Goal: Task Accomplishment & Management: Use online tool/utility

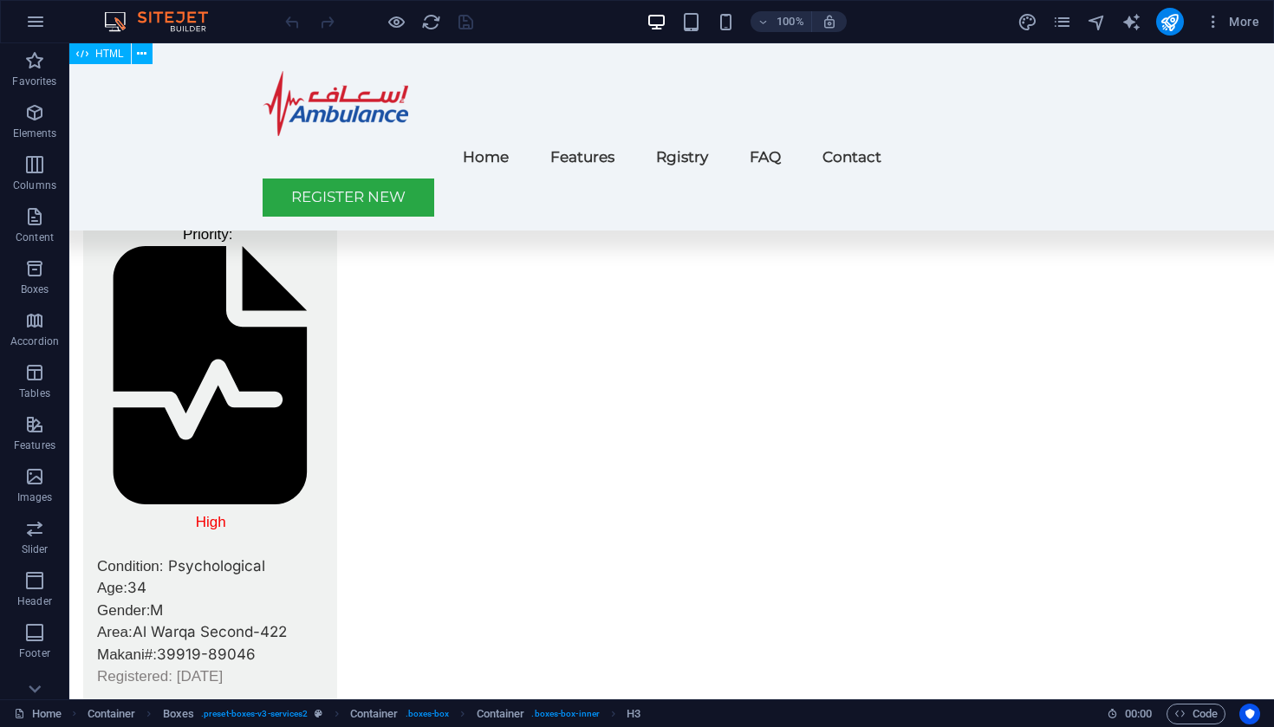
scroll to position [4415, 0]
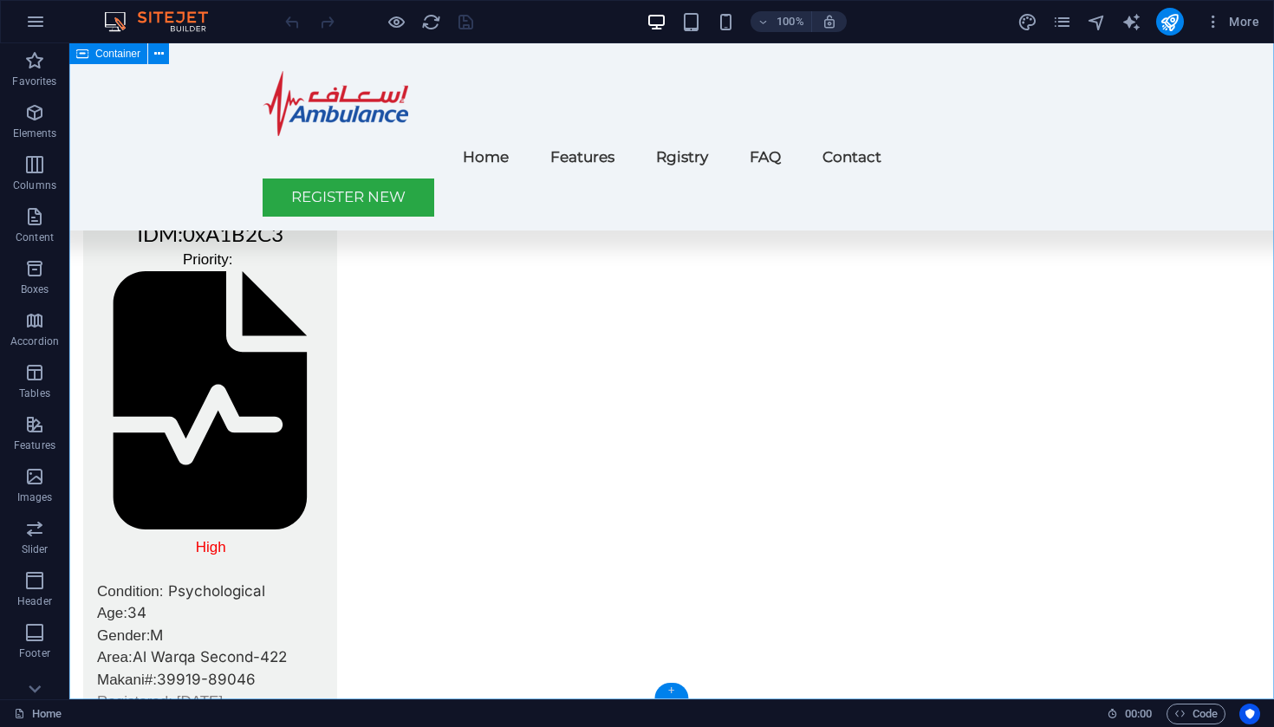
click at [672, 689] on div "+" at bounding box center [671, 691] width 34 height 16
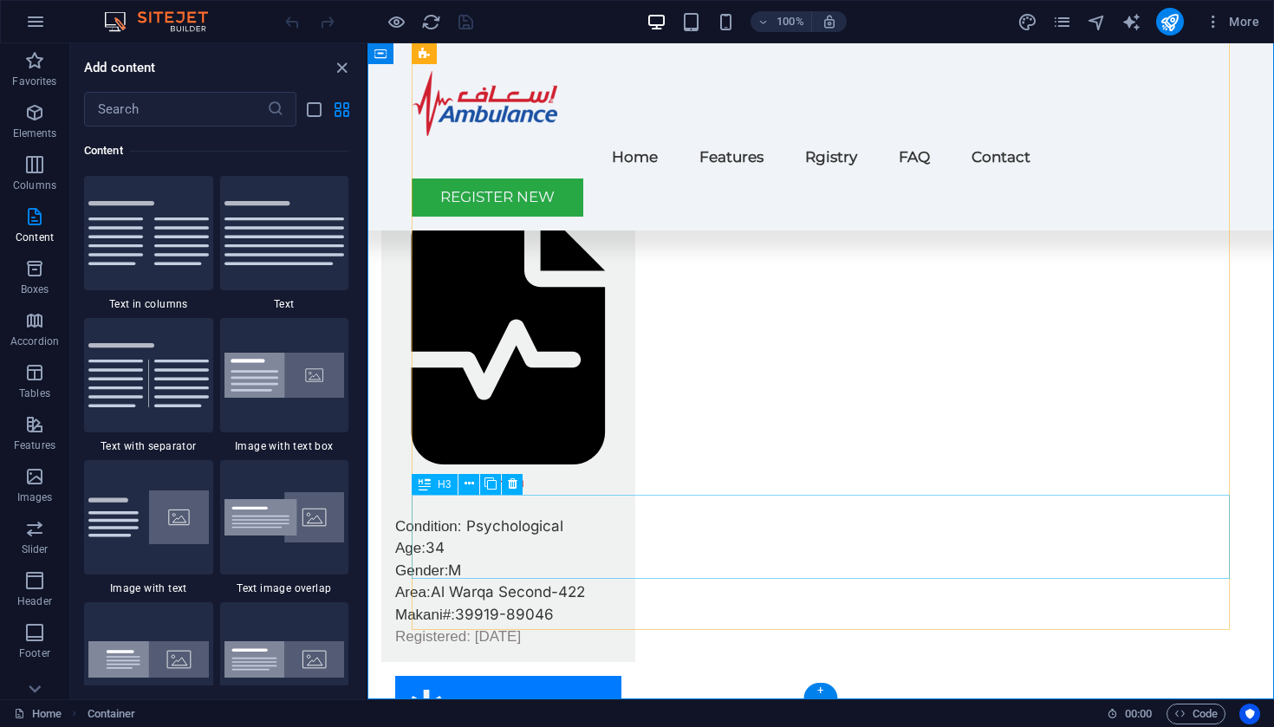
scroll to position [4566, 0]
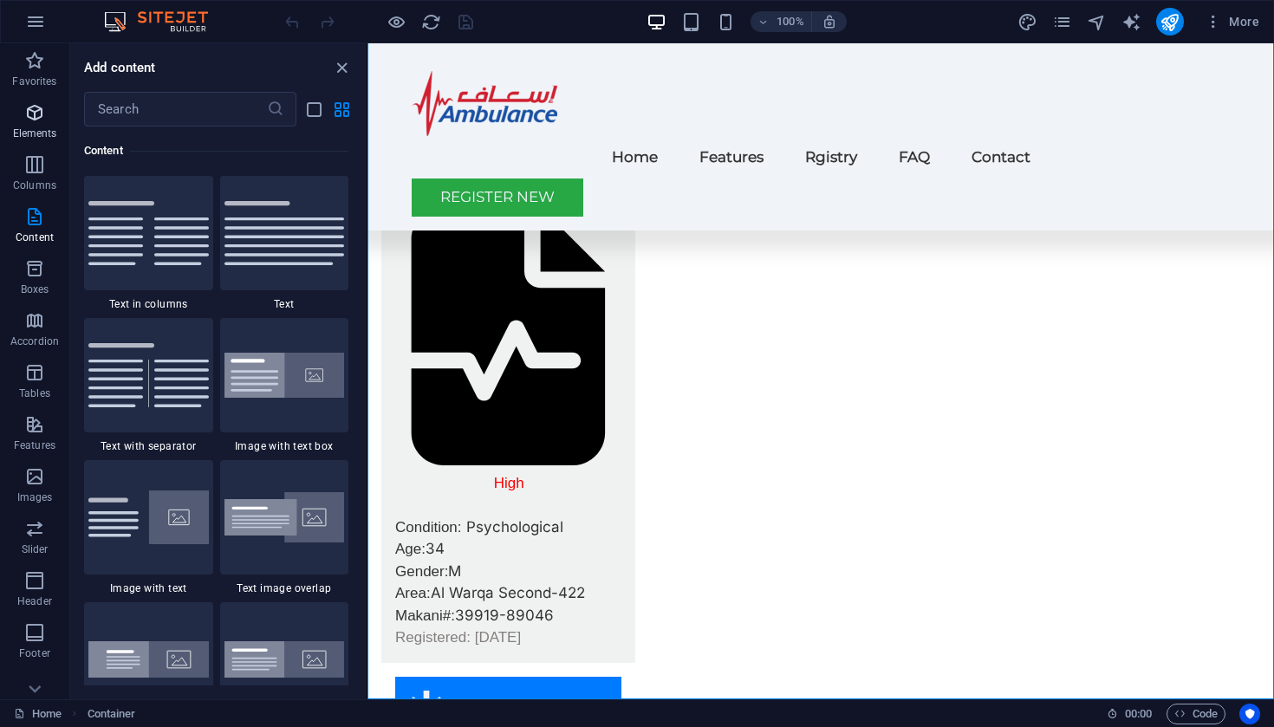
click at [36, 126] on span "Elements" at bounding box center [34, 123] width 69 height 42
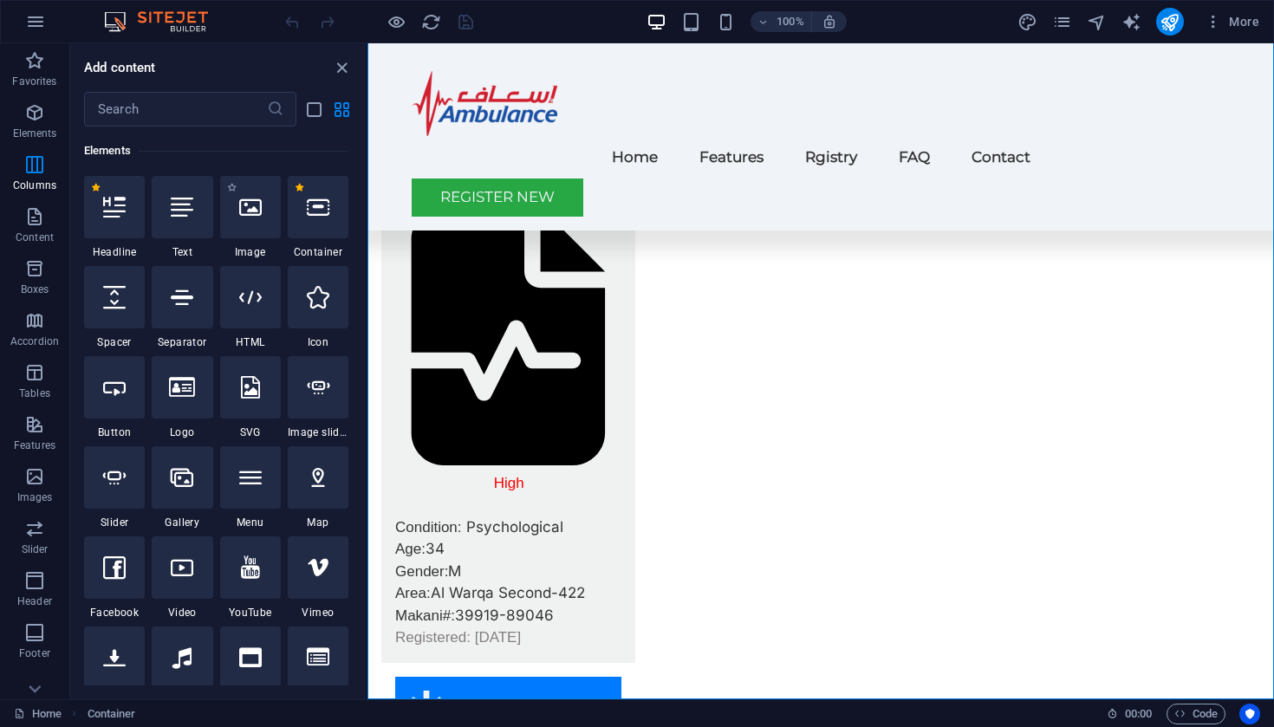
scroll to position [185, 0]
click at [252, 306] on icon at bounding box center [250, 297] width 23 height 23
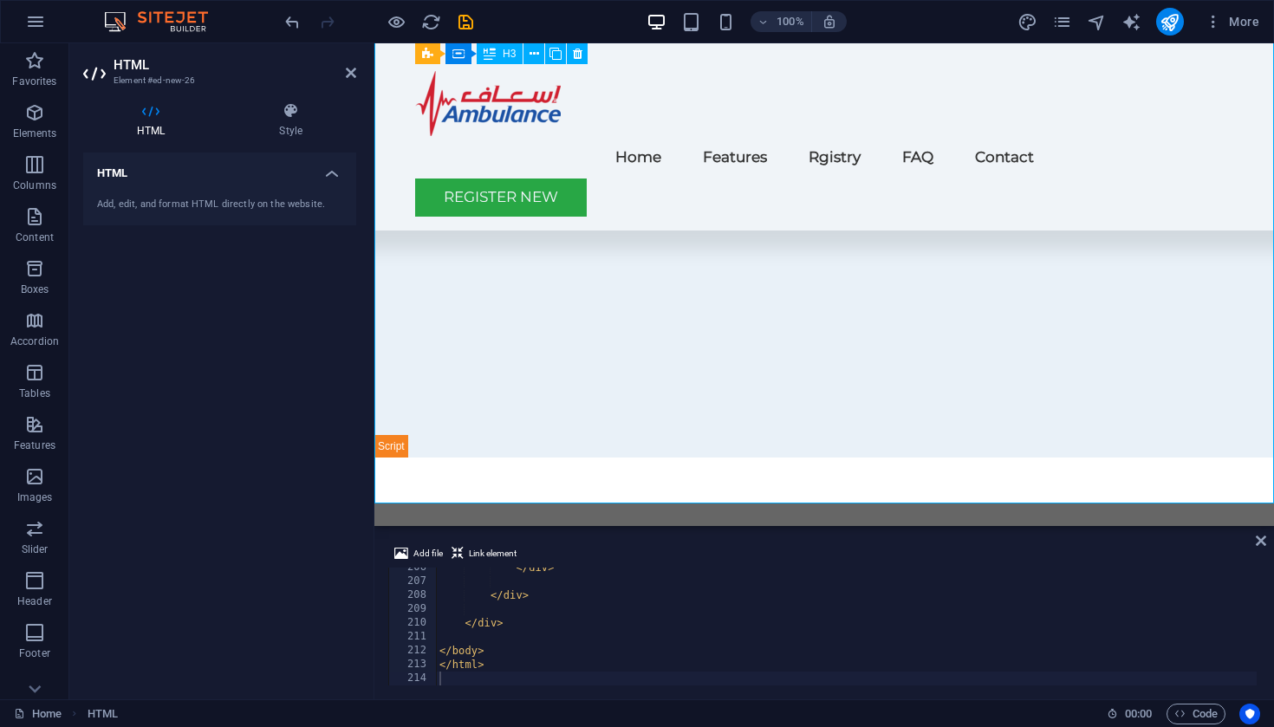
scroll to position [6269, 0]
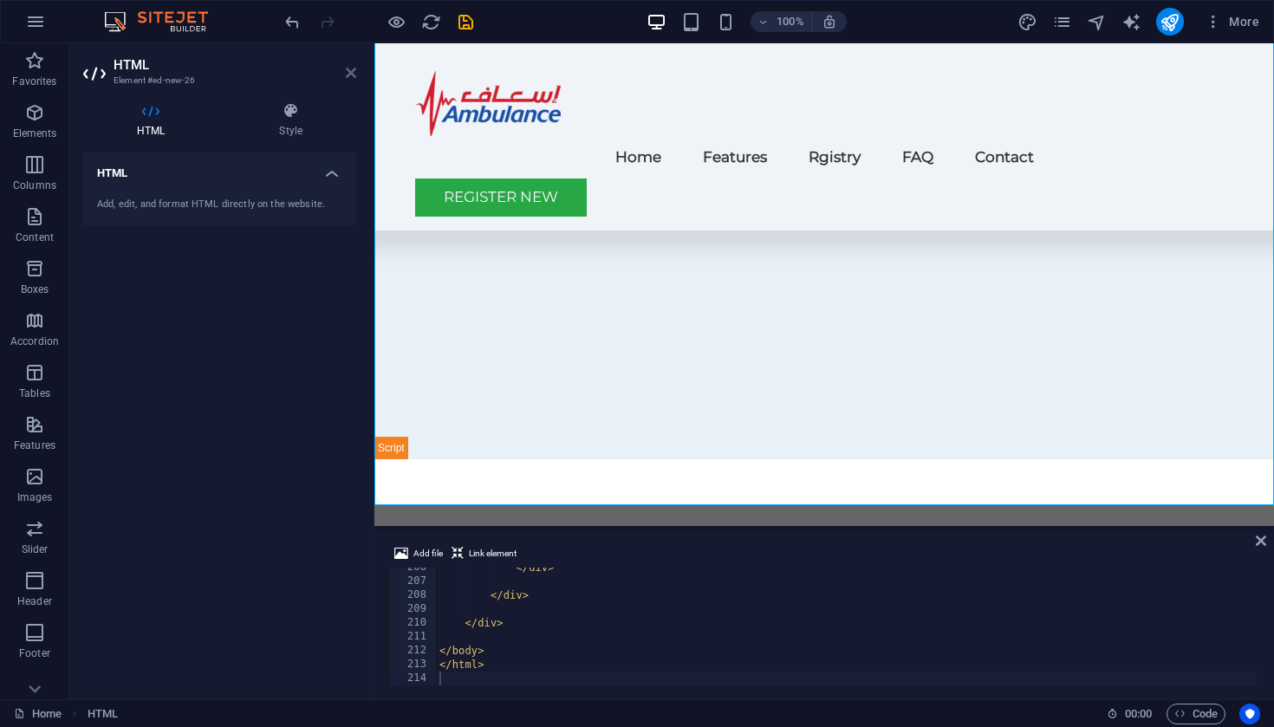
click at [354, 73] on icon at bounding box center [351, 73] width 10 height 14
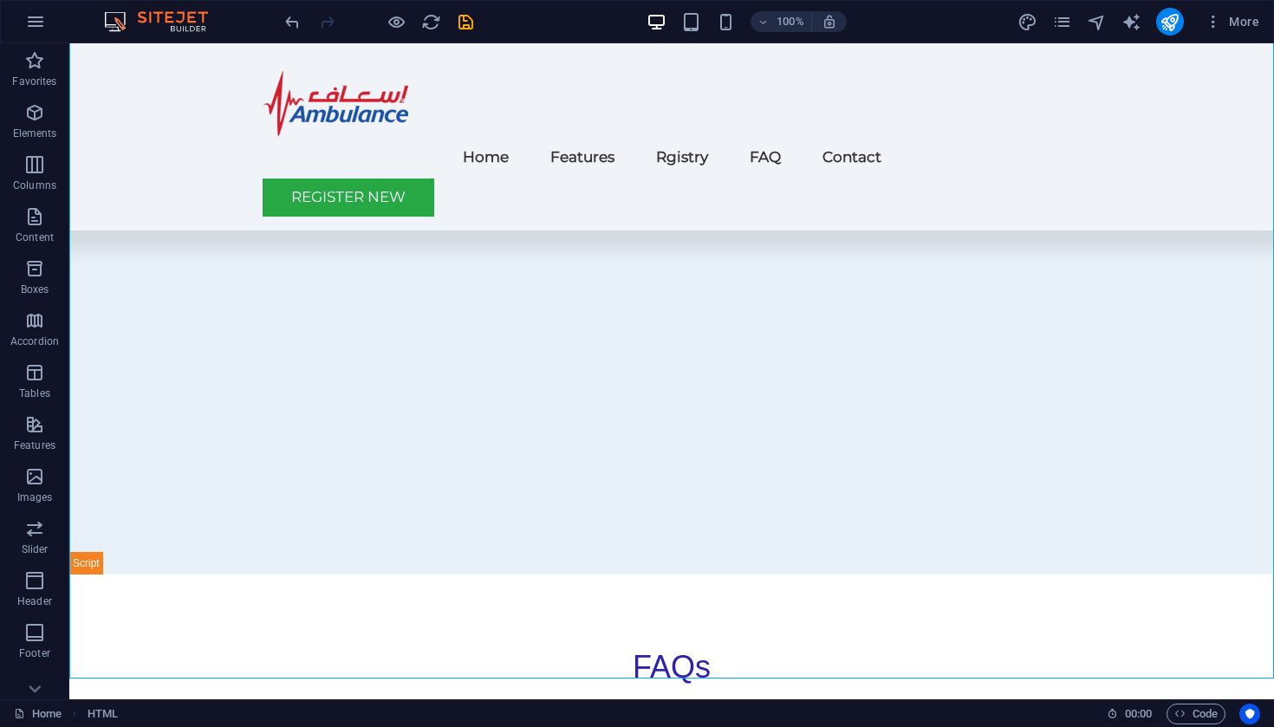
scroll to position [6082, 0]
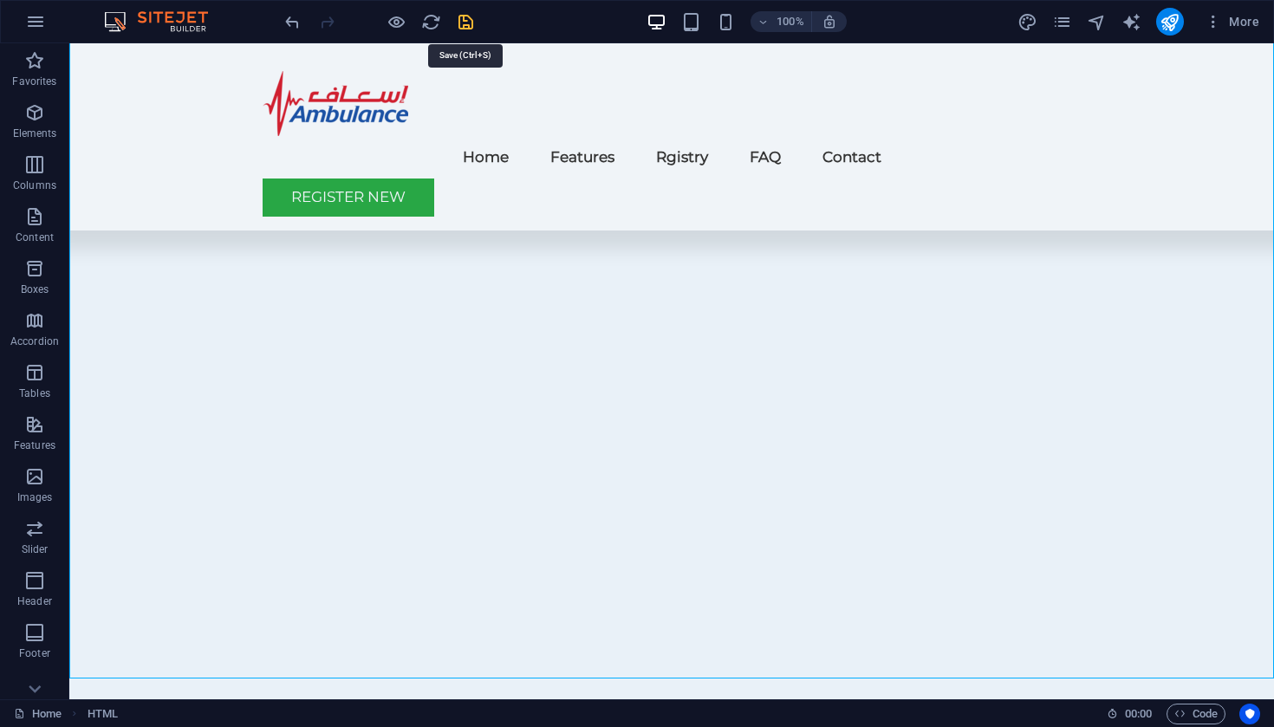
click at [465, 18] on icon "save" at bounding box center [466, 22] width 20 height 20
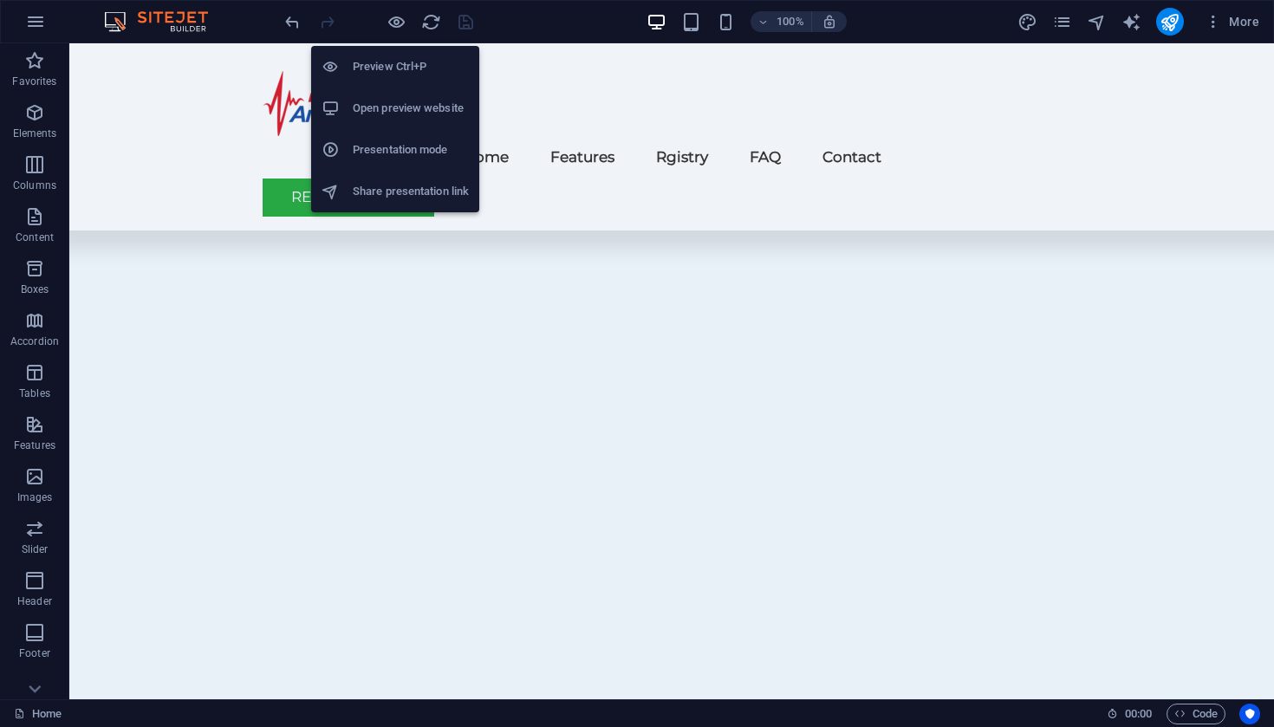
click at [394, 105] on h6 "Open preview website" at bounding box center [411, 108] width 116 height 21
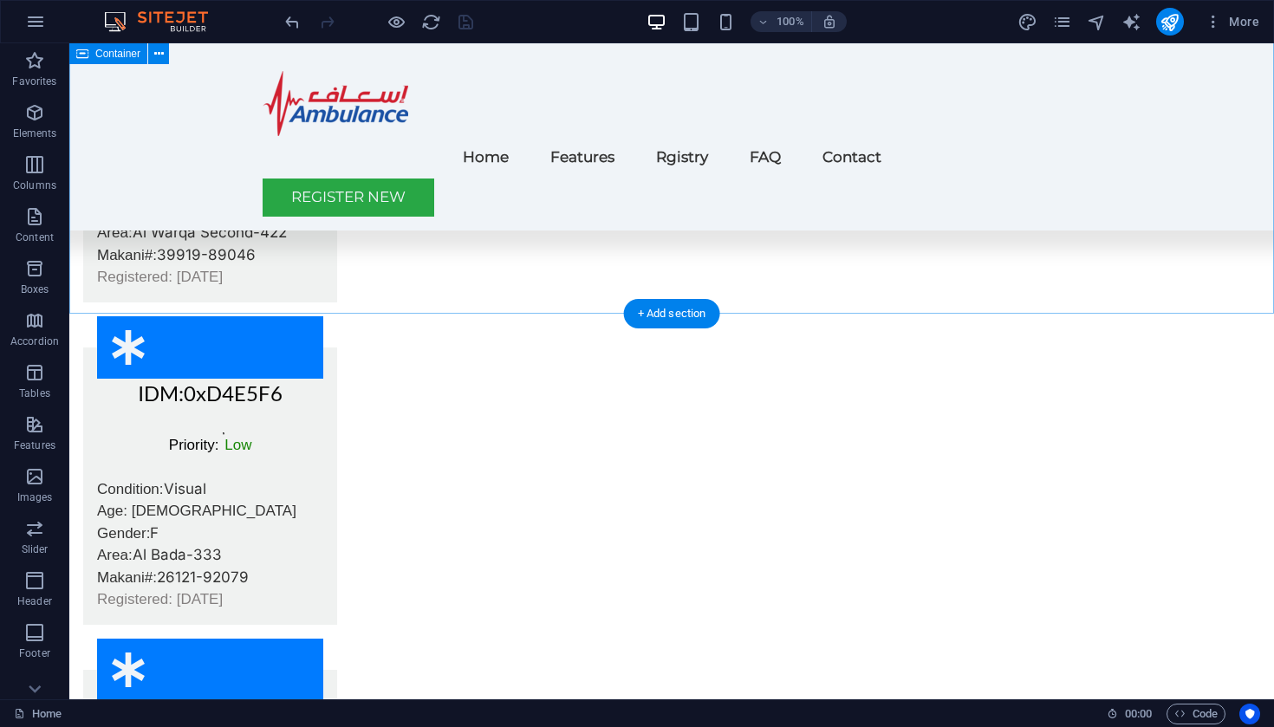
scroll to position [4797, 0]
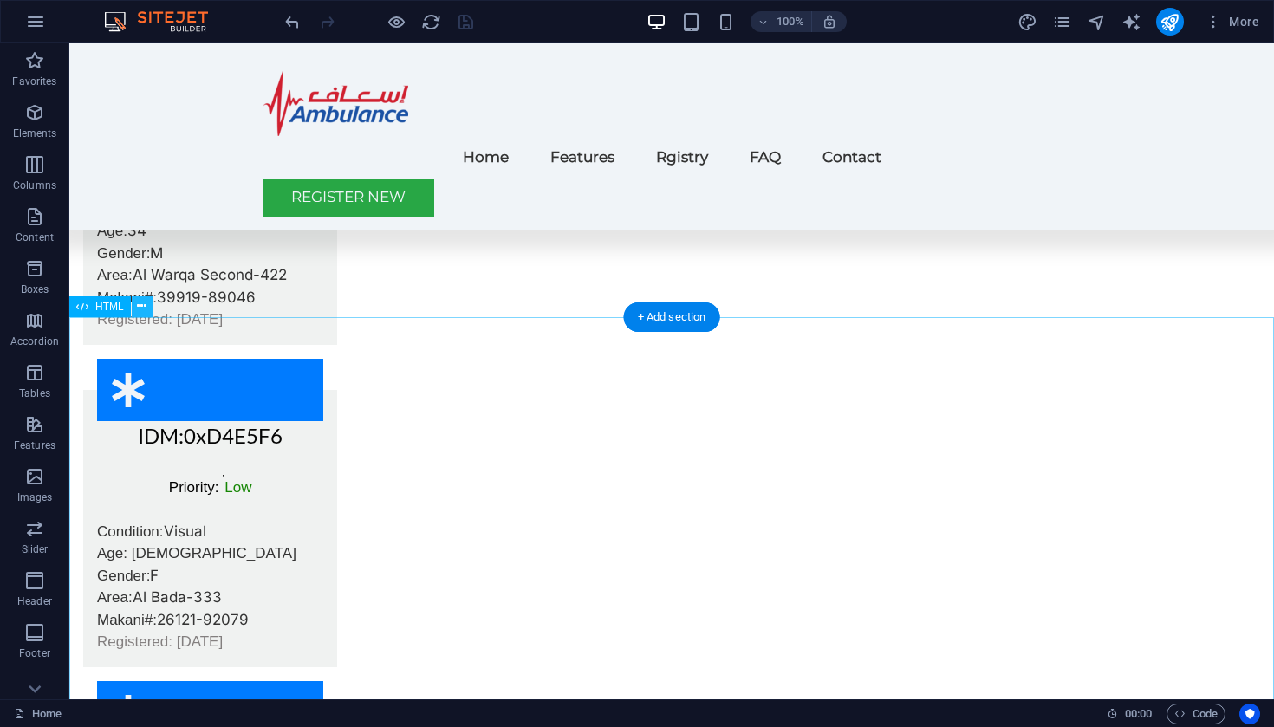
click at [138, 307] on icon at bounding box center [142, 306] width 10 height 18
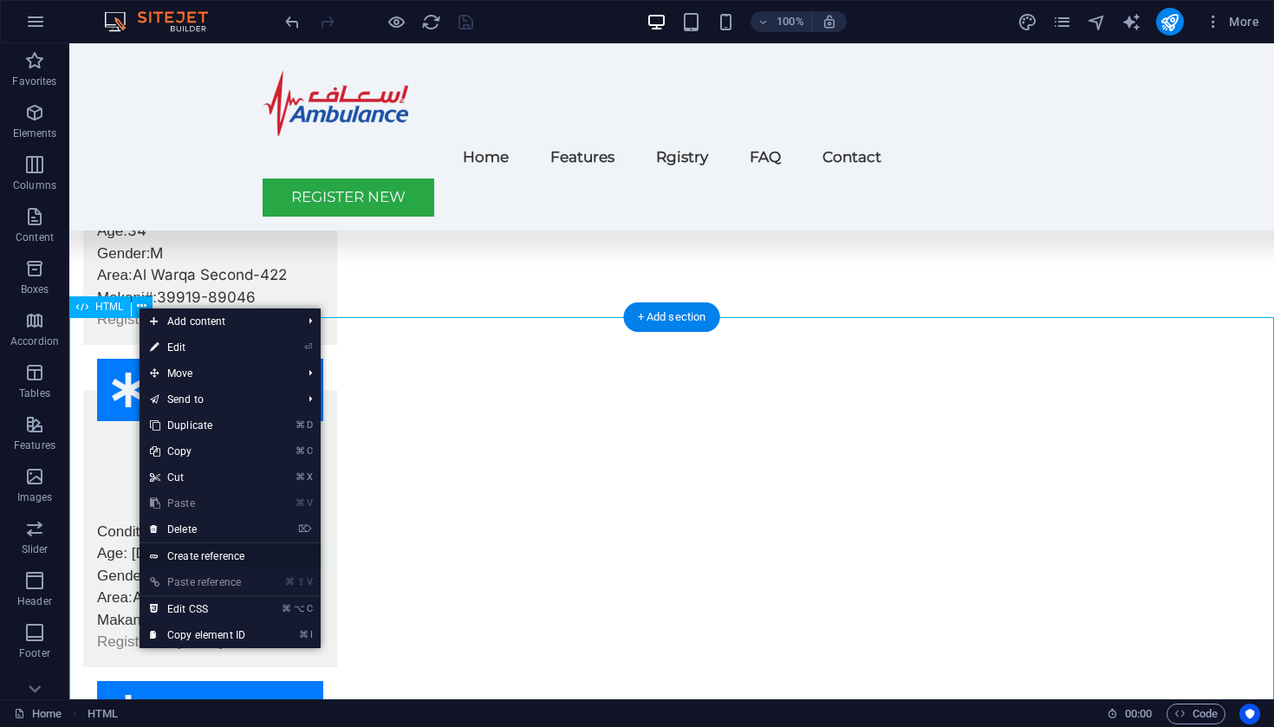
click at [205, 554] on link "Create reference" at bounding box center [230, 556] width 181 height 26
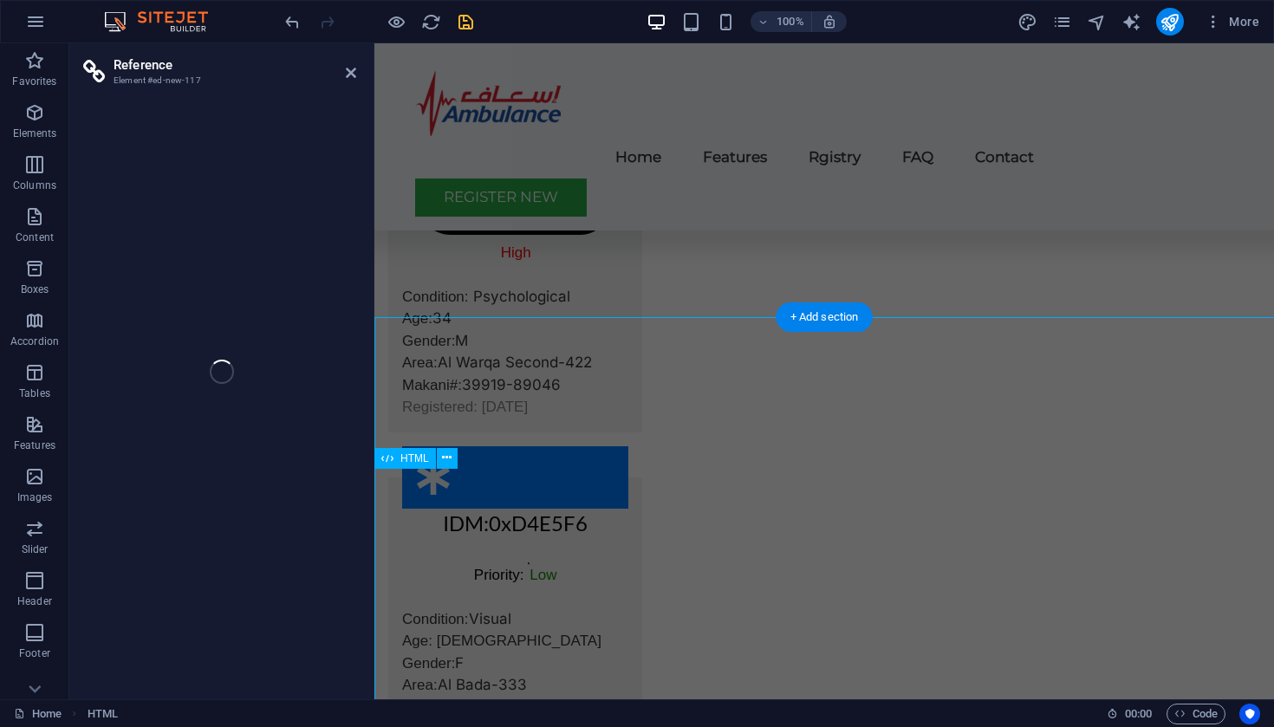
scroll to position [7373, 0]
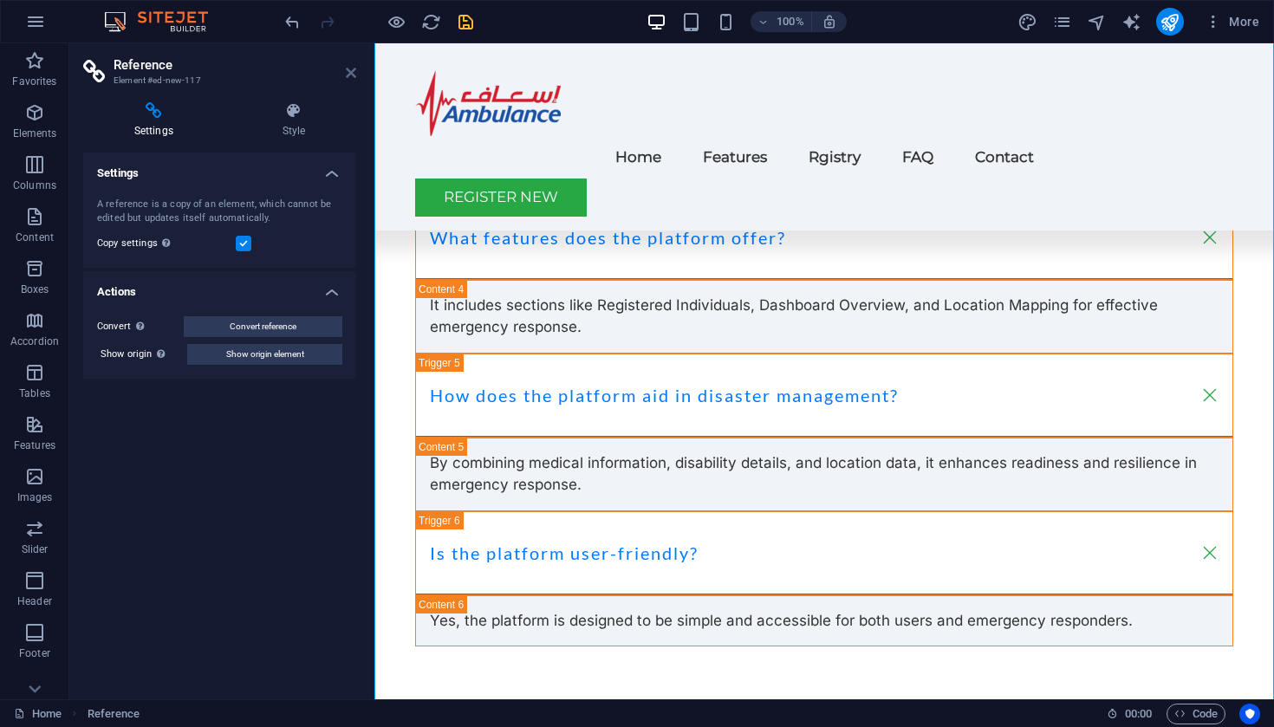
click at [355, 71] on icon at bounding box center [351, 73] width 10 height 14
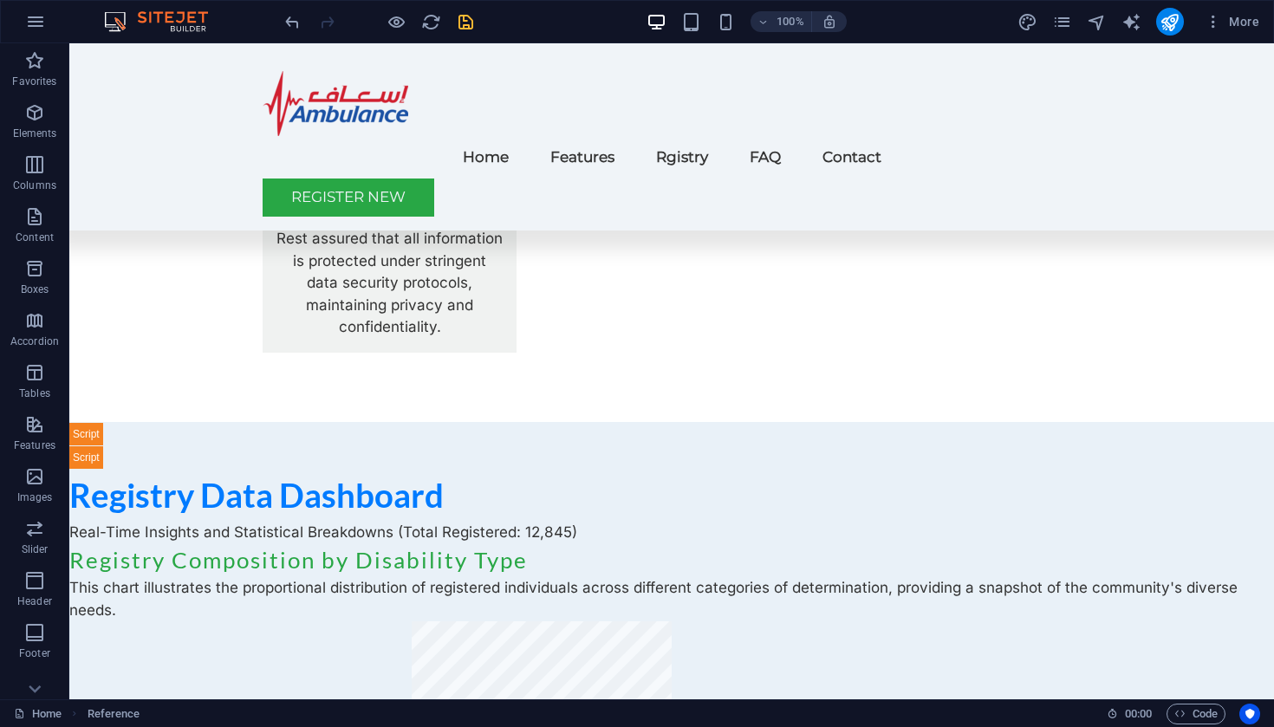
scroll to position [2525, 0]
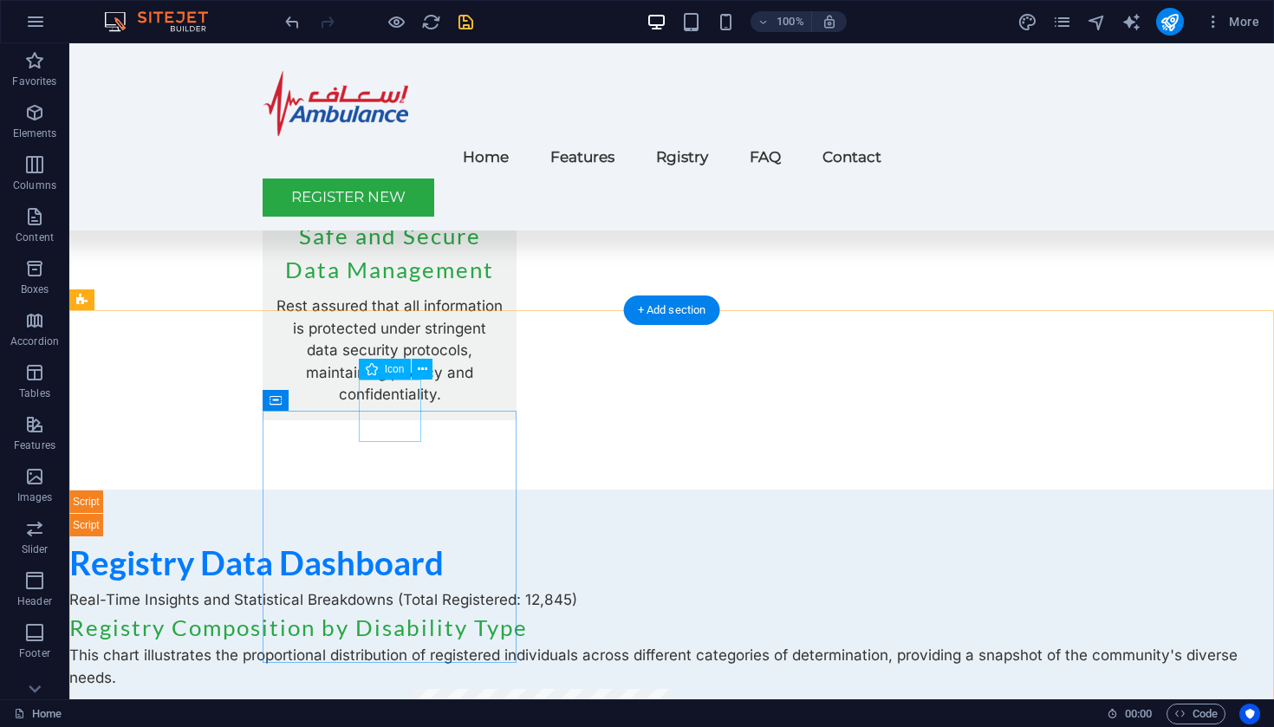
click at [421, 366] on icon at bounding box center [423, 370] width 10 height 18
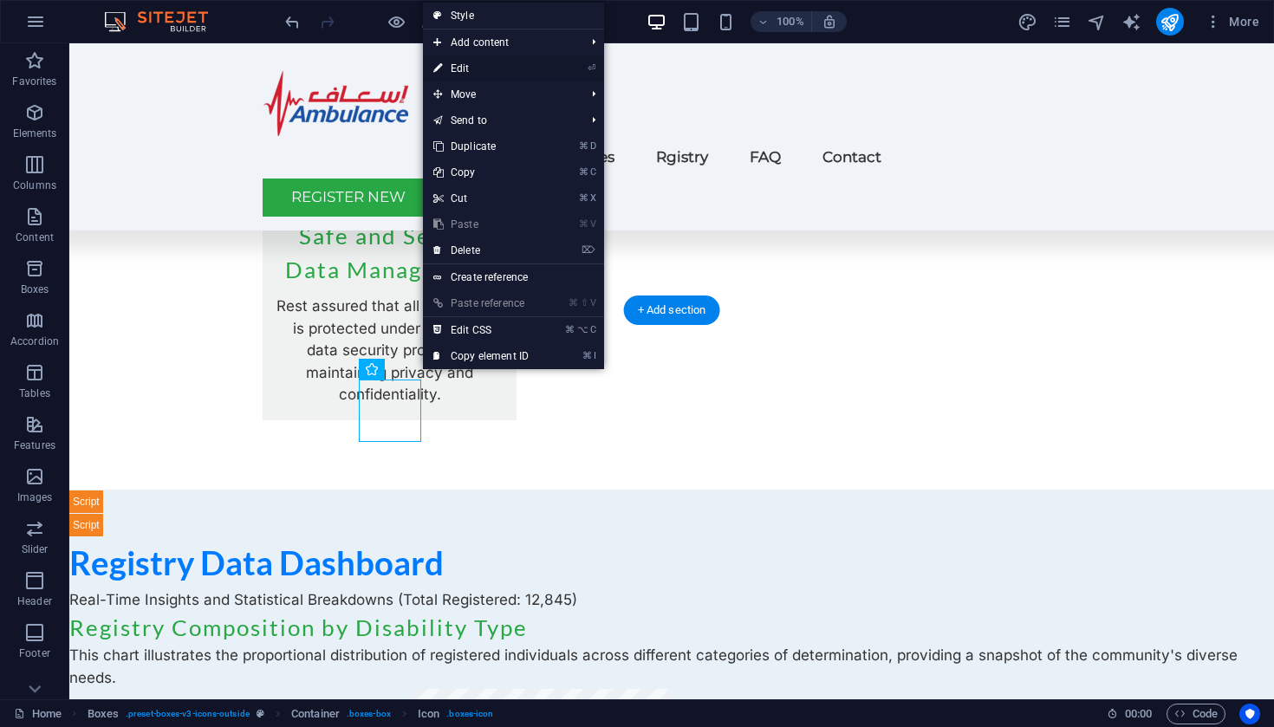
click at [472, 71] on link "⏎ Edit" at bounding box center [481, 68] width 116 height 26
select select "xMidYMid"
select select
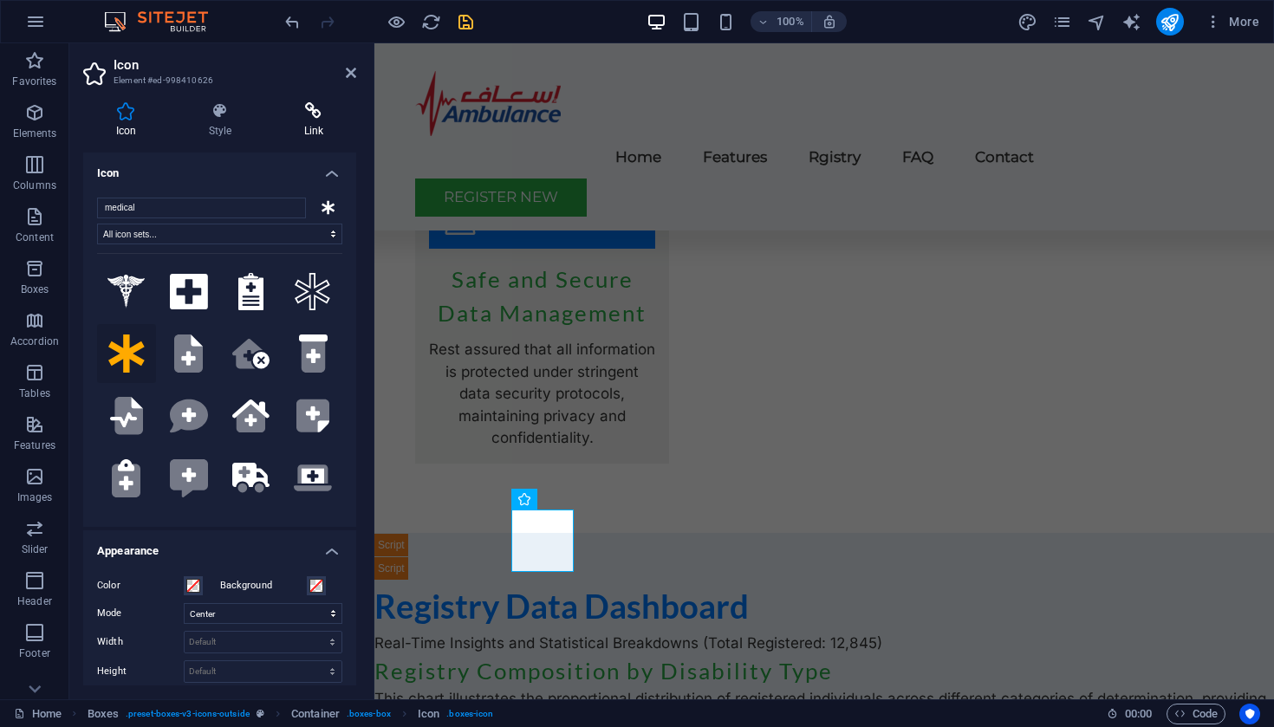
click at [317, 123] on h4 "Link" at bounding box center [313, 120] width 85 height 36
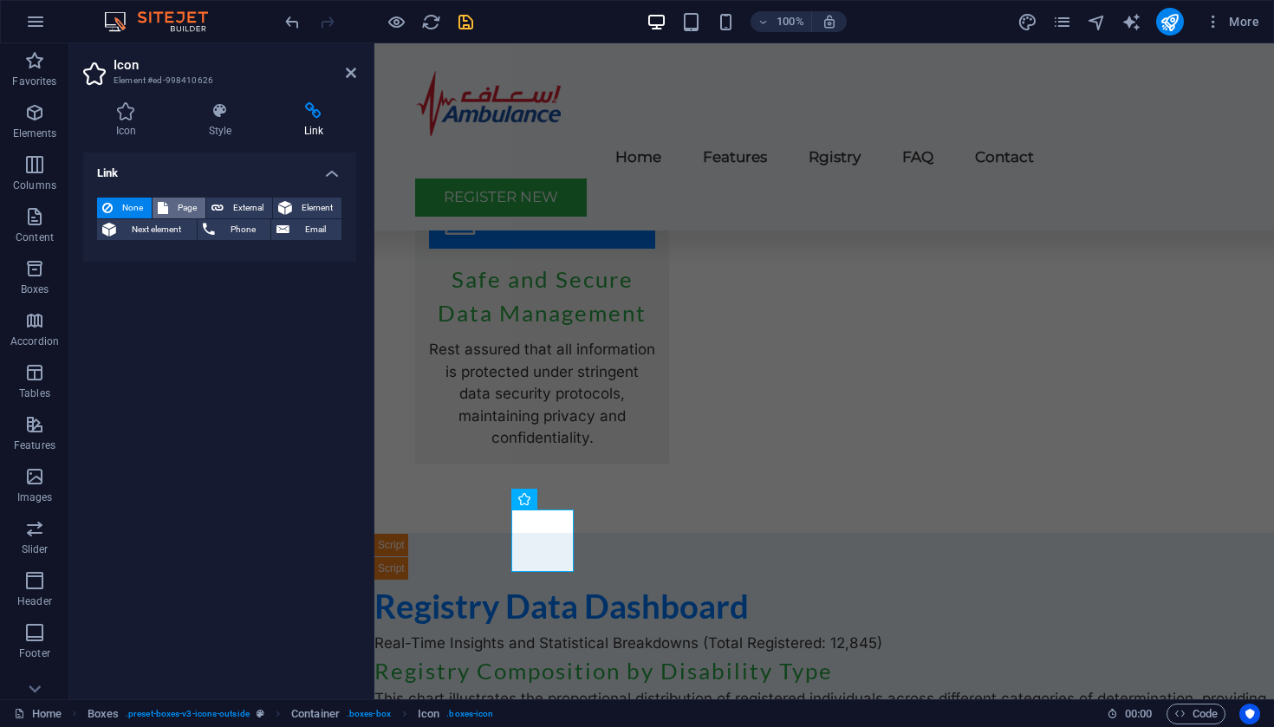
click at [178, 206] on span "Page" at bounding box center [186, 208] width 27 height 21
select select
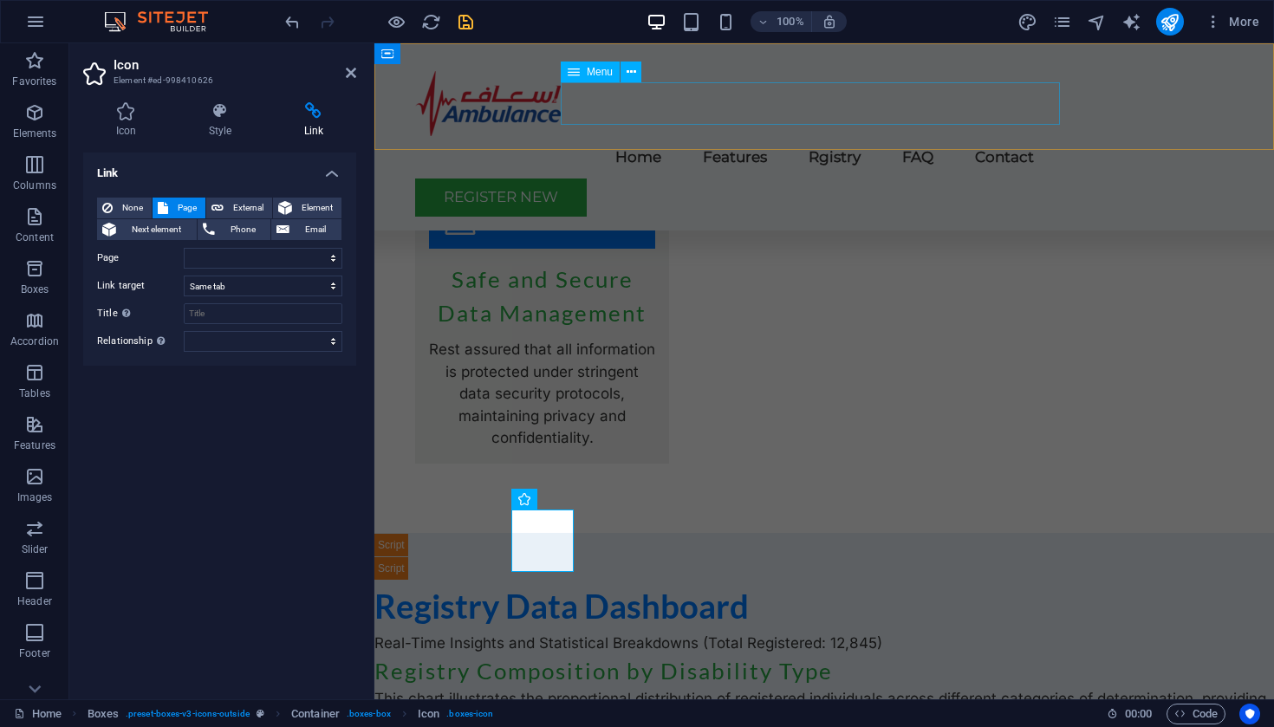
click at [619, 136] on nav "Home Features Rgistry FAQ Contact" at bounding box center [824, 157] width 818 height 42
select select
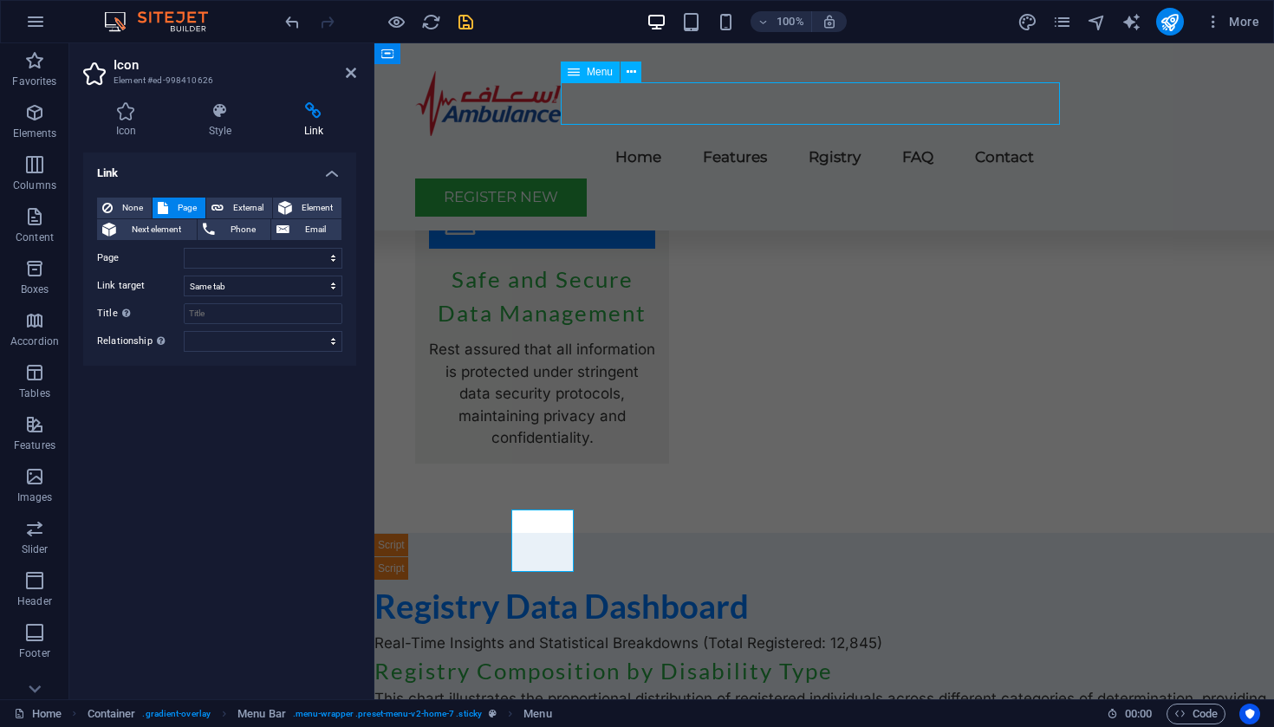
select select
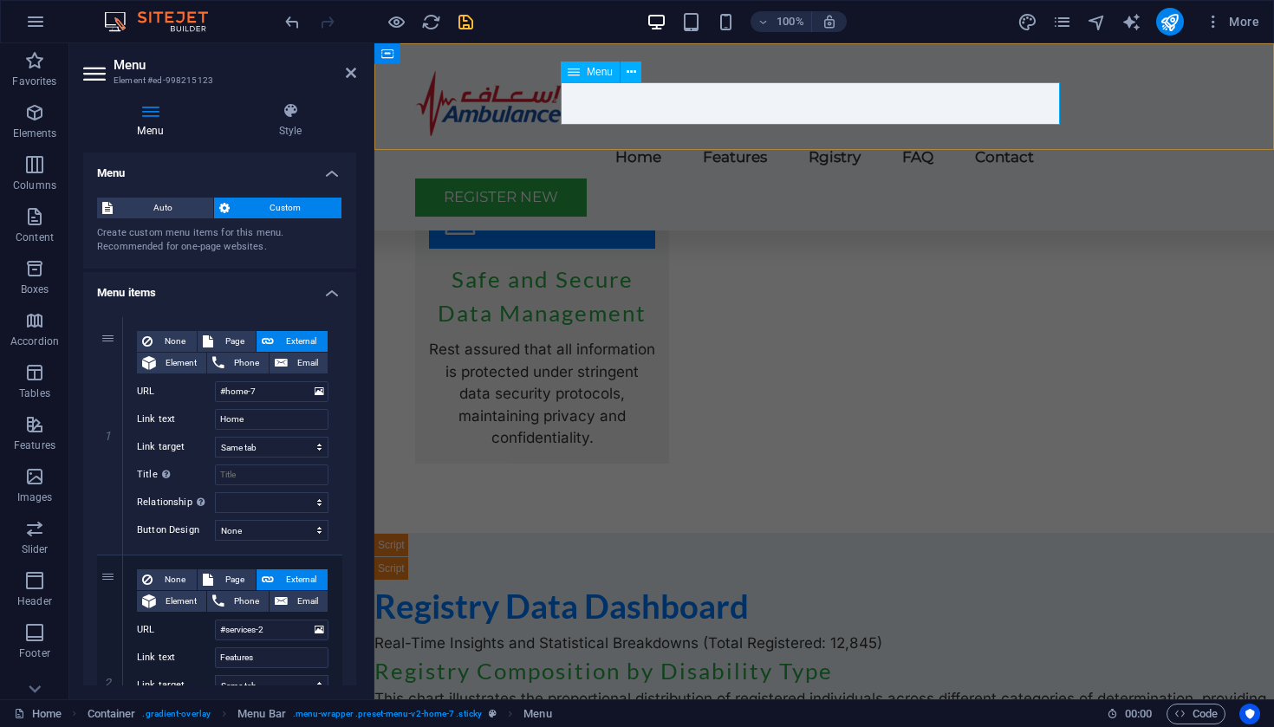
scroll to position [0, 0]
select select
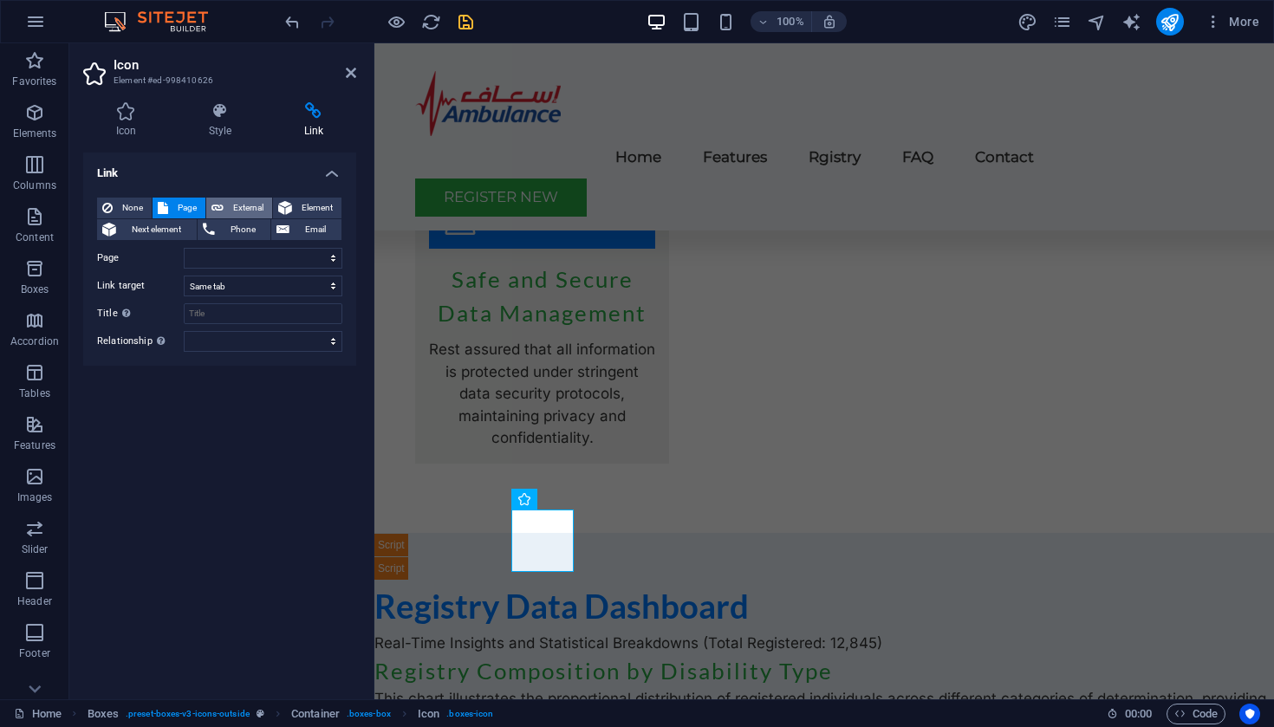
click at [238, 204] on span "External" at bounding box center [248, 208] width 38 height 21
select select "blank"
click at [648, 136] on nav "Home Features Rgistry FAQ Contact" at bounding box center [824, 157] width 818 height 42
select select
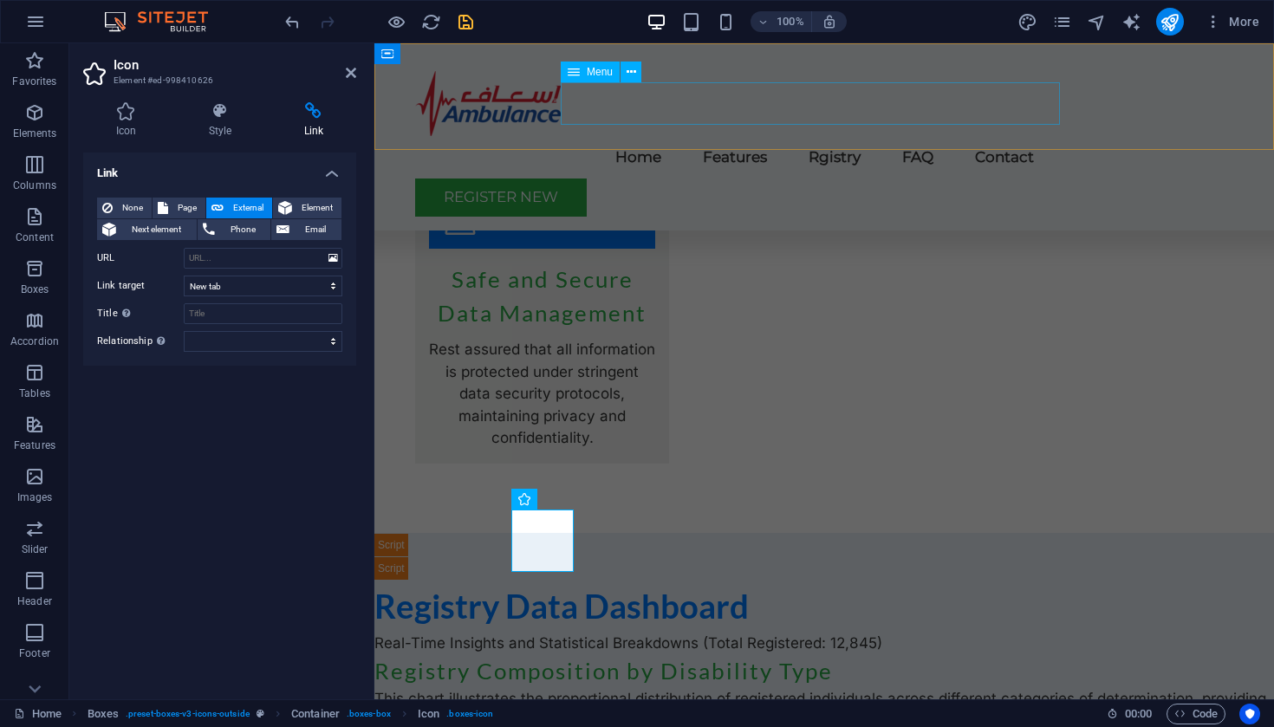
select select
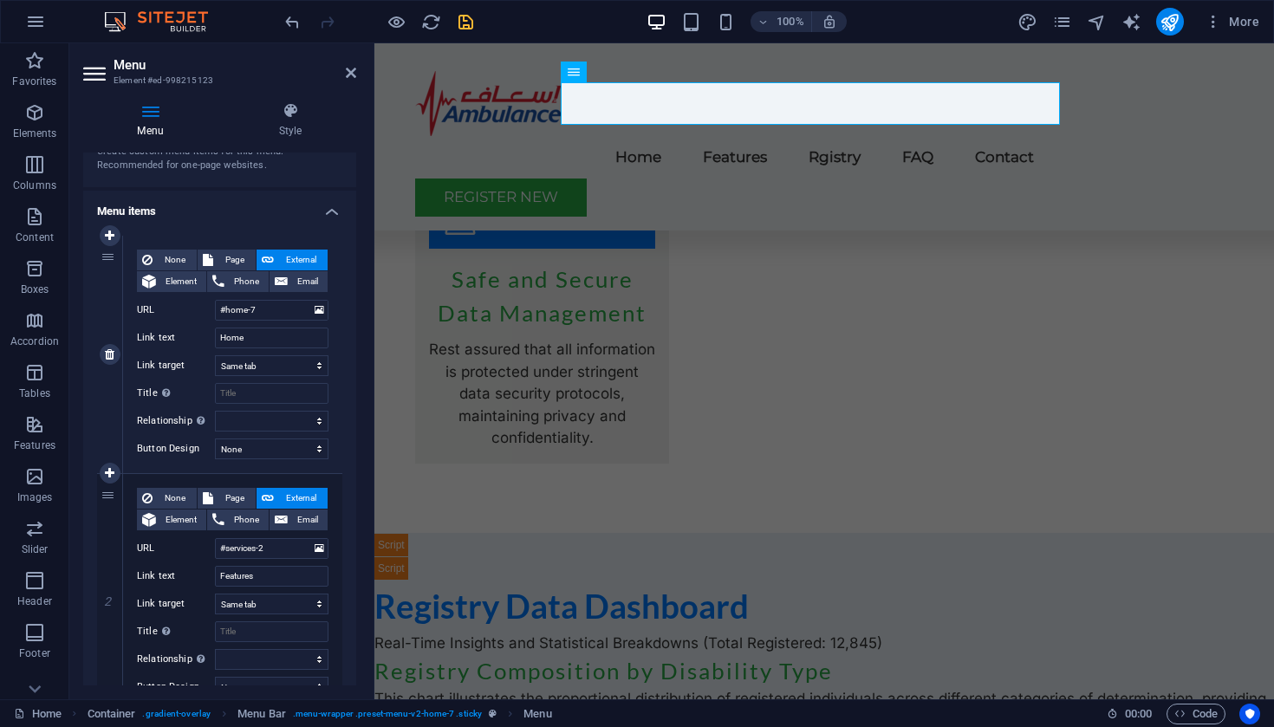
scroll to position [82, 0]
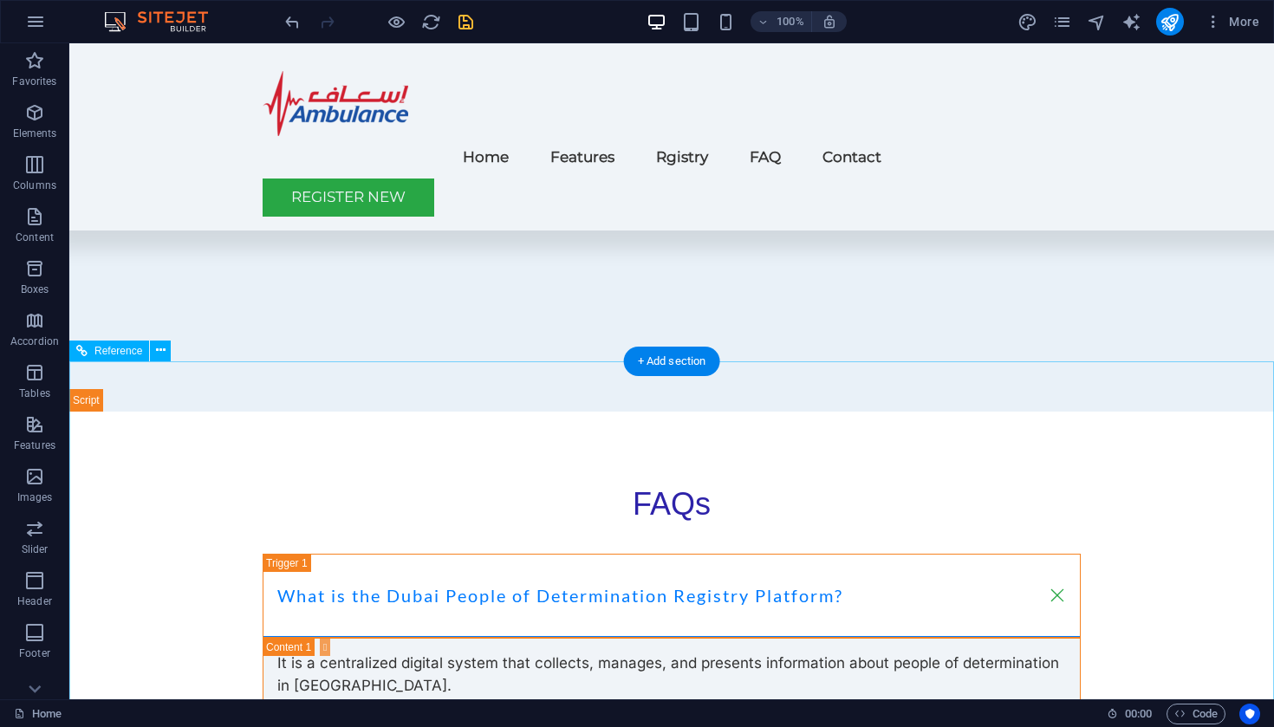
scroll to position [6376, 0]
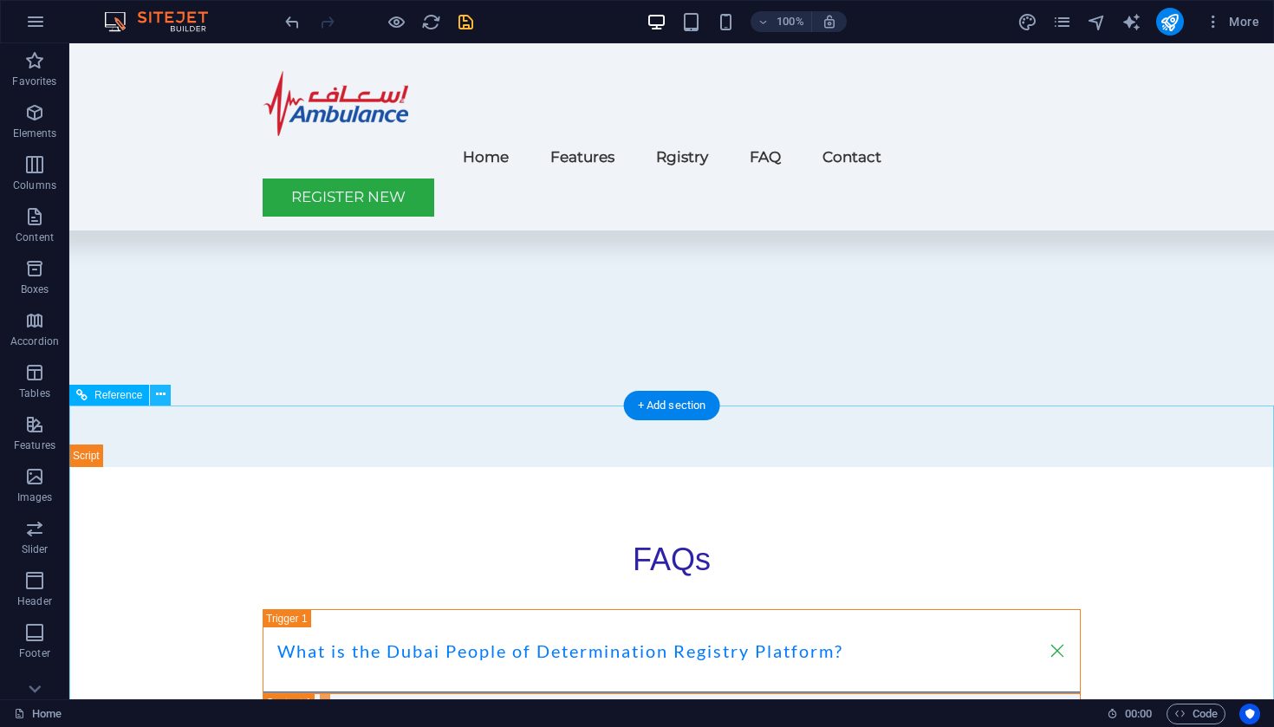
click at [161, 393] on icon at bounding box center [161, 395] width 10 height 18
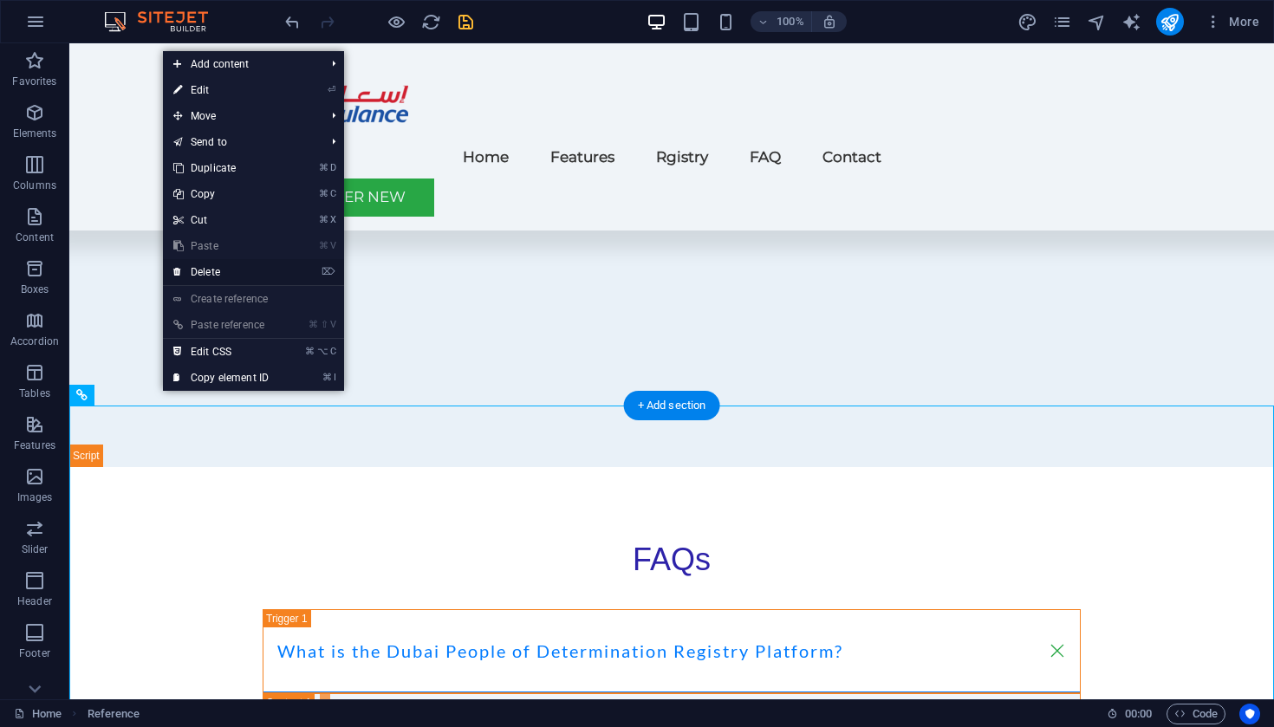
click at [222, 272] on link "⌦ Delete" at bounding box center [221, 272] width 116 height 26
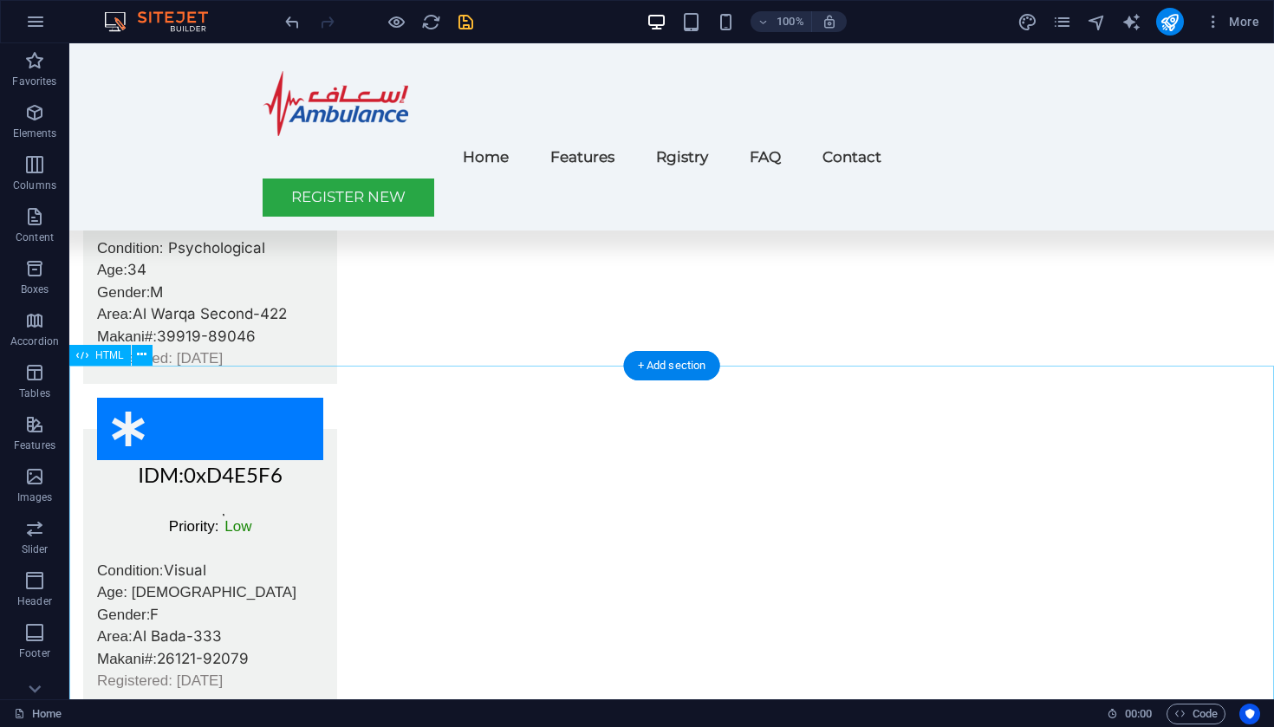
scroll to position [4787, 0]
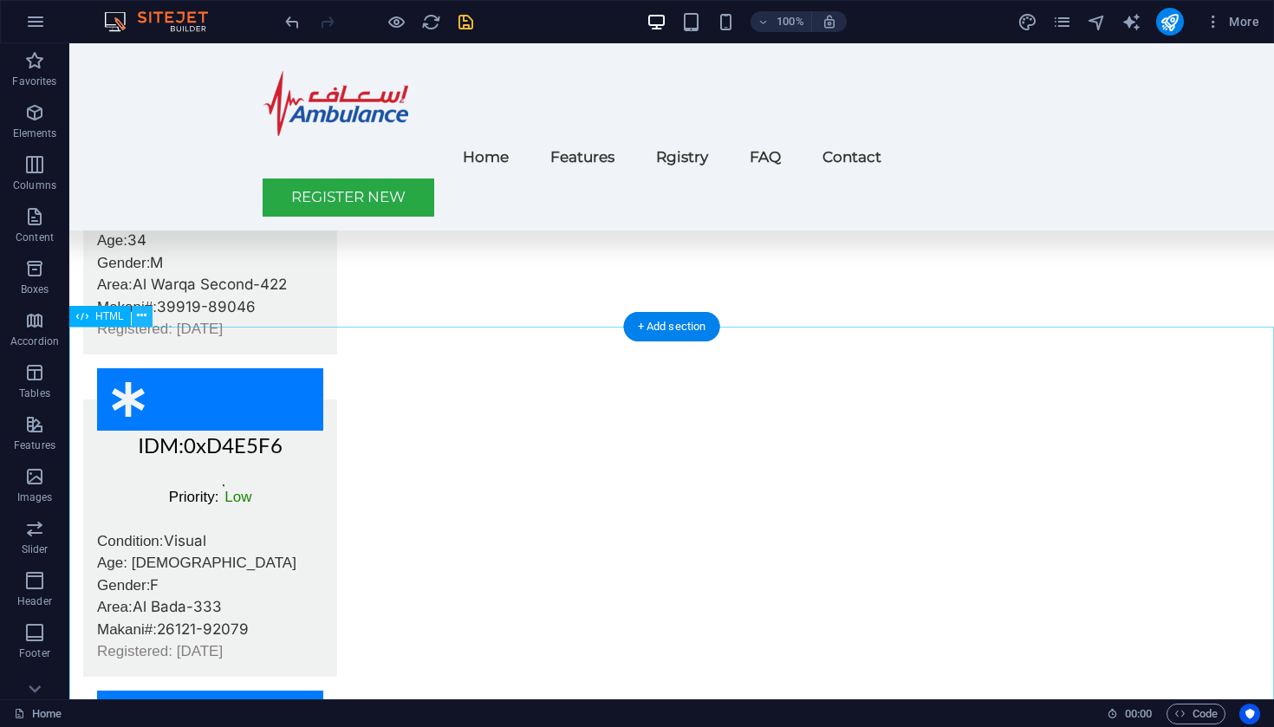
click at [140, 316] on icon at bounding box center [142, 316] width 10 height 18
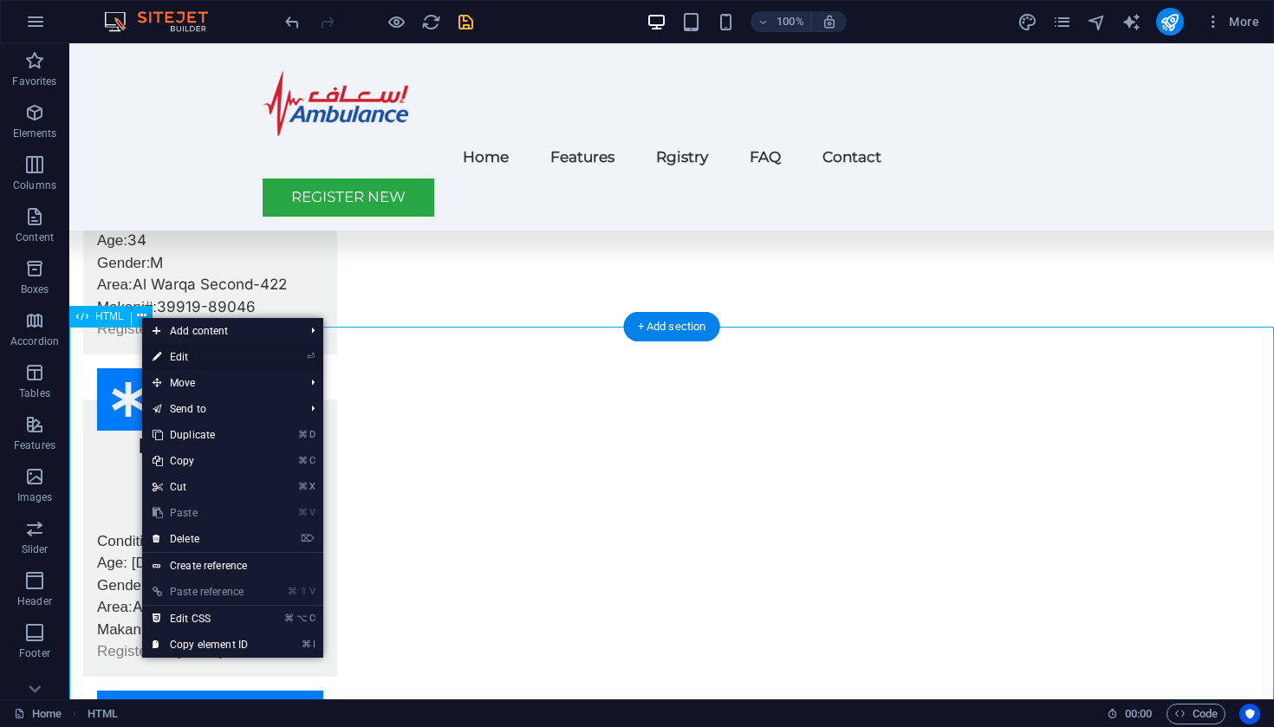
click at [184, 359] on link "⏎ Edit" at bounding box center [200, 357] width 116 height 26
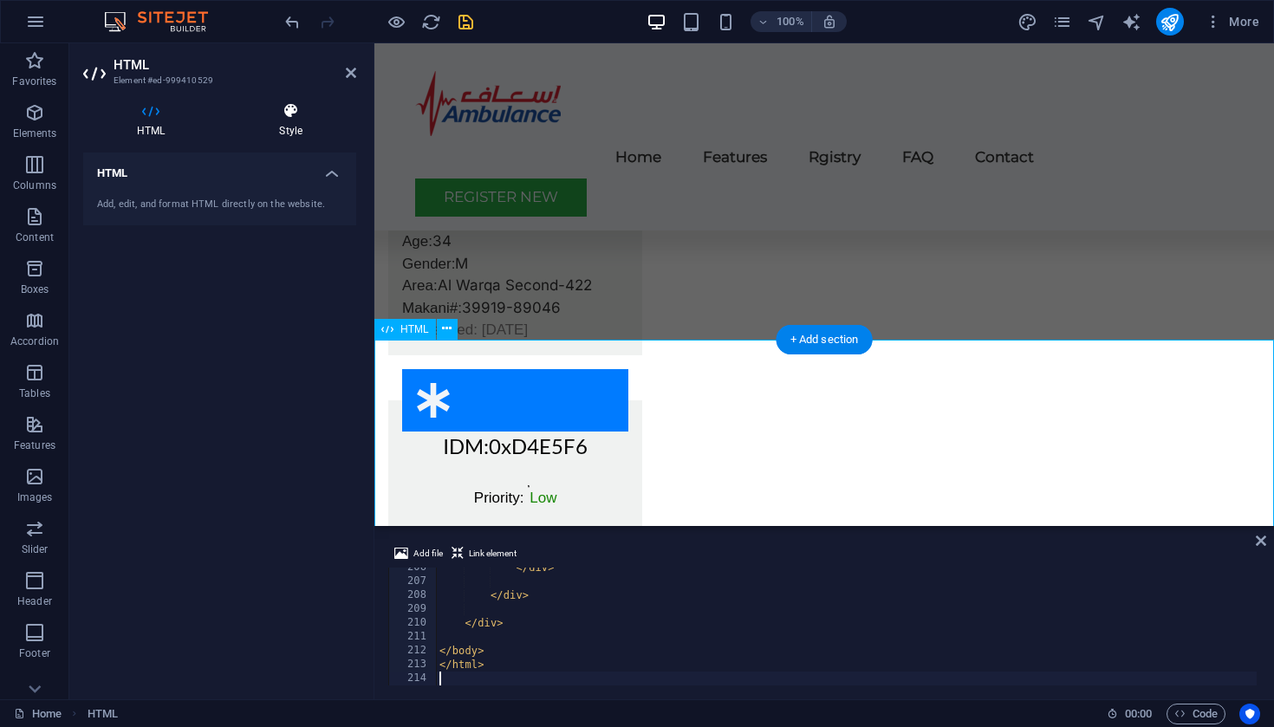
click at [288, 116] on icon at bounding box center [290, 110] width 131 height 17
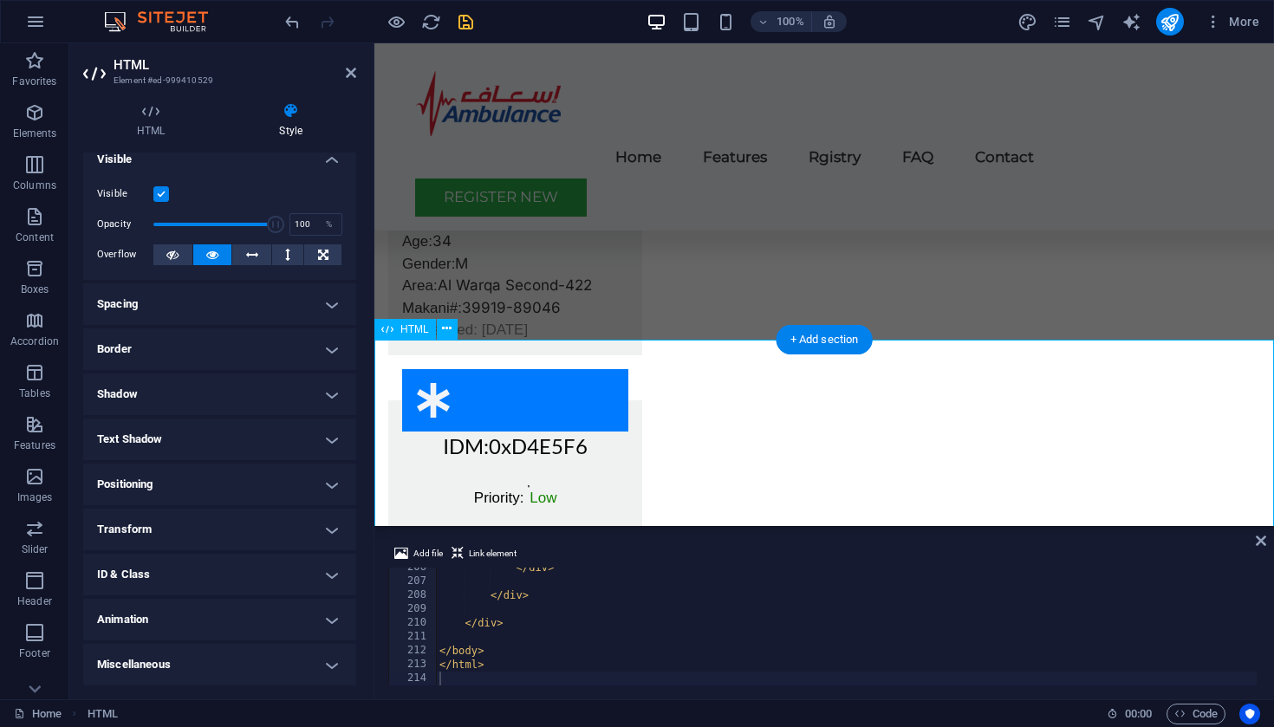
scroll to position [13, 0]
click at [189, 576] on h4 "ID & Class" at bounding box center [219, 576] width 273 height 42
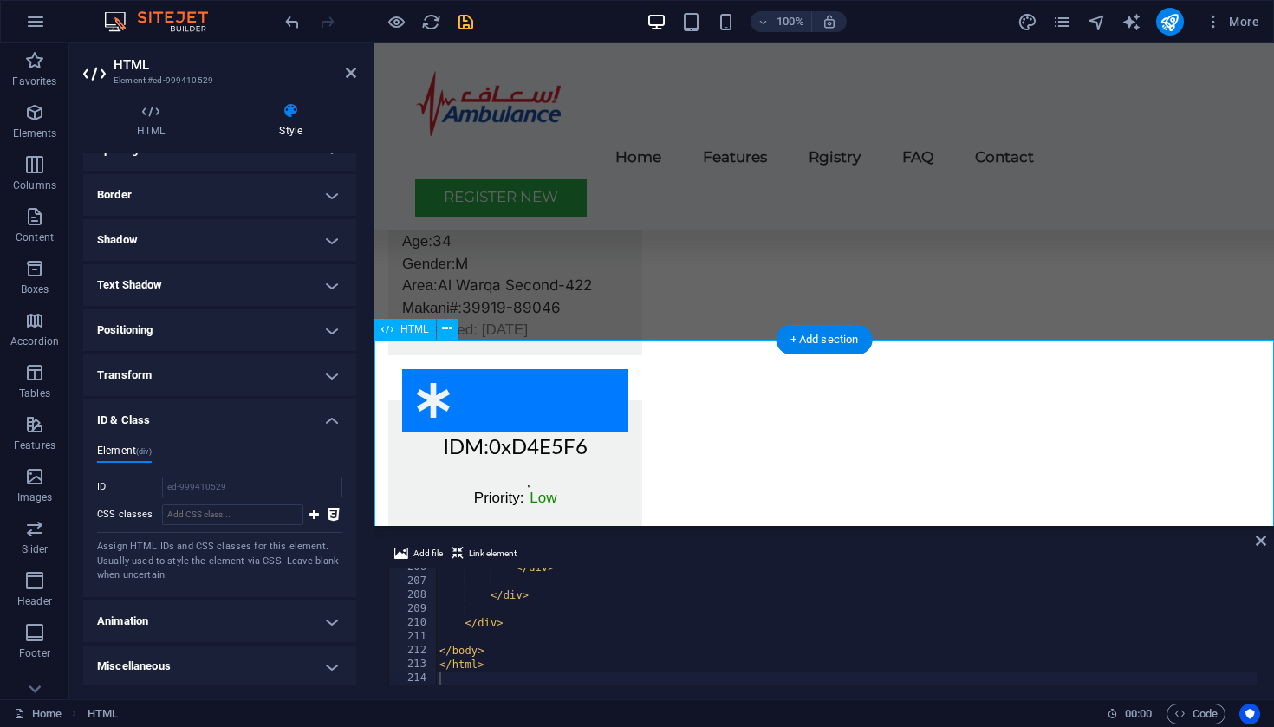
scroll to position [167, 0]
click at [184, 617] on h4 "Animation" at bounding box center [219, 623] width 273 height 42
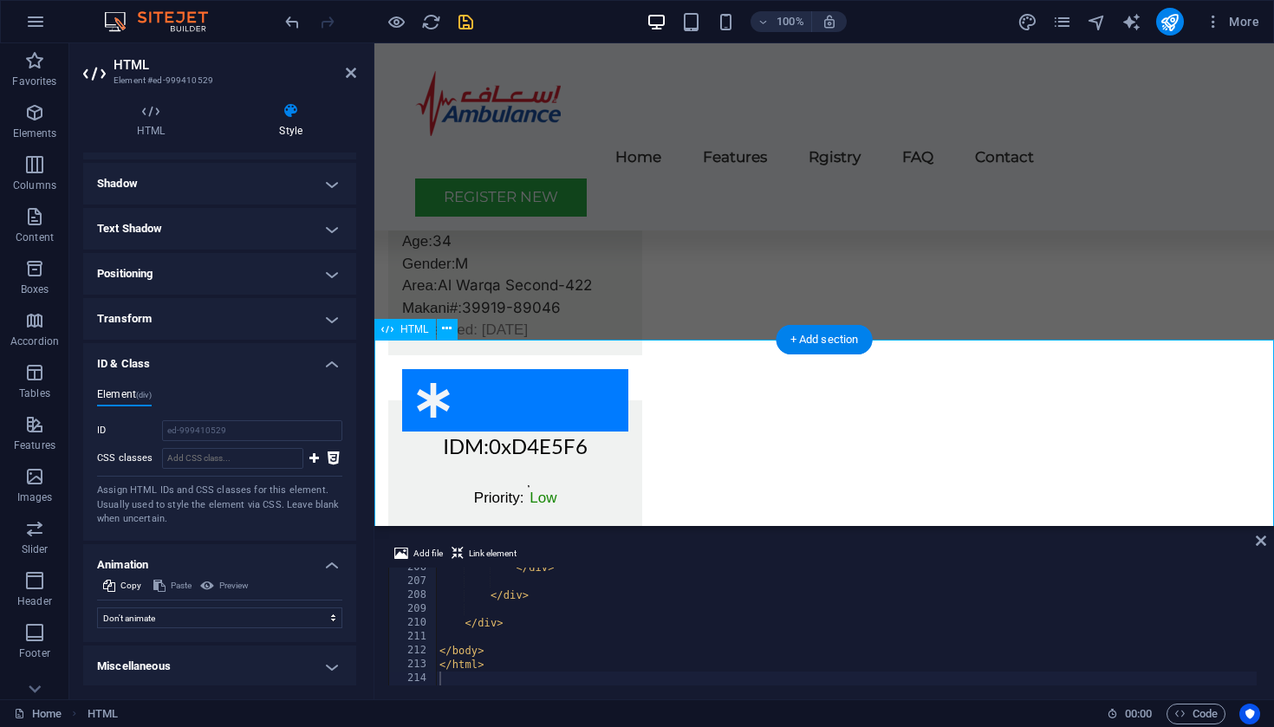
scroll to position [224, 0]
click at [172, 661] on h4 "Miscellaneous" at bounding box center [219, 668] width 273 height 42
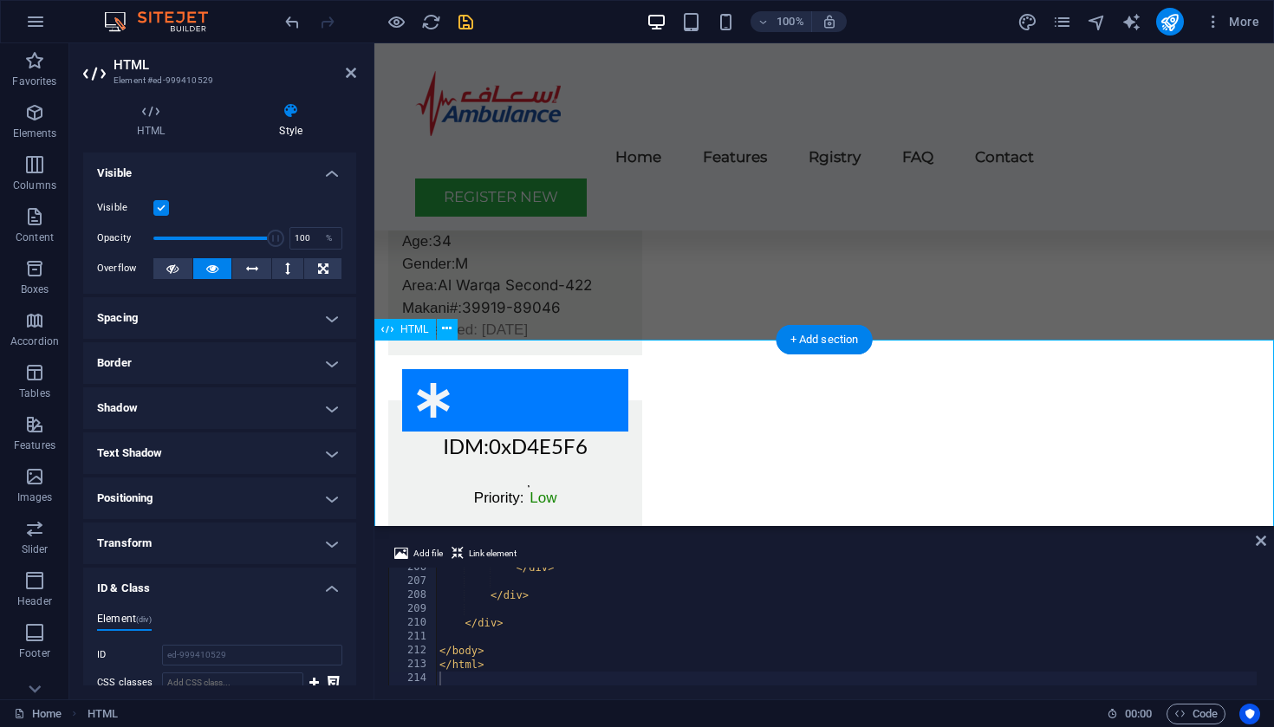
scroll to position [0, 0]
click at [154, 113] on icon at bounding box center [150, 110] width 135 height 17
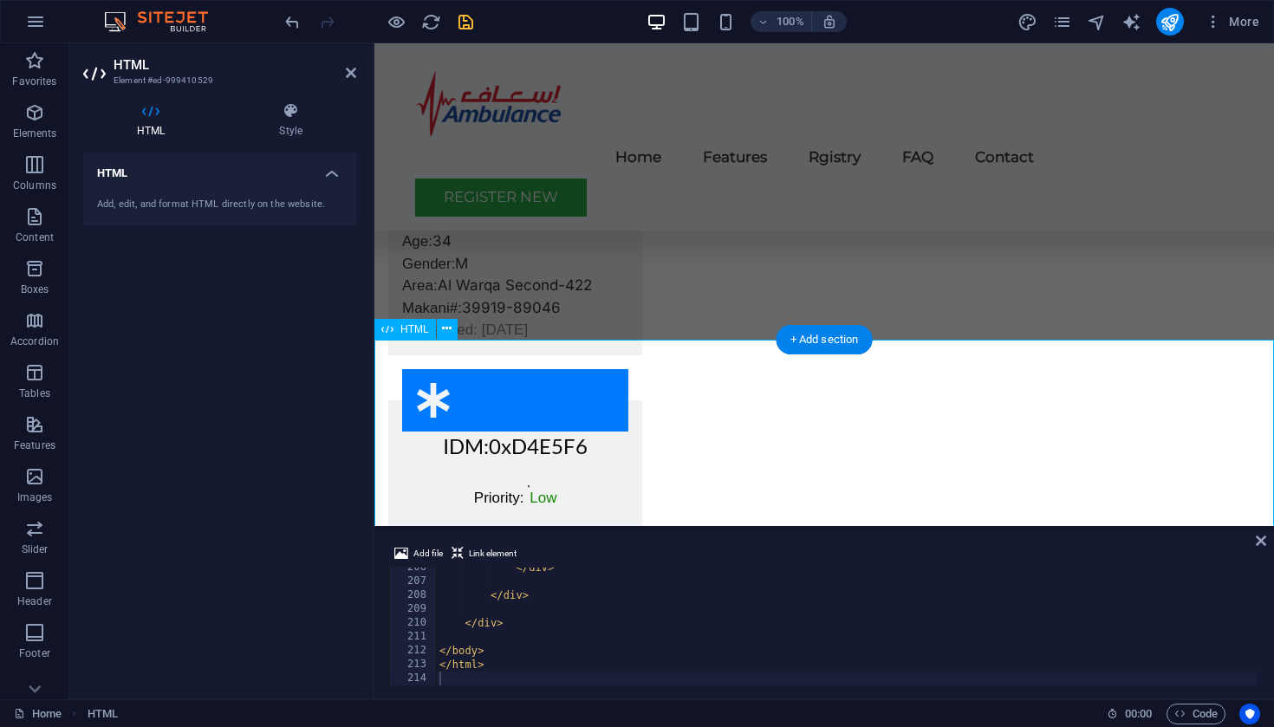
click at [331, 173] on h4 "HTML" at bounding box center [219, 168] width 273 height 31
click at [331, 173] on h4 "HTML" at bounding box center [219, 174] width 273 height 42
click at [290, 117] on icon at bounding box center [290, 110] width 131 height 17
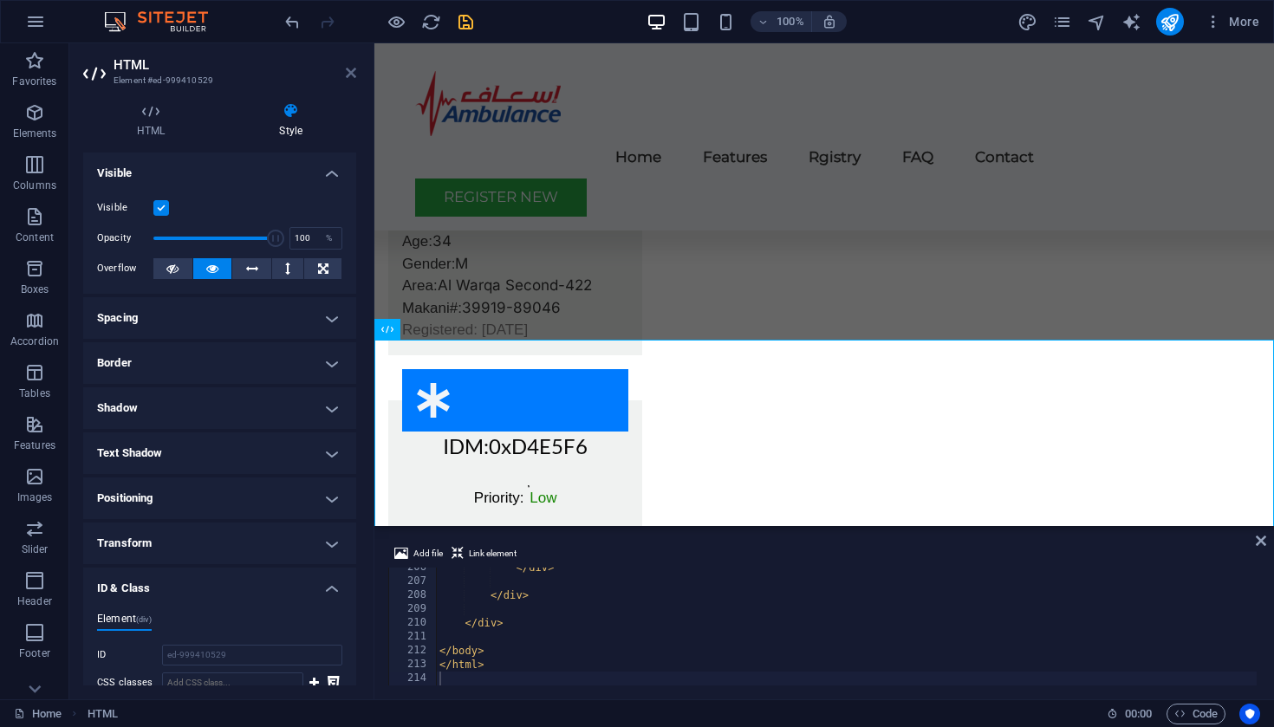
click at [352, 74] on icon at bounding box center [351, 73] width 10 height 14
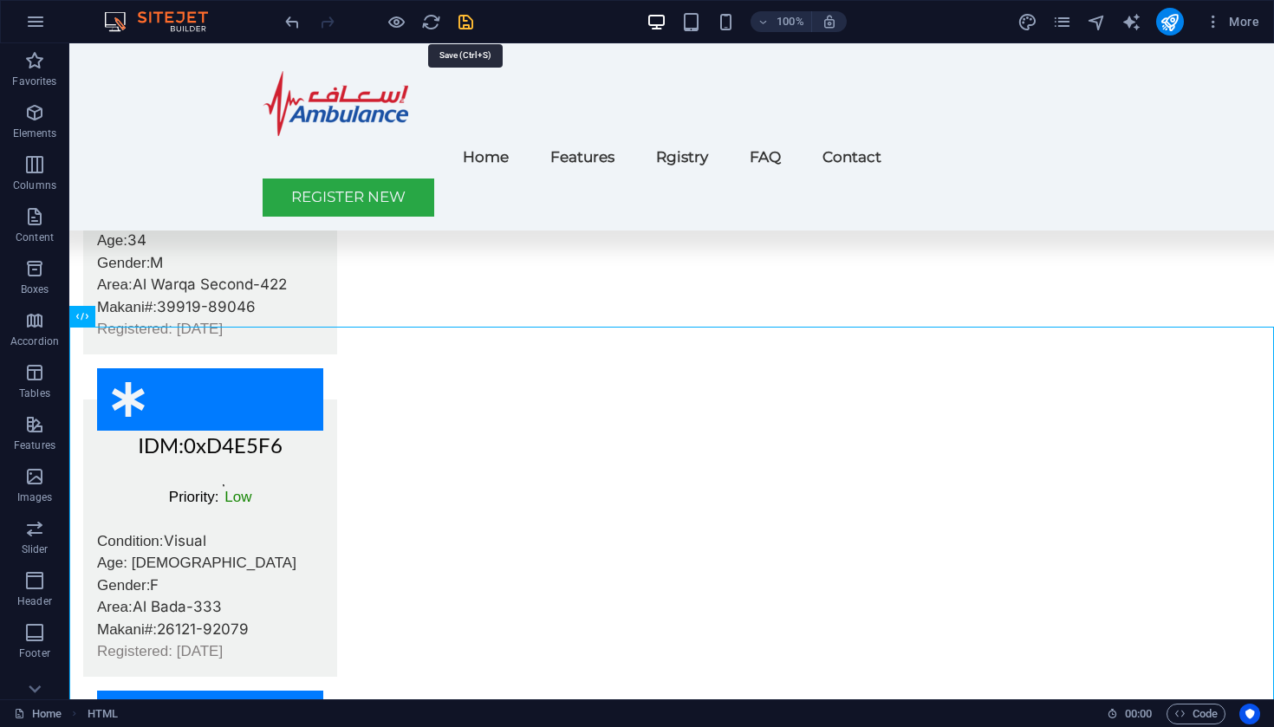
click at [468, 17] on icon "save" at bounding box center [466, 22] width 20 height 20
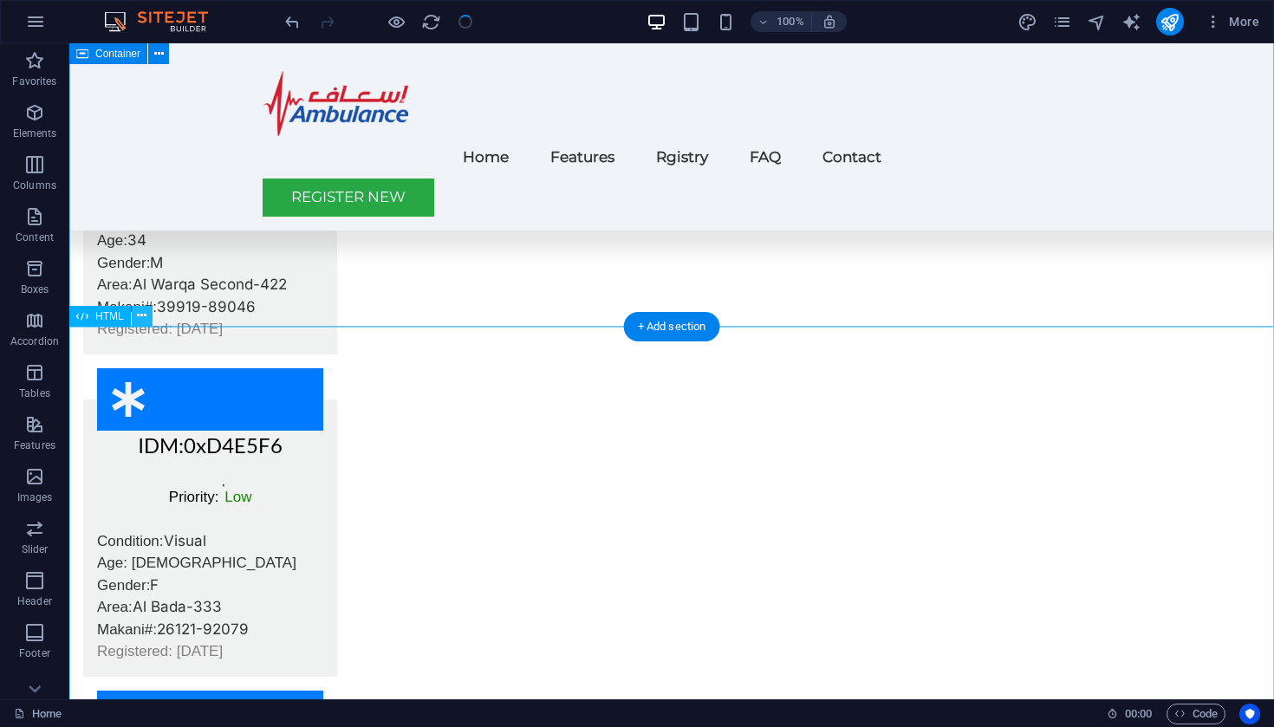
click at [140, 315] on icon at bounding box center [142, 316] width 10 height 18
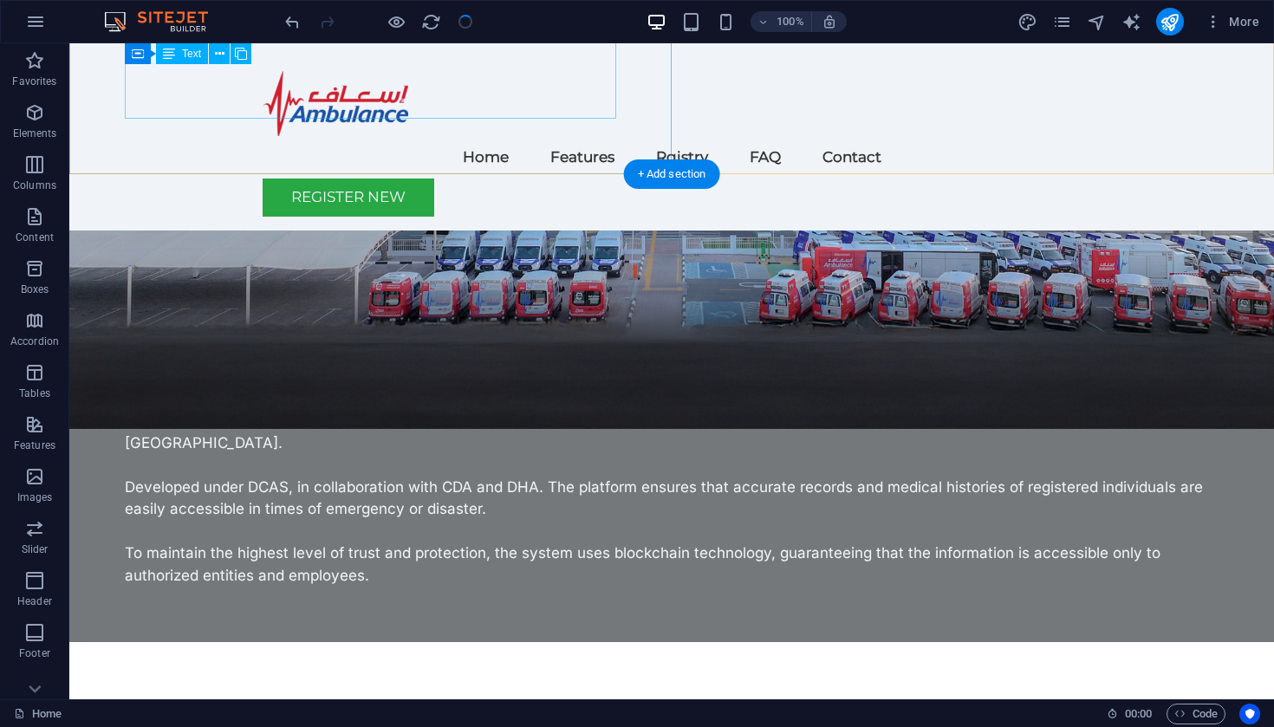
scroll to position [328, 0]
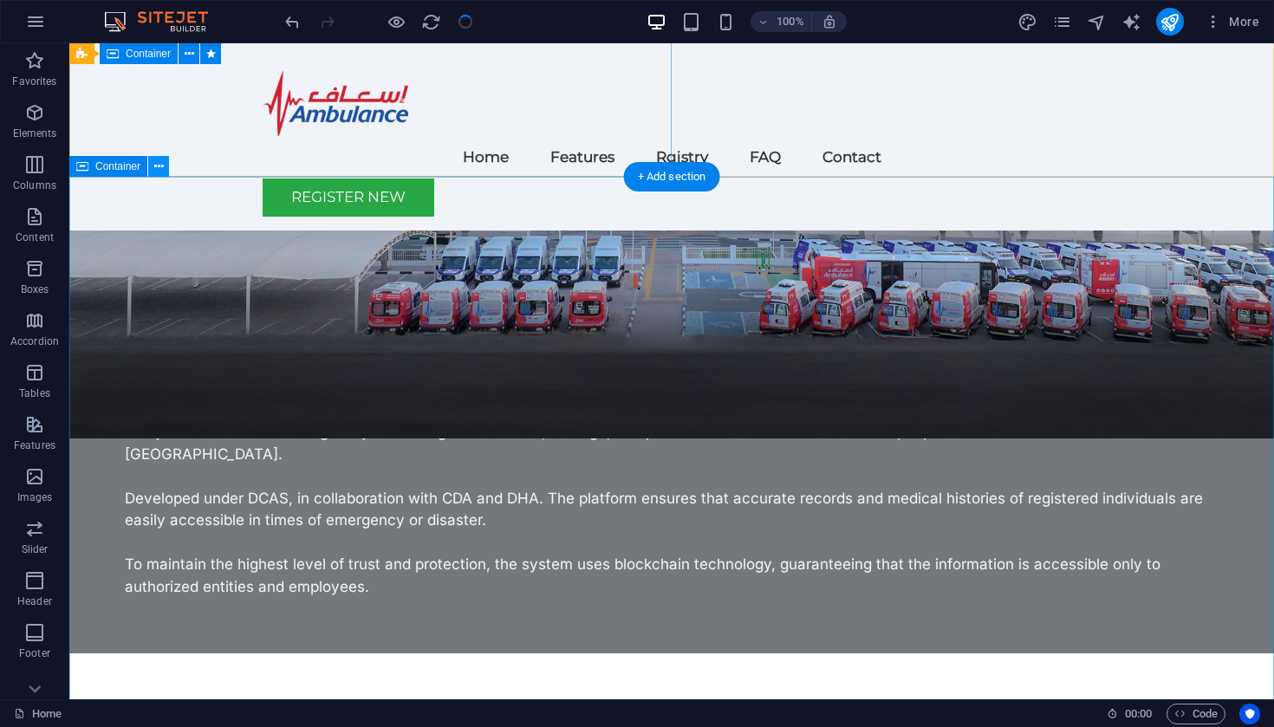
click at [160, 164] on icon at bounding box center [159, 167] width 10 height 18
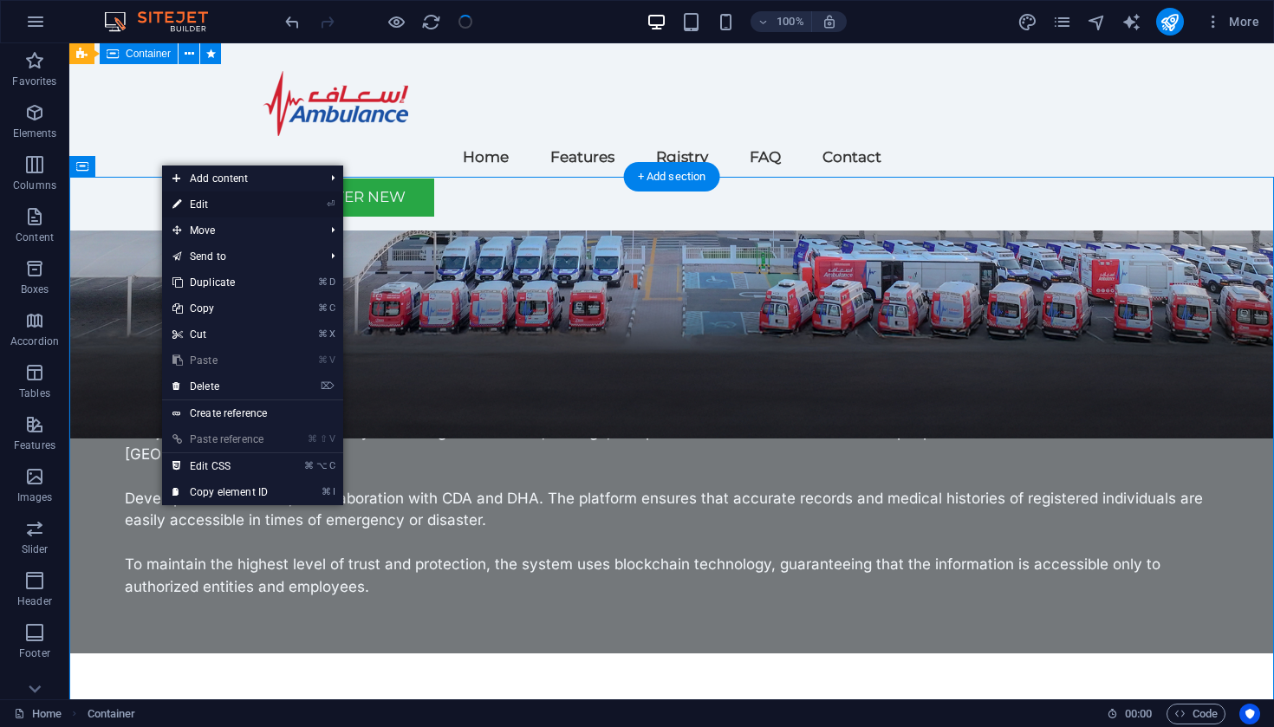
click at [210, 199] on link "⏎ Edit" at bounding box center [220, 205] width 116 height 26
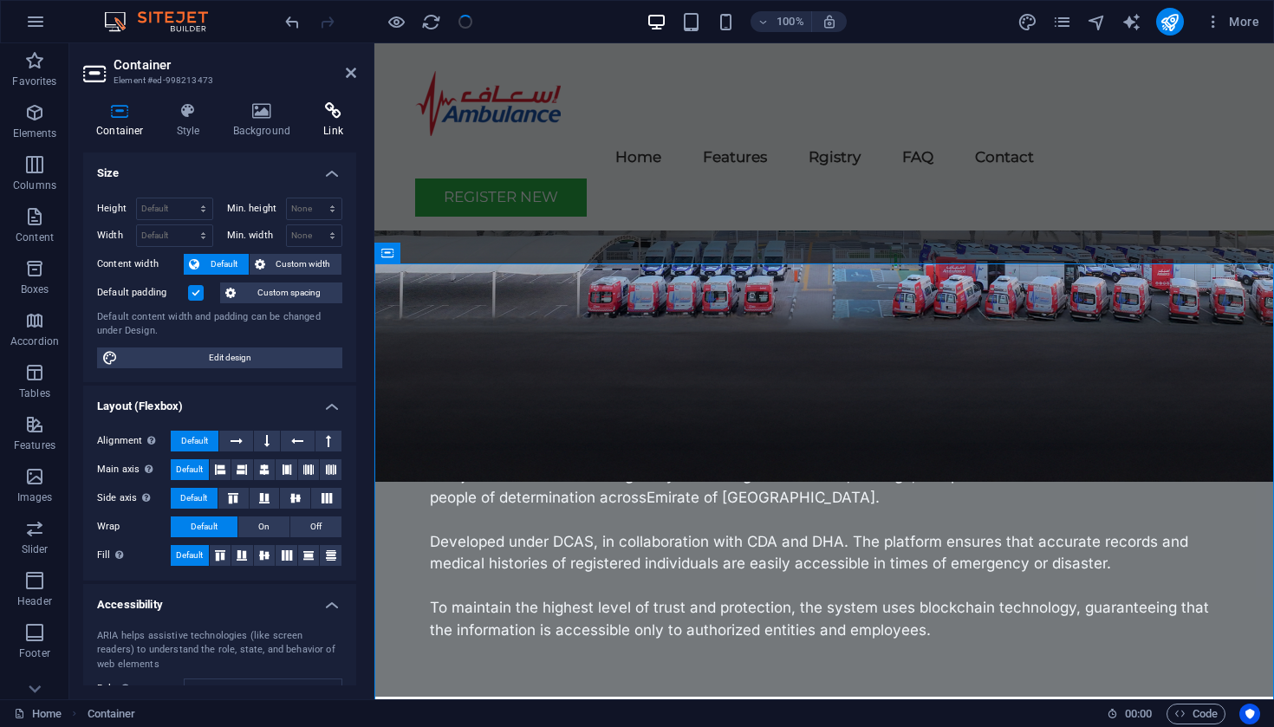
click at [326, 123] on h4 "Link" at bounding box center [333, 120] width 46 height 36
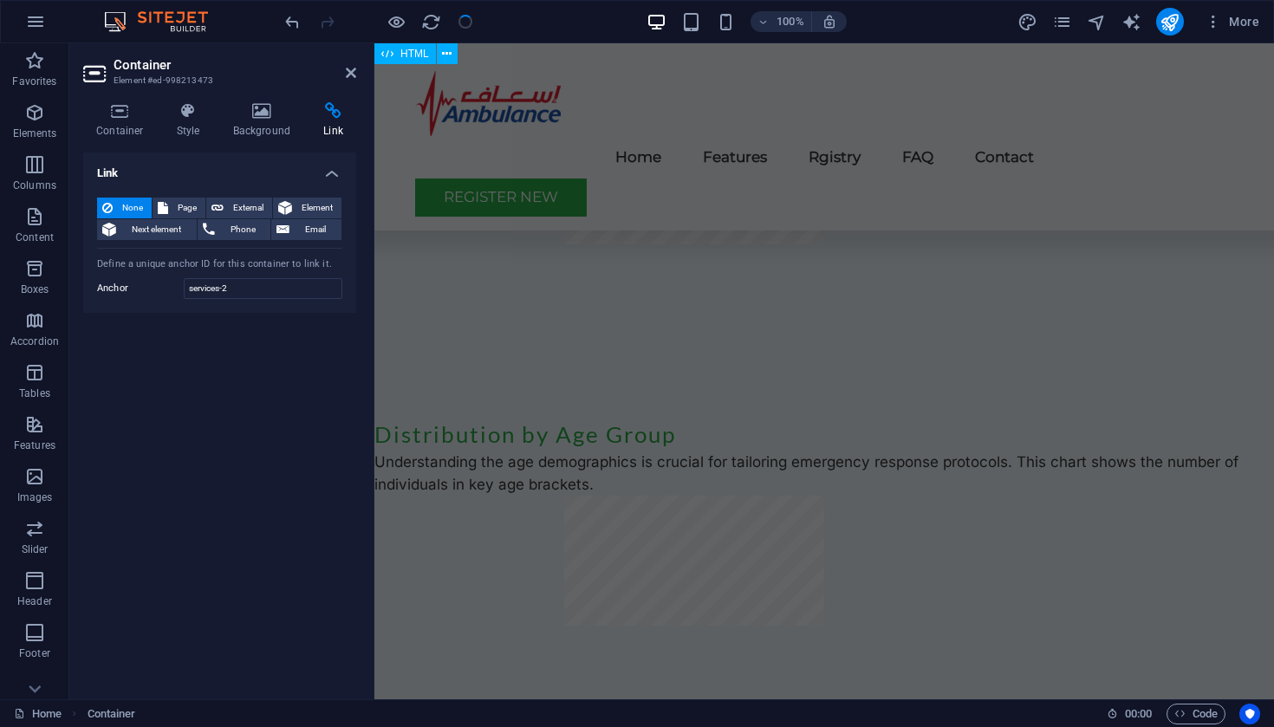
scroll to position [3570, 0]
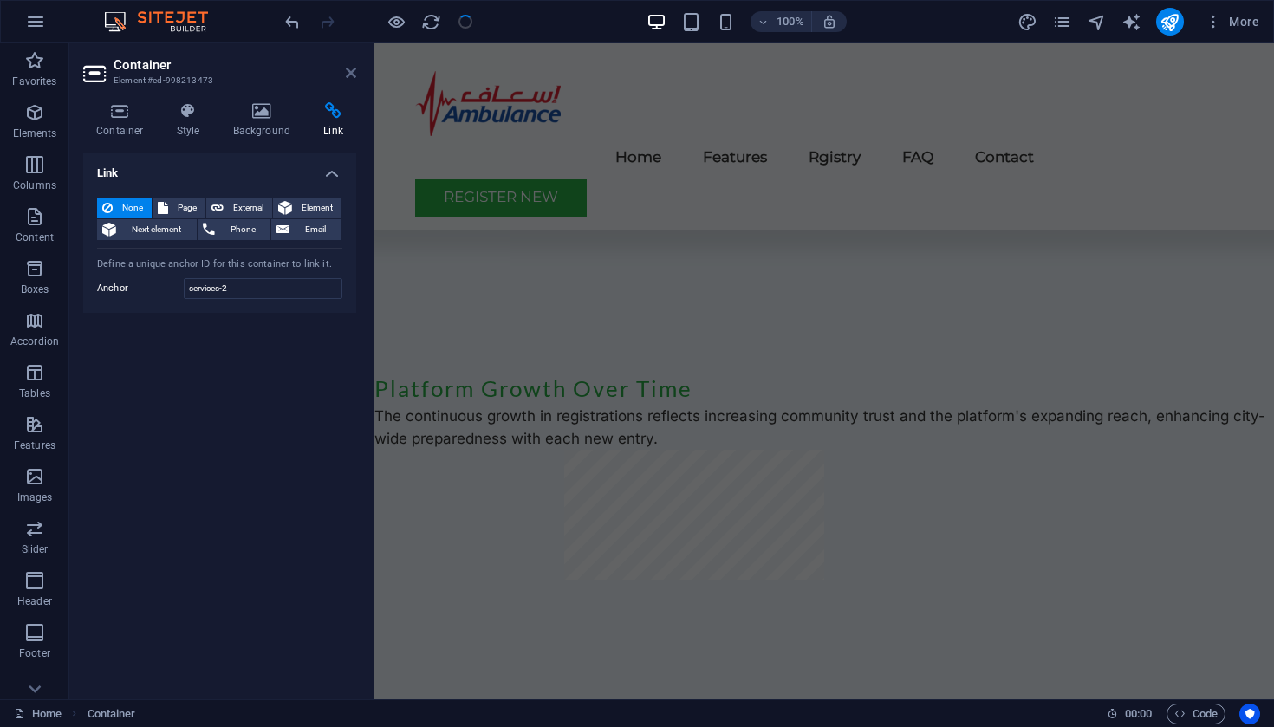
click at [349, 72] on icon at bounding box center [351, 73] width 10 height 14
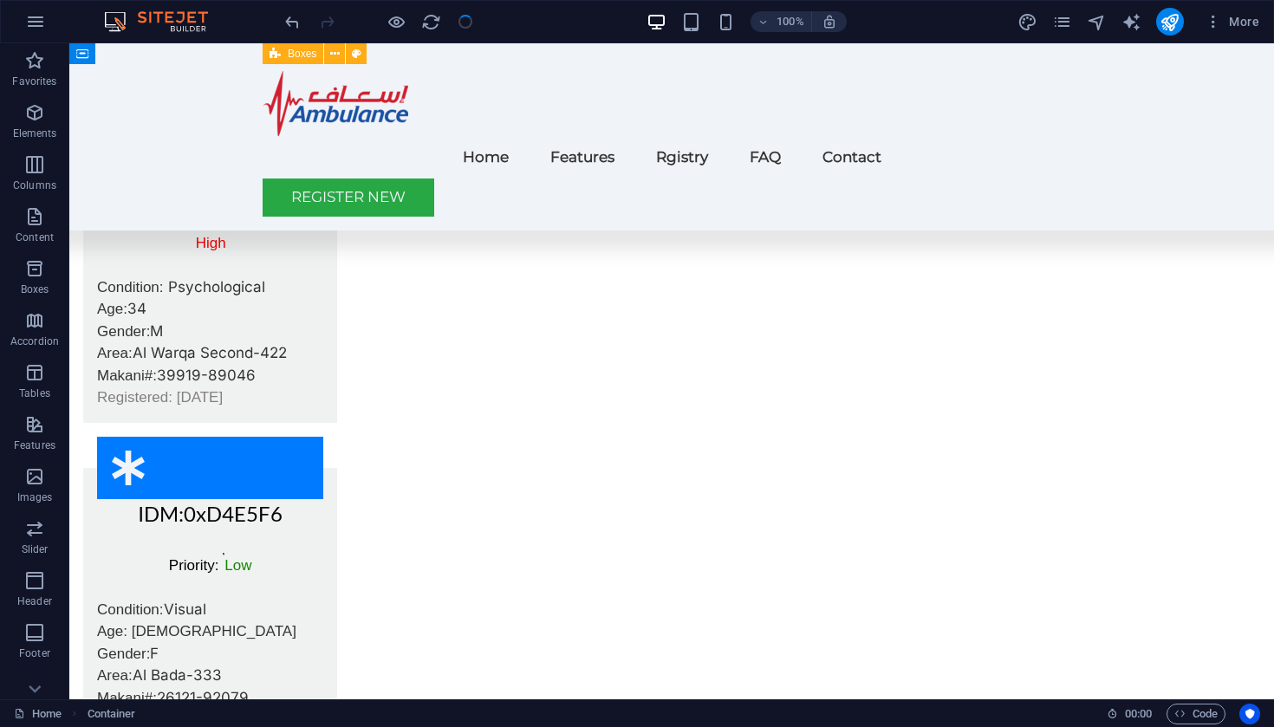
scroll to position [4716, 0]
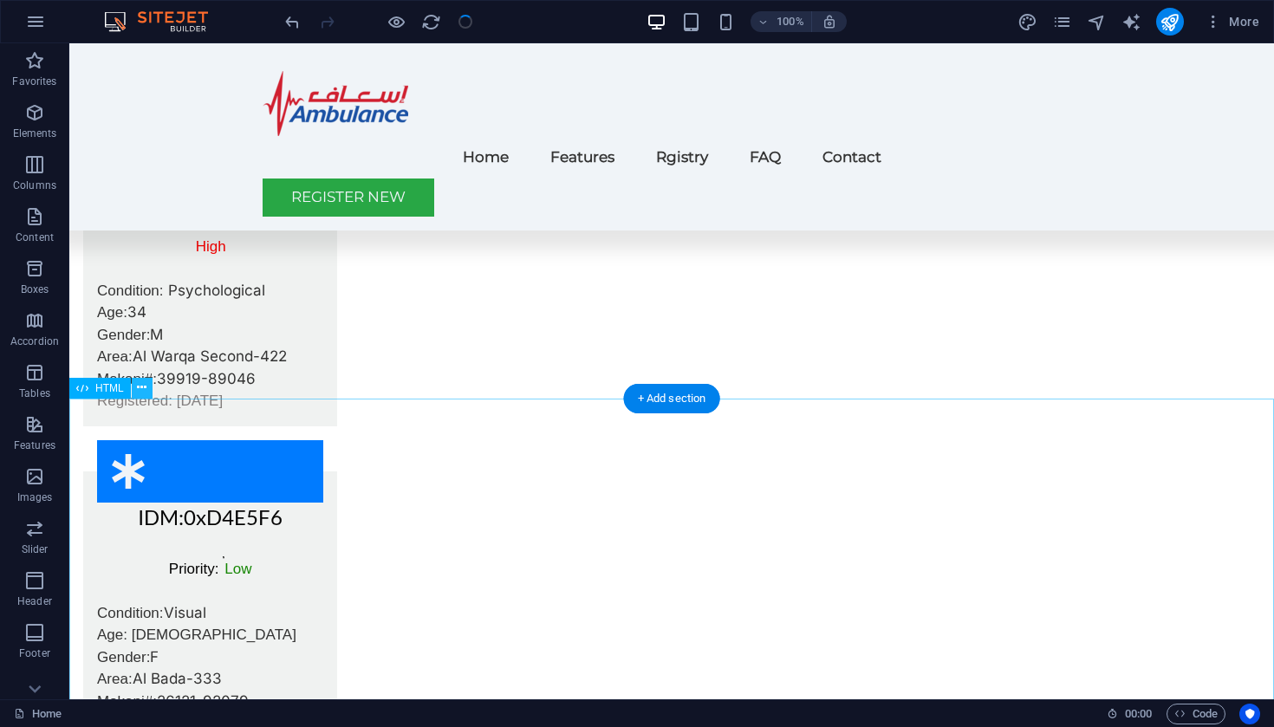
click at [141, 387] on icon at bounding box center [142, 388] width 10 height 18
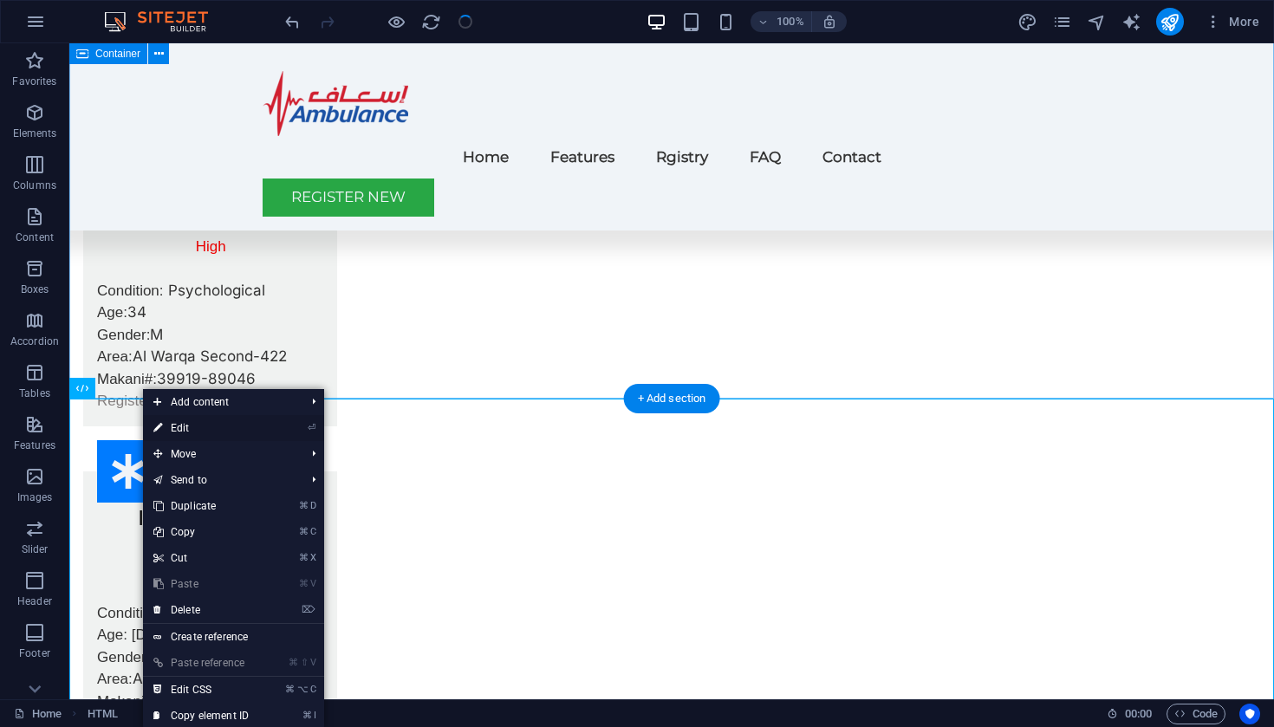
click at [196, 424] on link "⏎ Edit" at bounding box center [201, 428] width 116 height 26
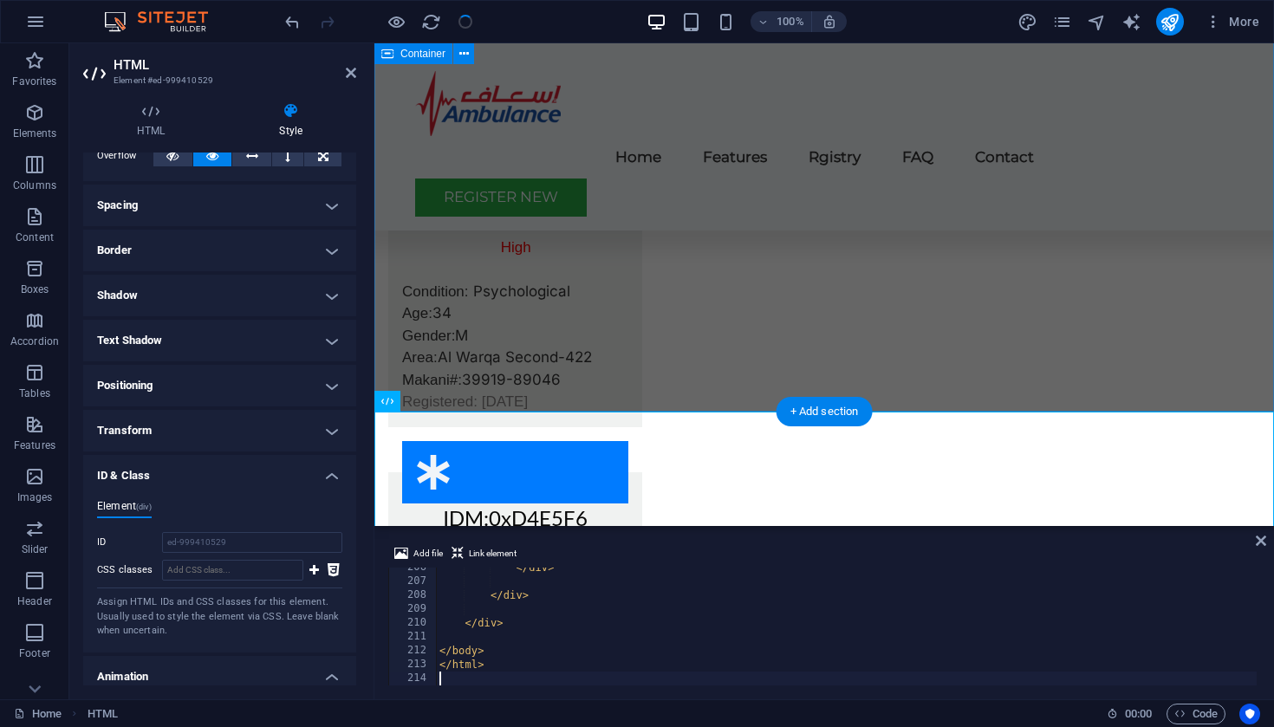
scroll to position [78, 0]
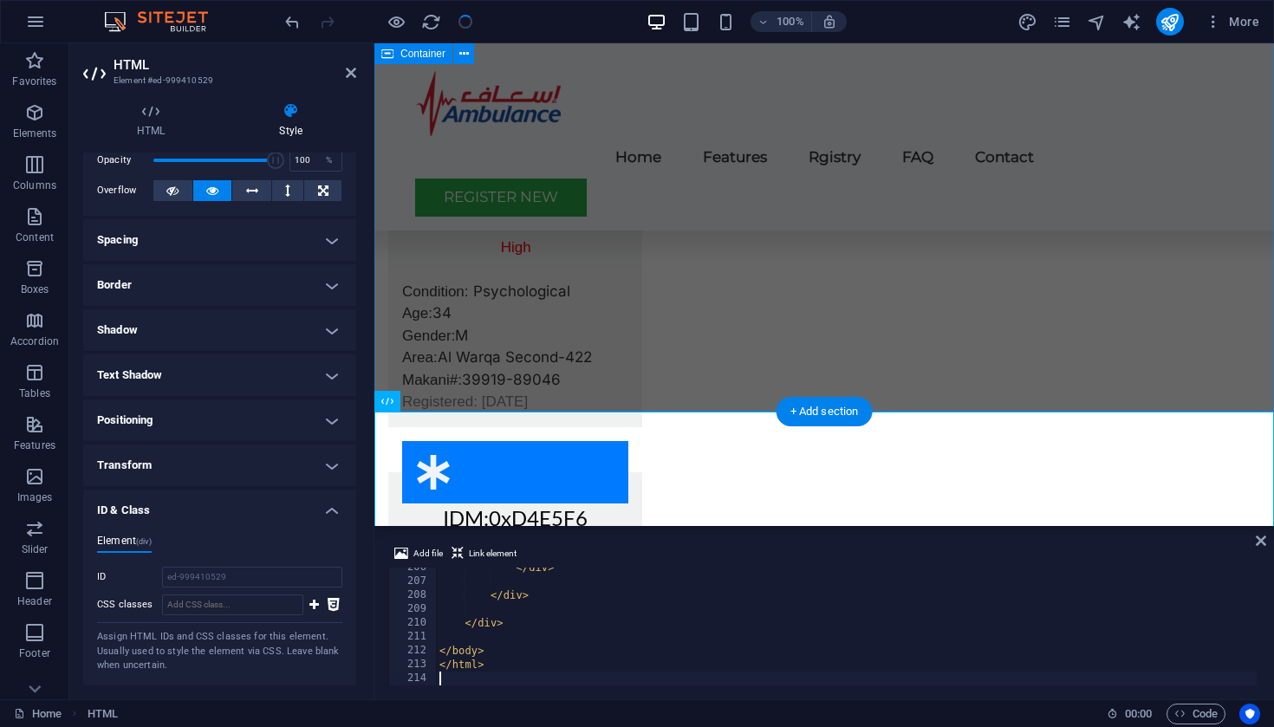
click at [256, 465] on h4 "Transform" at bounding box center [219, 466] width 273 height 42
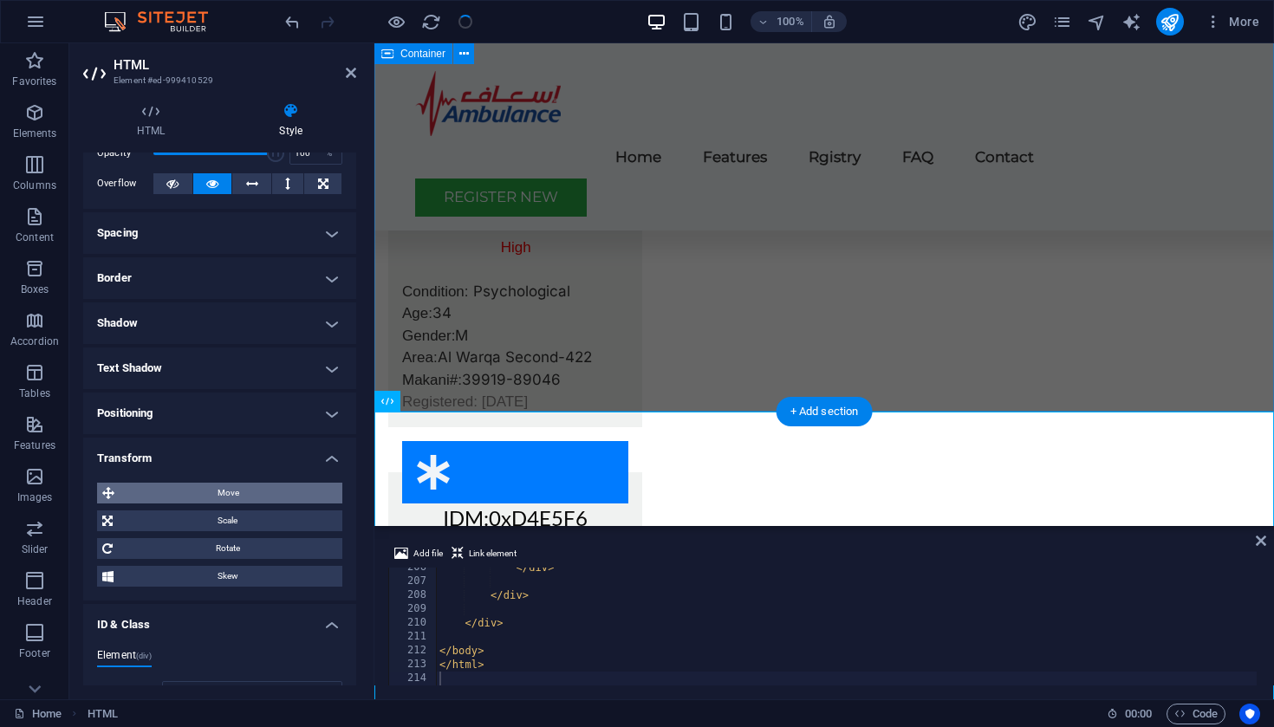
scroll to position [81, 0]
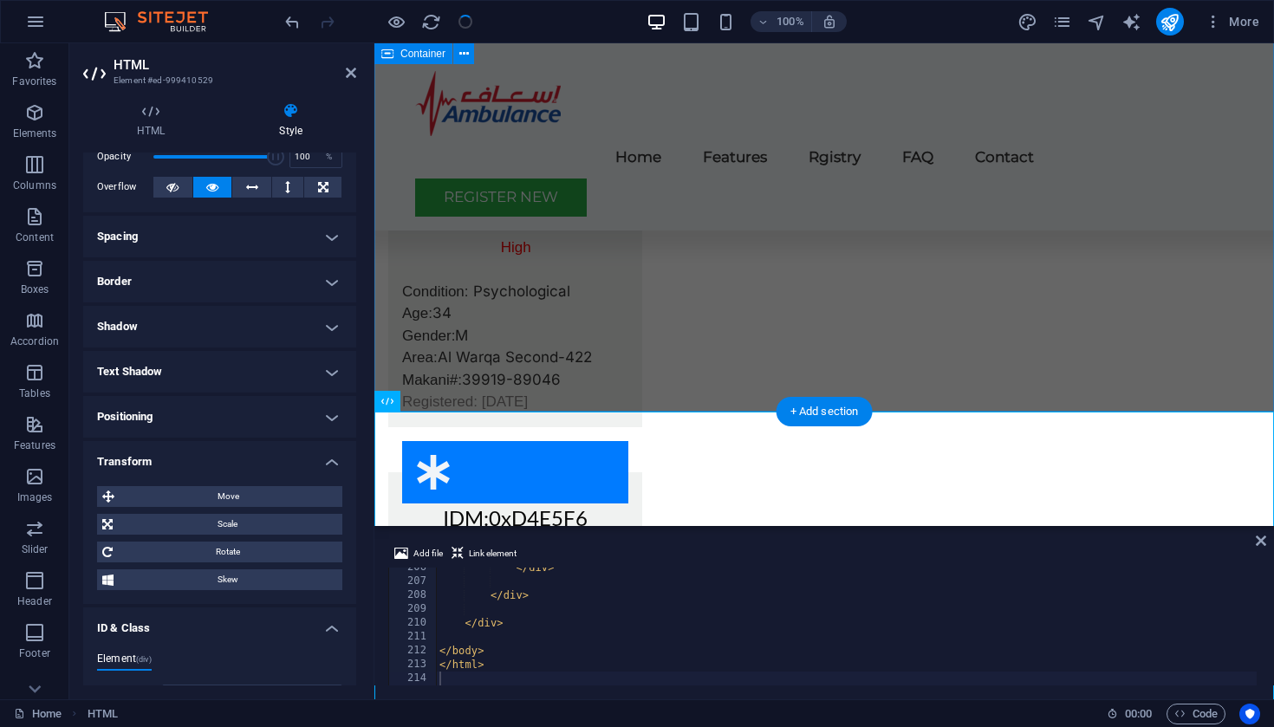
click at [227, 406] on h4 "Positioning" at bounding box center [219, 417] width 273 height 42
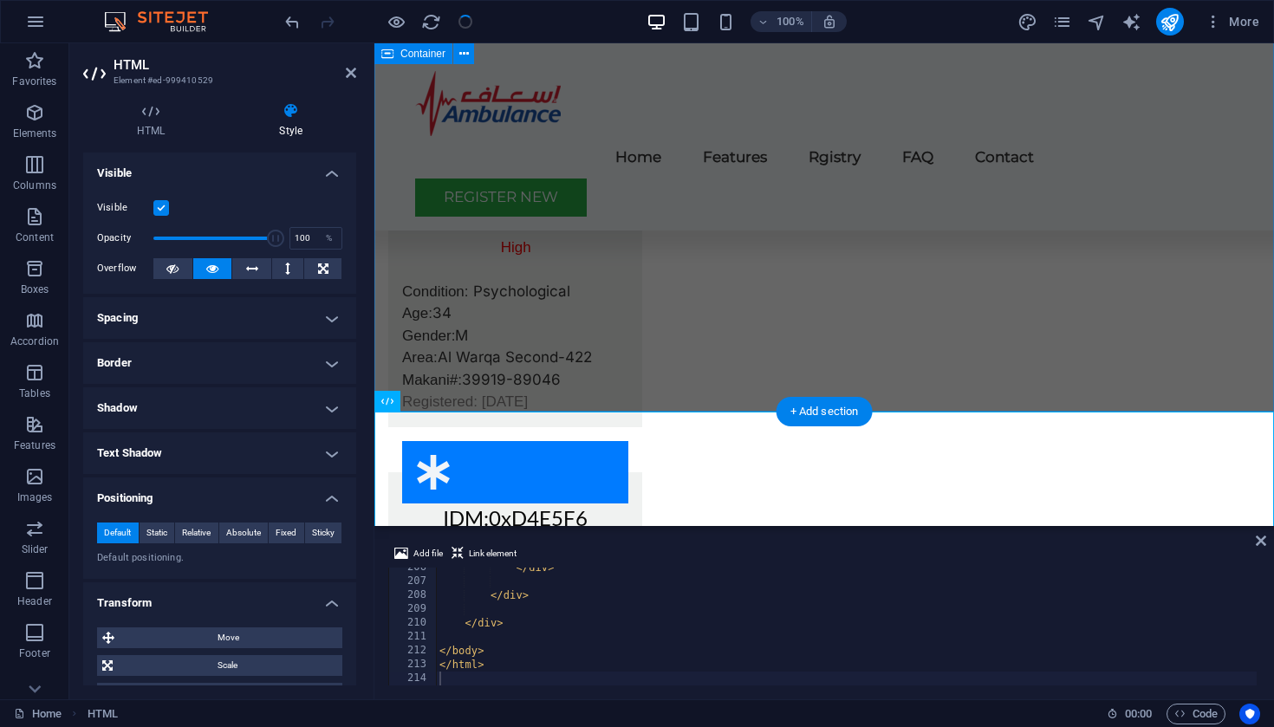
scroll to position [0, 0]
click at [447, 400] on icon at bounding box center [447, 401] width 10 height 18
click at [158, 116] on icon at bounding box center [150, 110] width 135 height 17
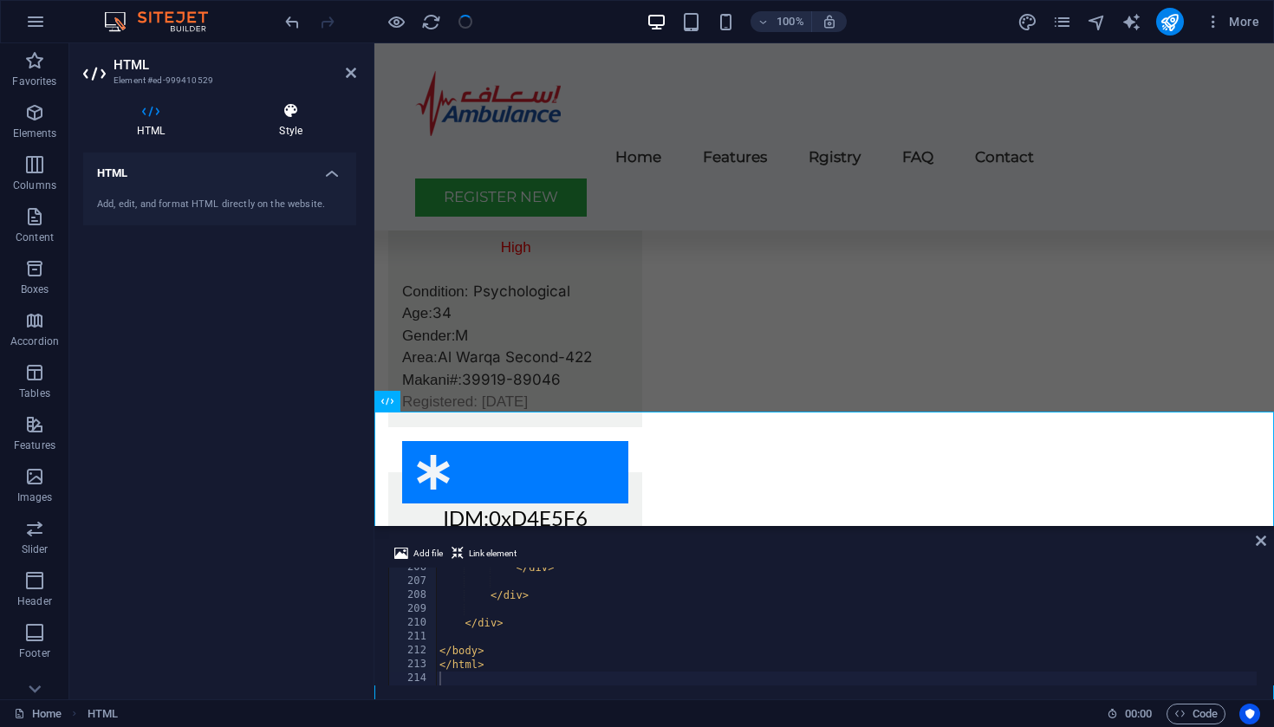
click at [274, 108] on icon at bounding box center [290, 110] width 131 height 17
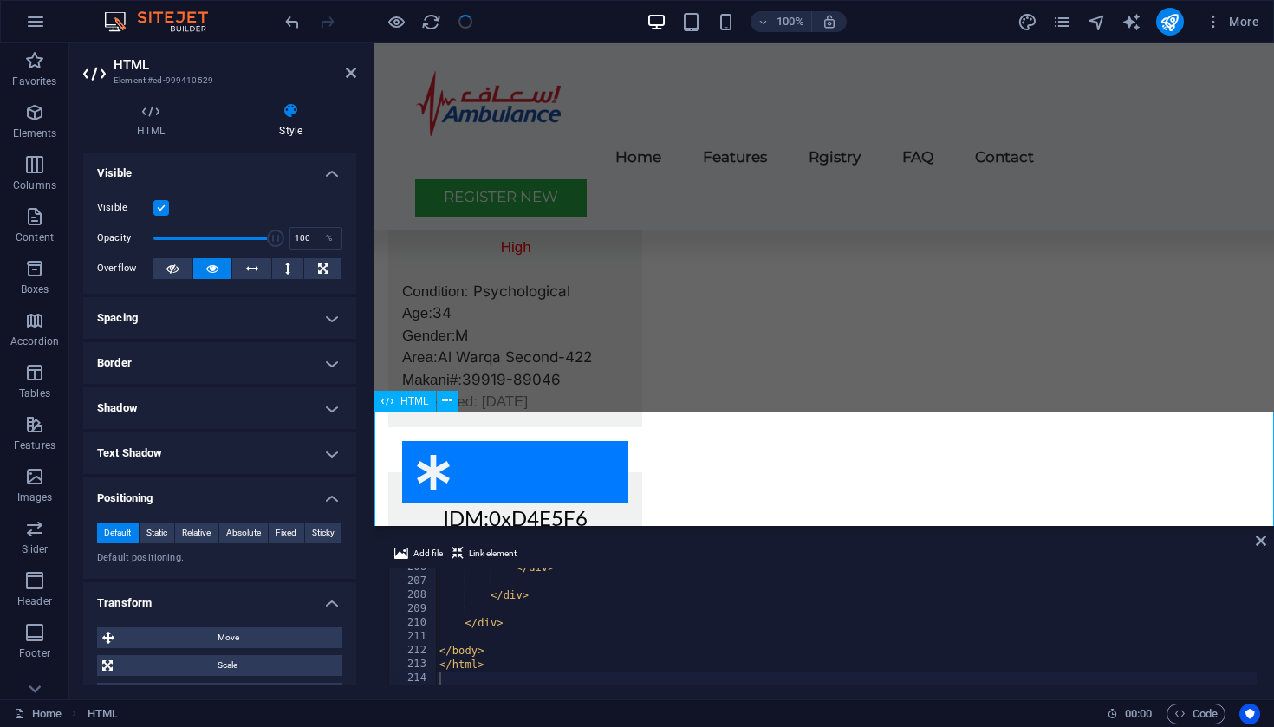
click at [355, 80] on link at bounding box center [351, 73] width 10 height 15
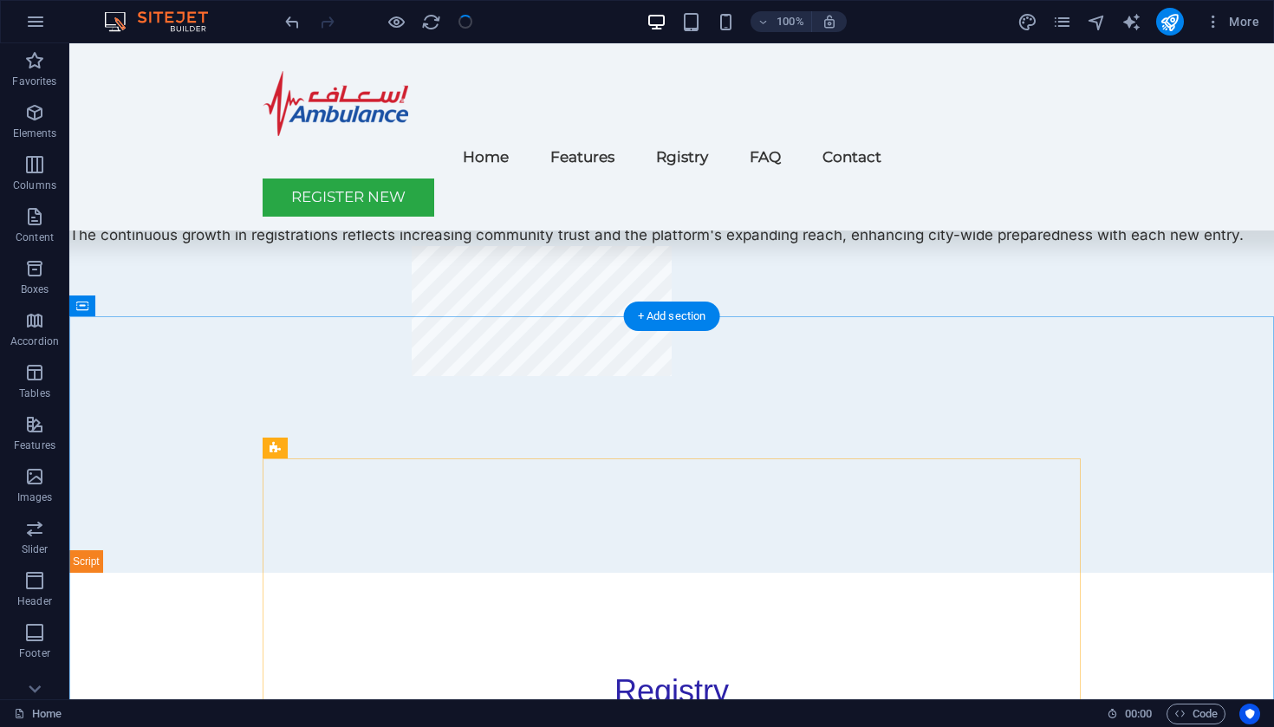
scroll to position [3667, 0]
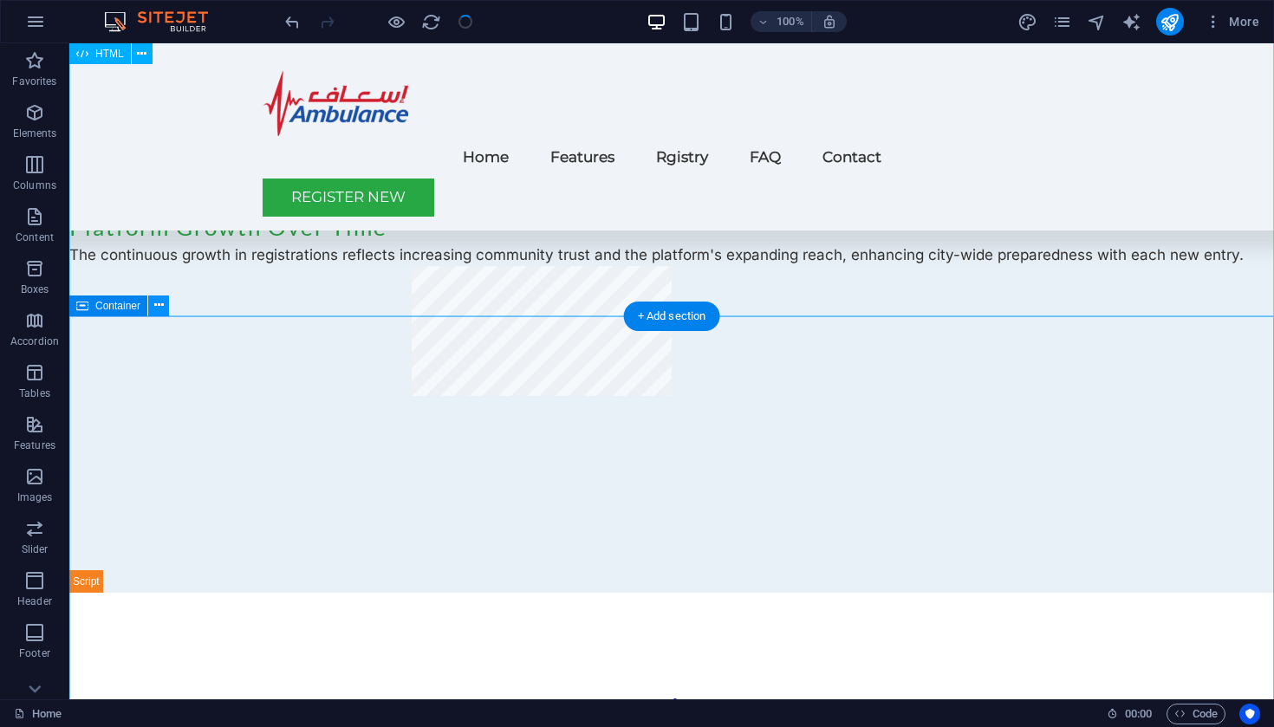
click at [156, 304] on icon at bounding box center [159, 305] width 10 height 18
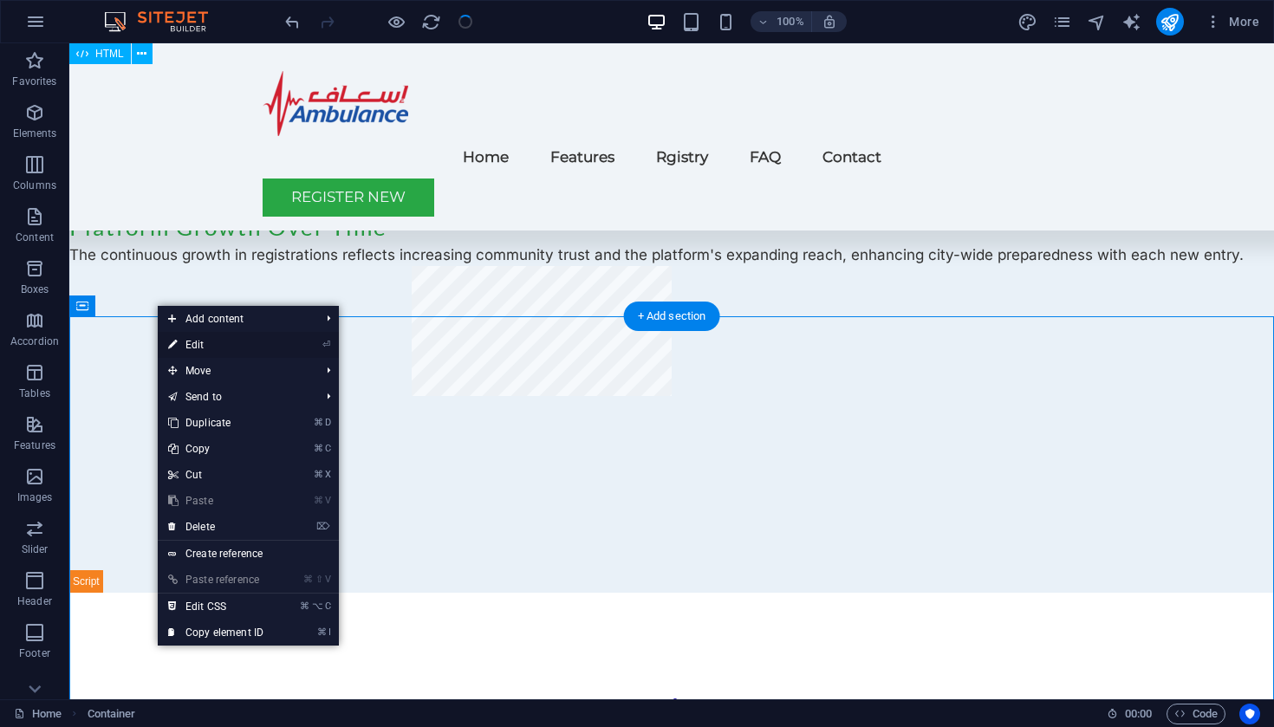
click at [205, 342] on link "⏎ Edit" at bounding box center [216, 345] width 116 height 26
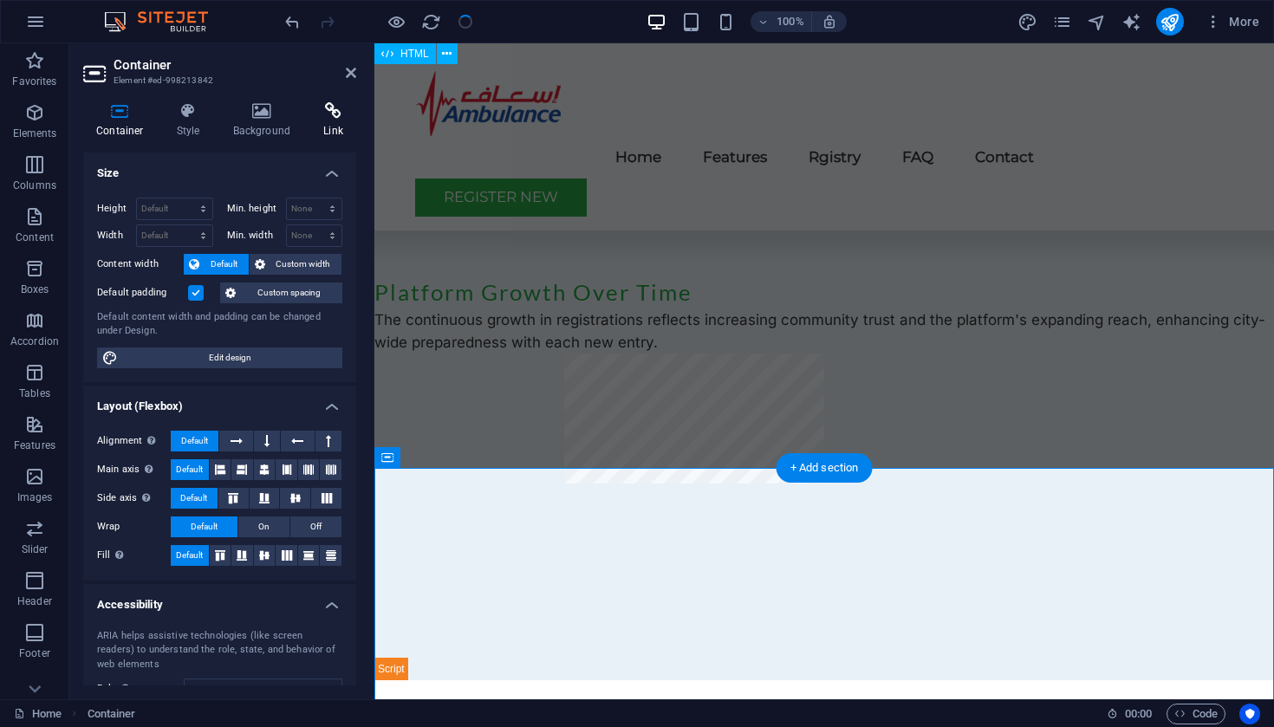
click at [330, 111] on icon at bounding box center [333, 110] width 46 height 17
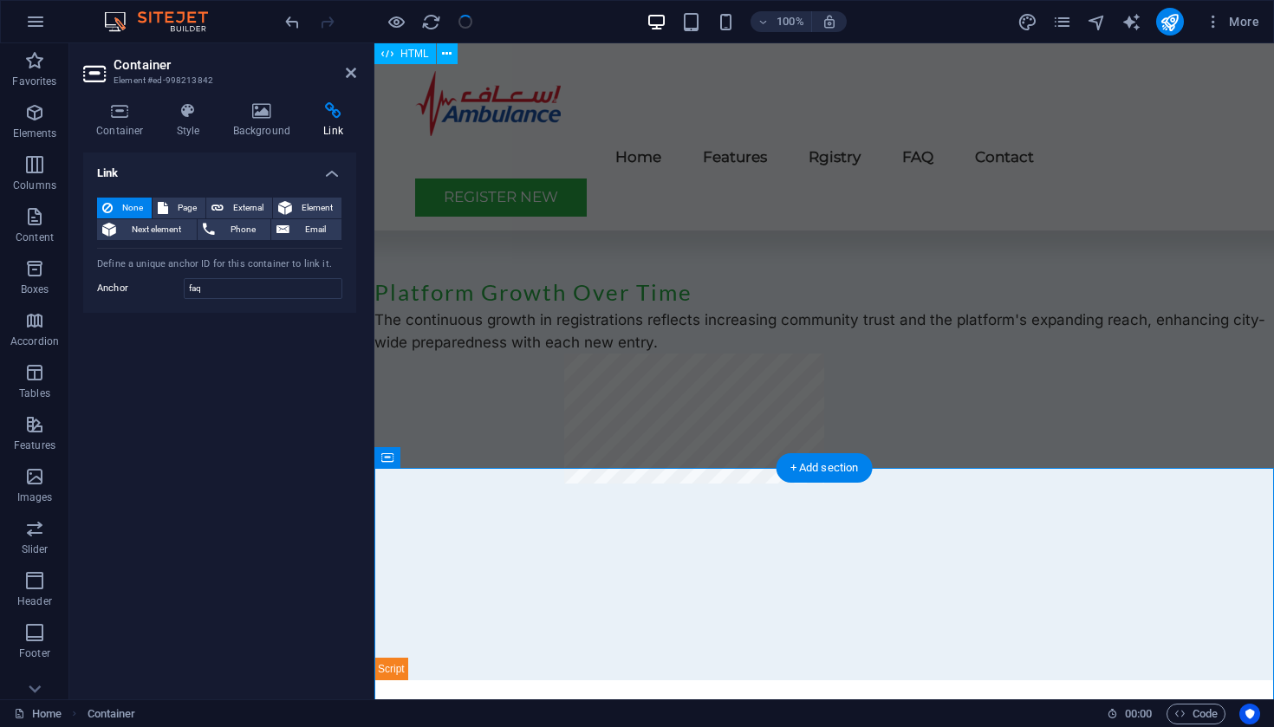
click at [330, 177] on h4 "Link" at bounding box center [219, 168] width 273 height 31
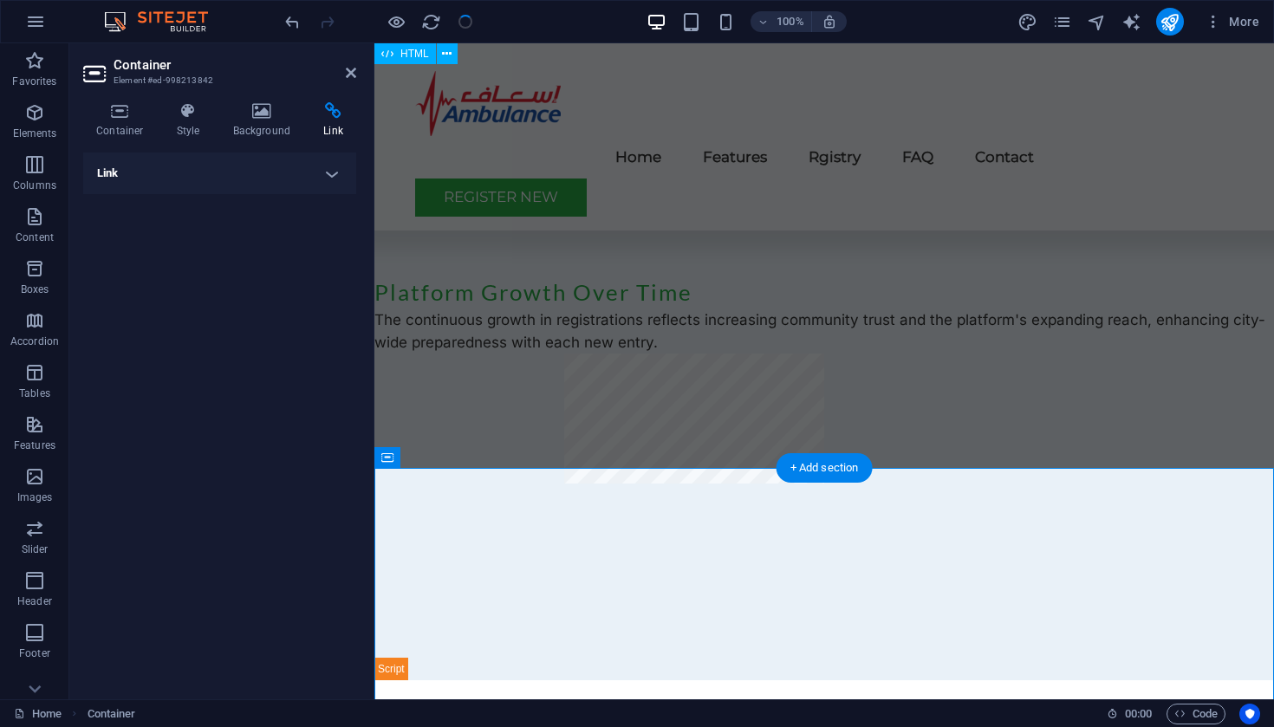
click at [330, 174] on h4 "Link" at bounding box center [219, 174] width 273 height 42
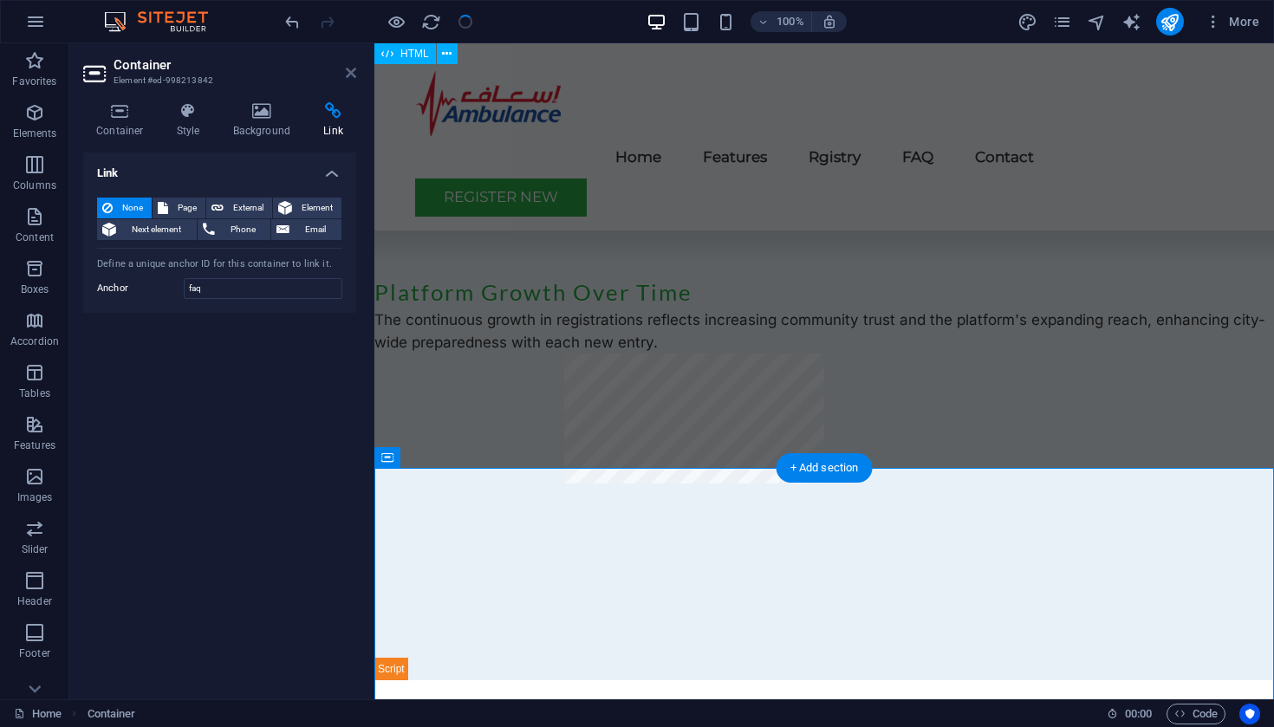
click at [349, 74] on icon at bounding box center [351, 73] width 10 height 14
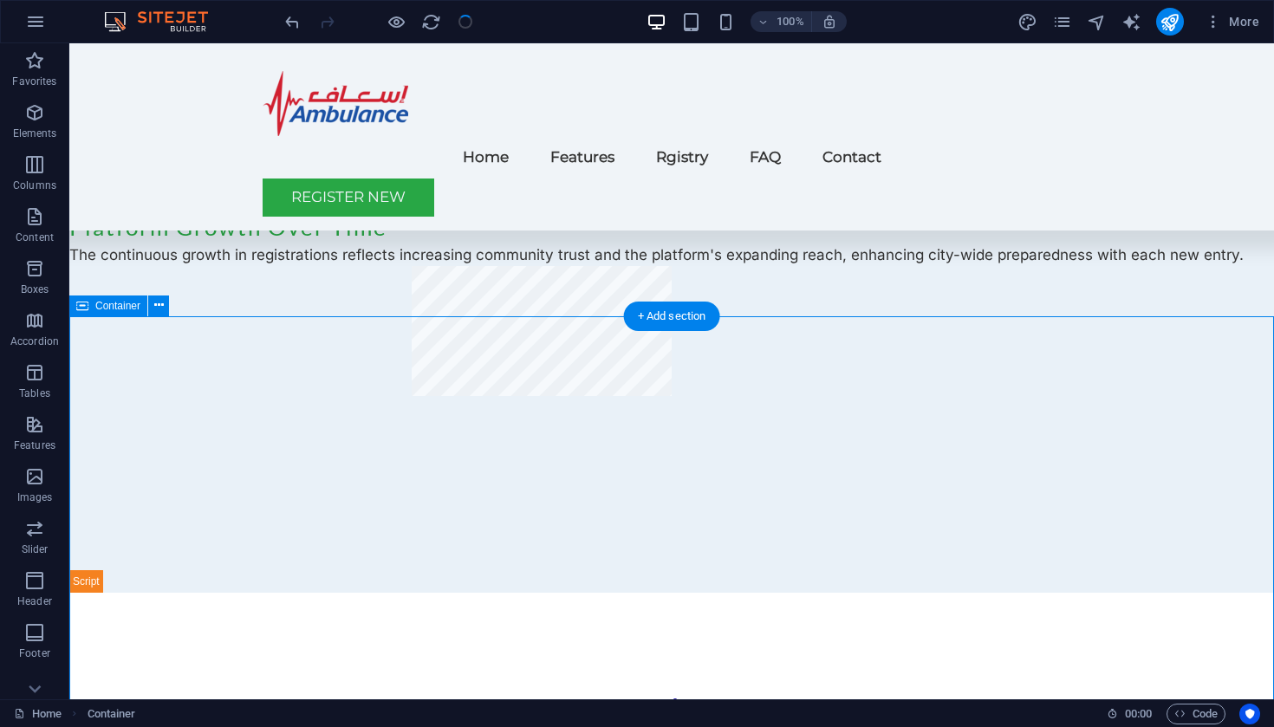
click at [94, 306] on div "Container" at bounding box center [108, 306] width 78 height 21
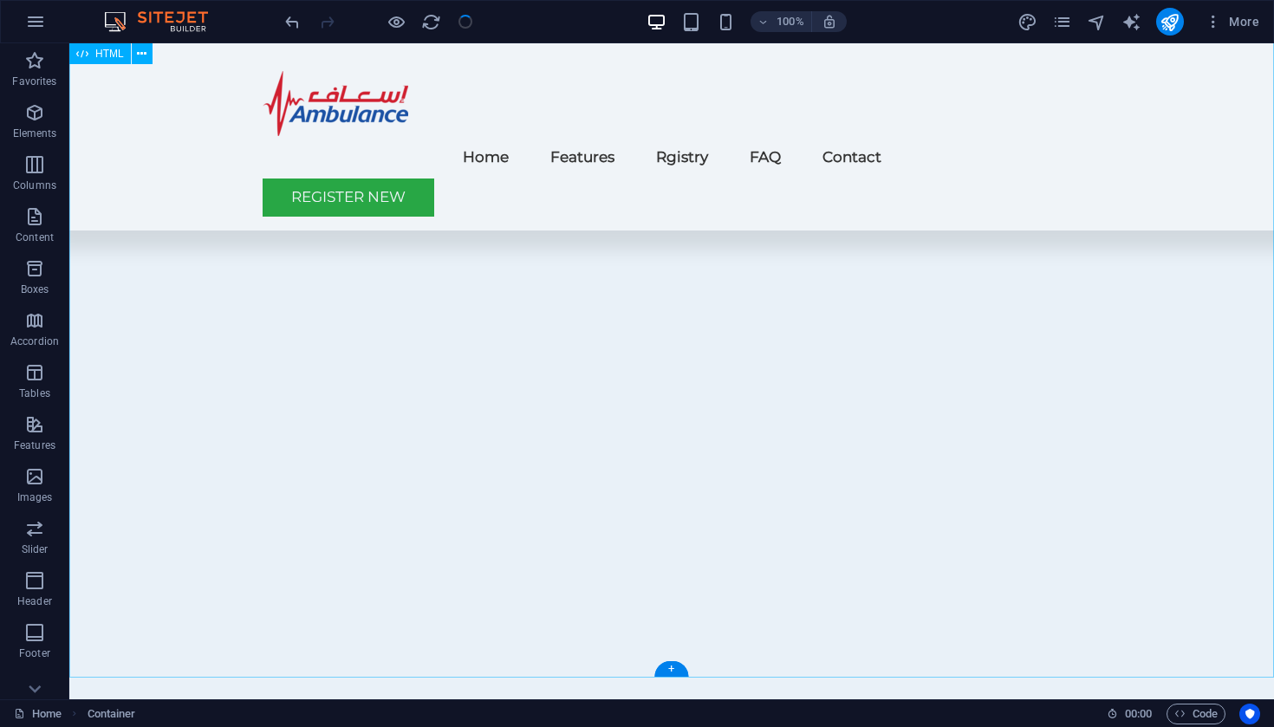
scroll to position [6082, 0]
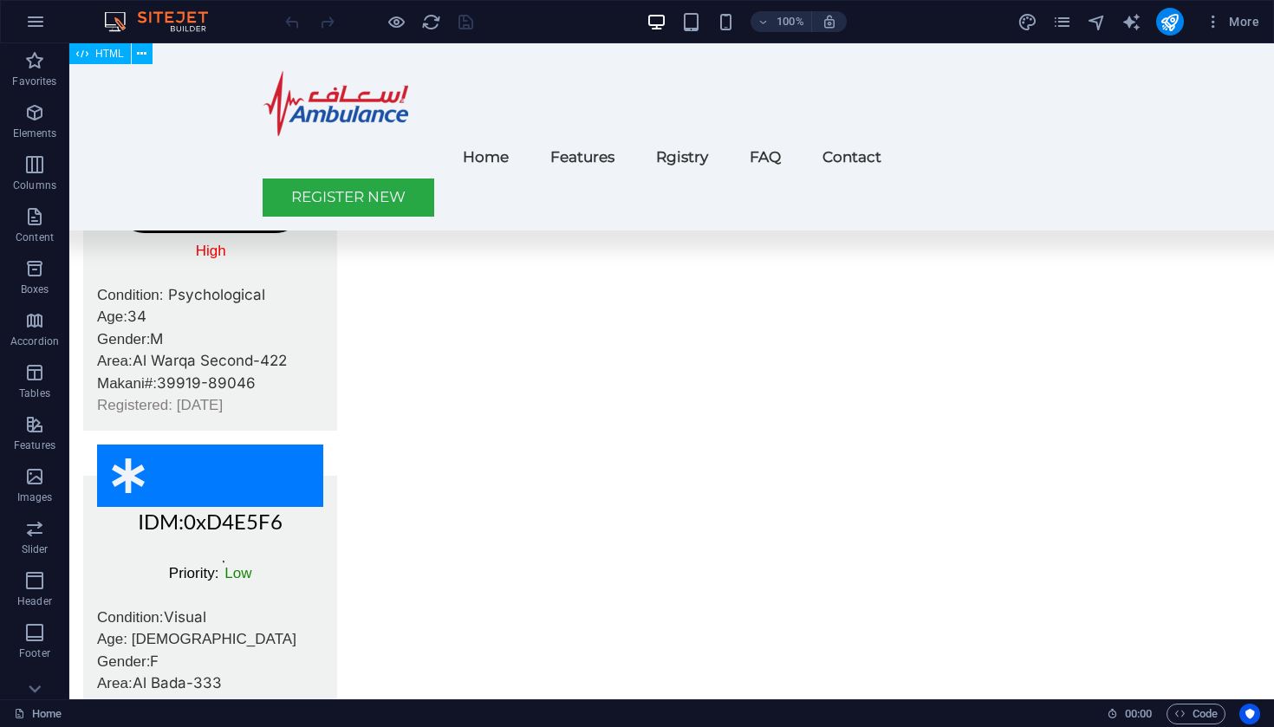
scroll to position [4689, 0]
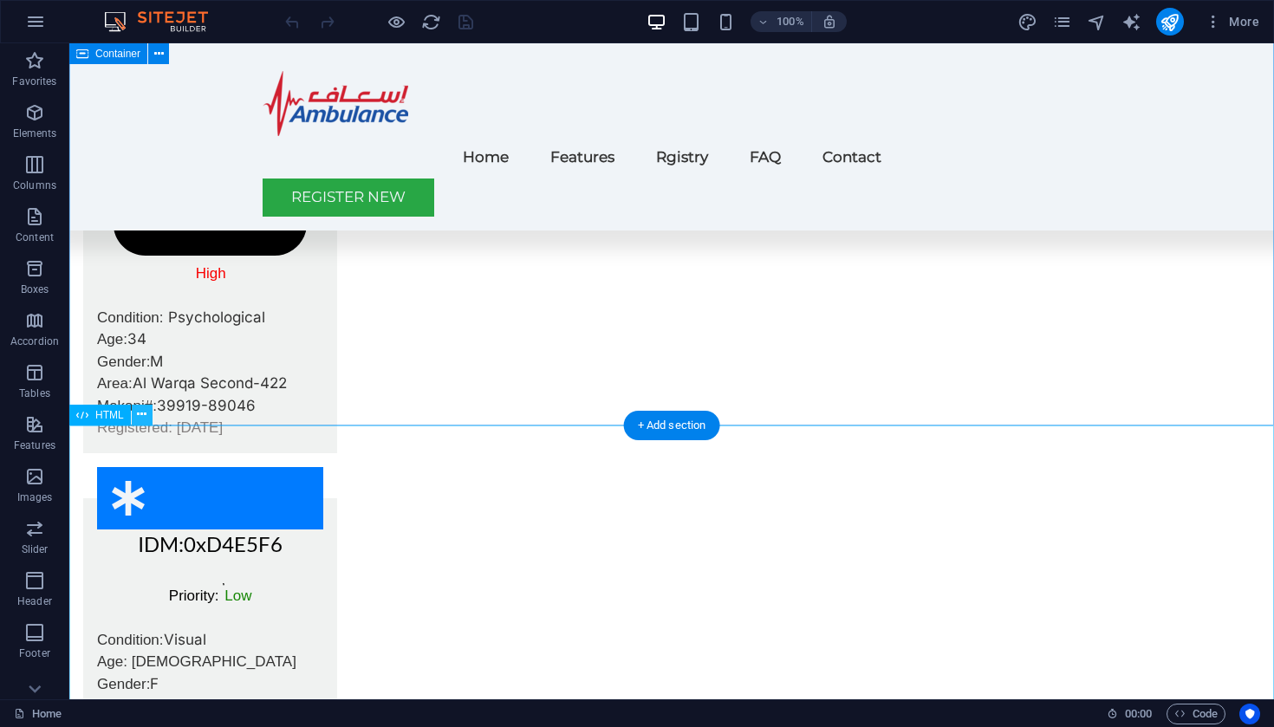
click at [140, 407] on icon at bounding box center [142, 415] width 10 height 18
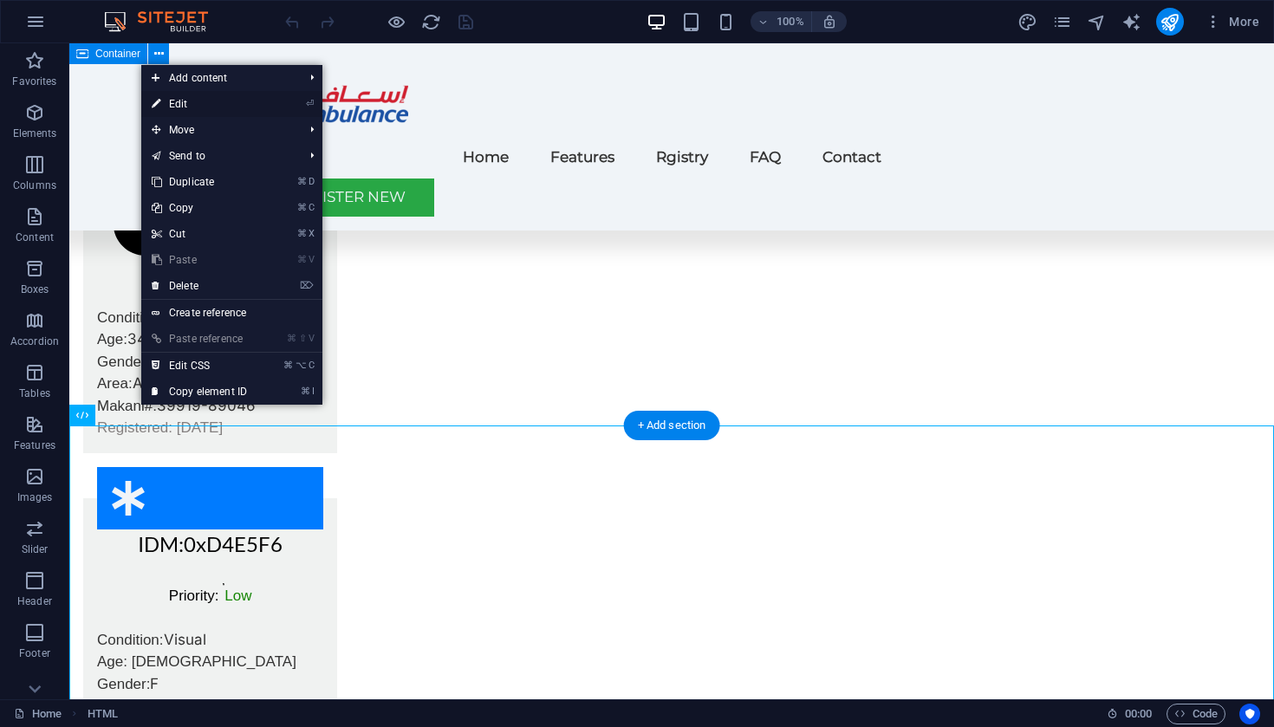
click at [184, 103] on link "⏎ Edit" at bounding box center [199, 104] width 116 height 26
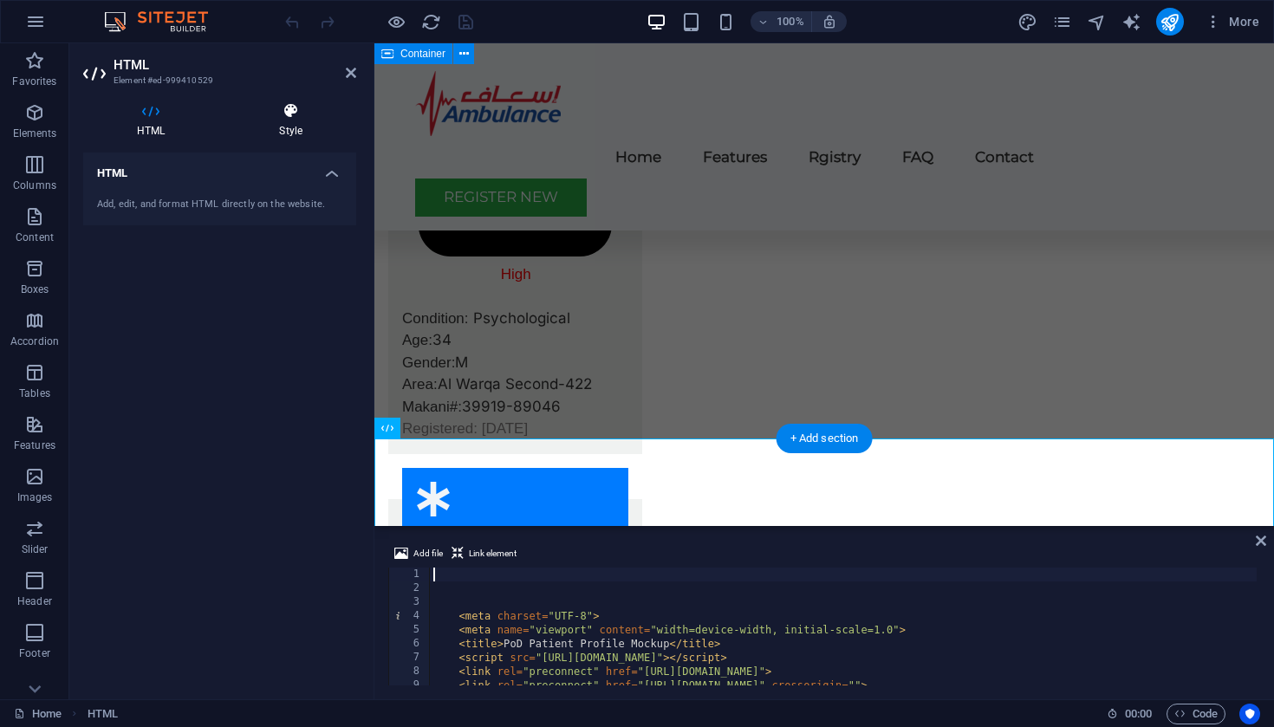
click at [285, 116] on icon at bounding box center [290, 110] width 131 height 17
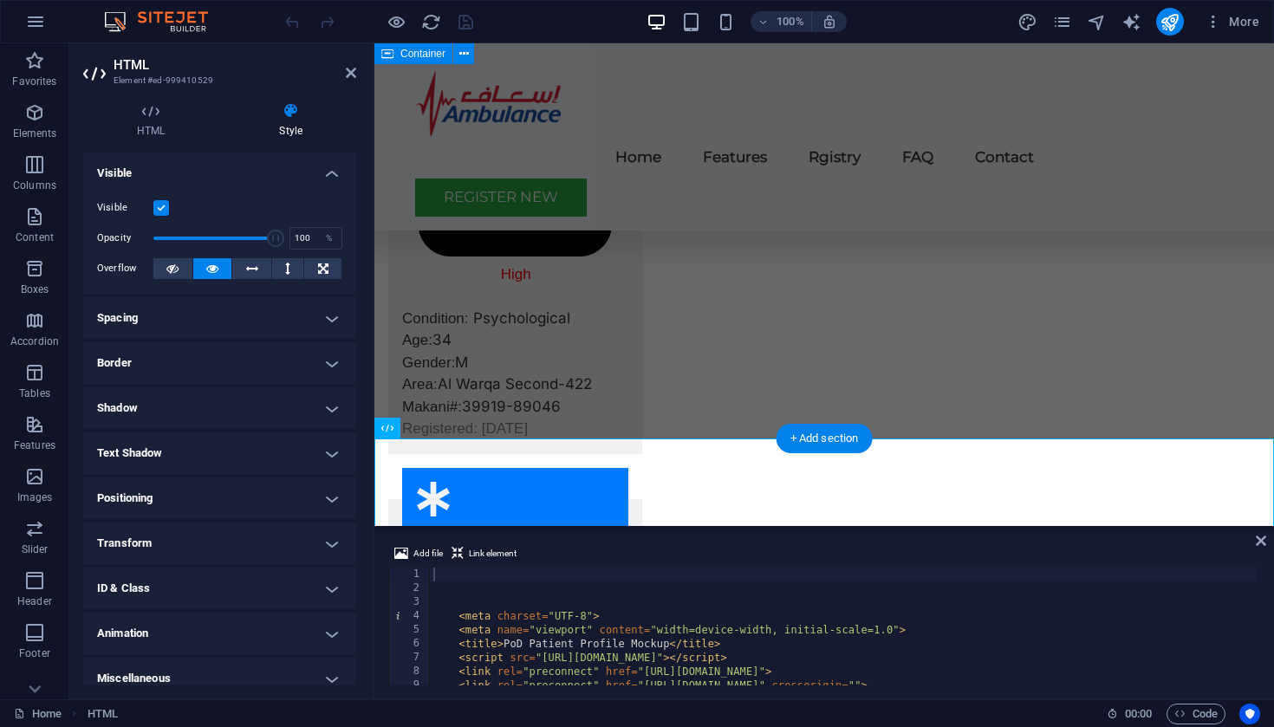
click at [237, 323] on h4 "Spacing" at bounding box center [219, 318] width 273 height 42
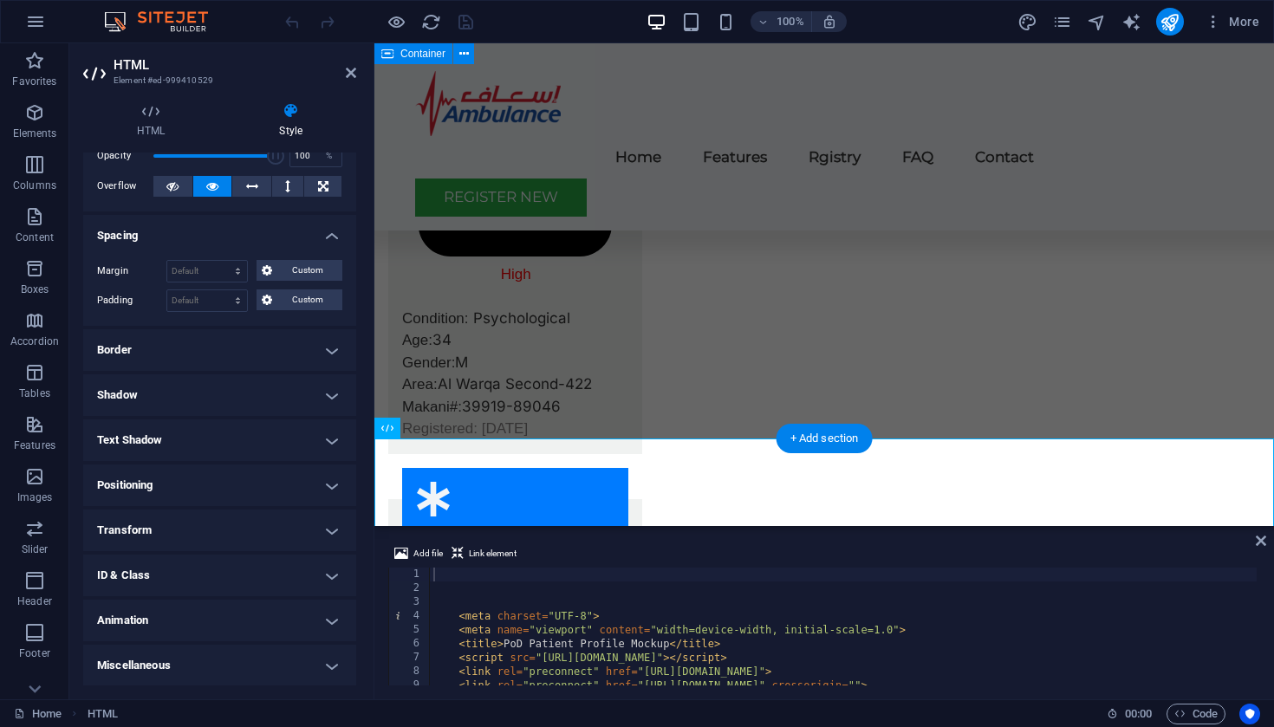
click at [212, 344] on h4 "Border" at bounding box center [219, 350] width 273 height 42
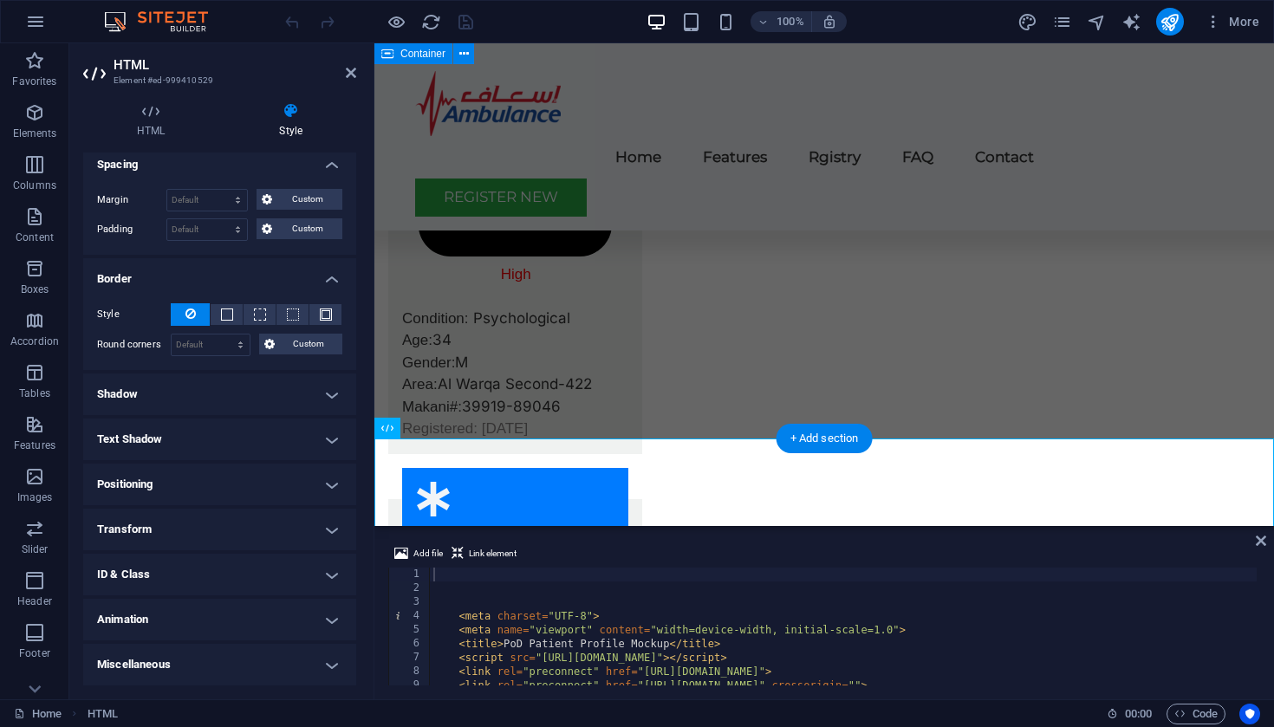
scroll to position [153, 0]
click at [186, 387] on h4 "Shadow" at bounding box center [219, 395] width 273 height 42
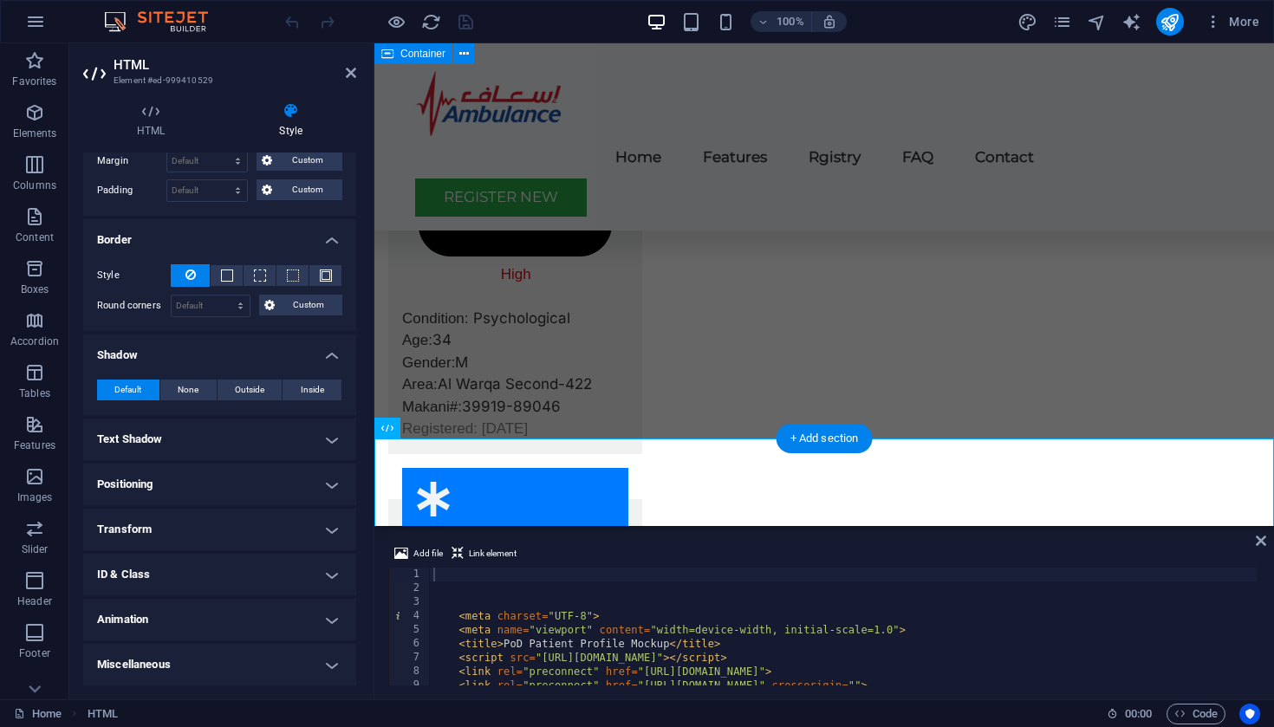
scroll to position [192, 0]
click at [193, 433] on h4 "Text Shadow" at bounding box center [219, 441] width 273 height 42
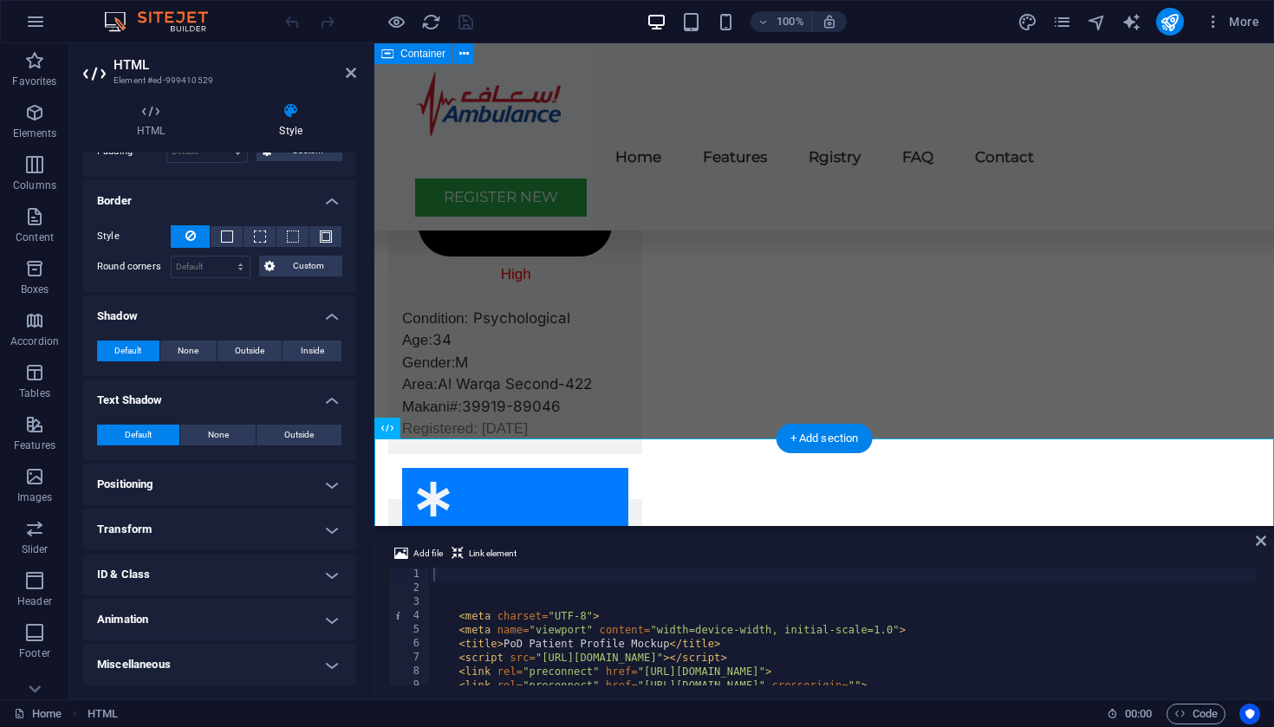
scroll to position [231, 0]
click at [183, 494] on h4 "Positioning" at bounding box center [219, 486] width 273 height 42
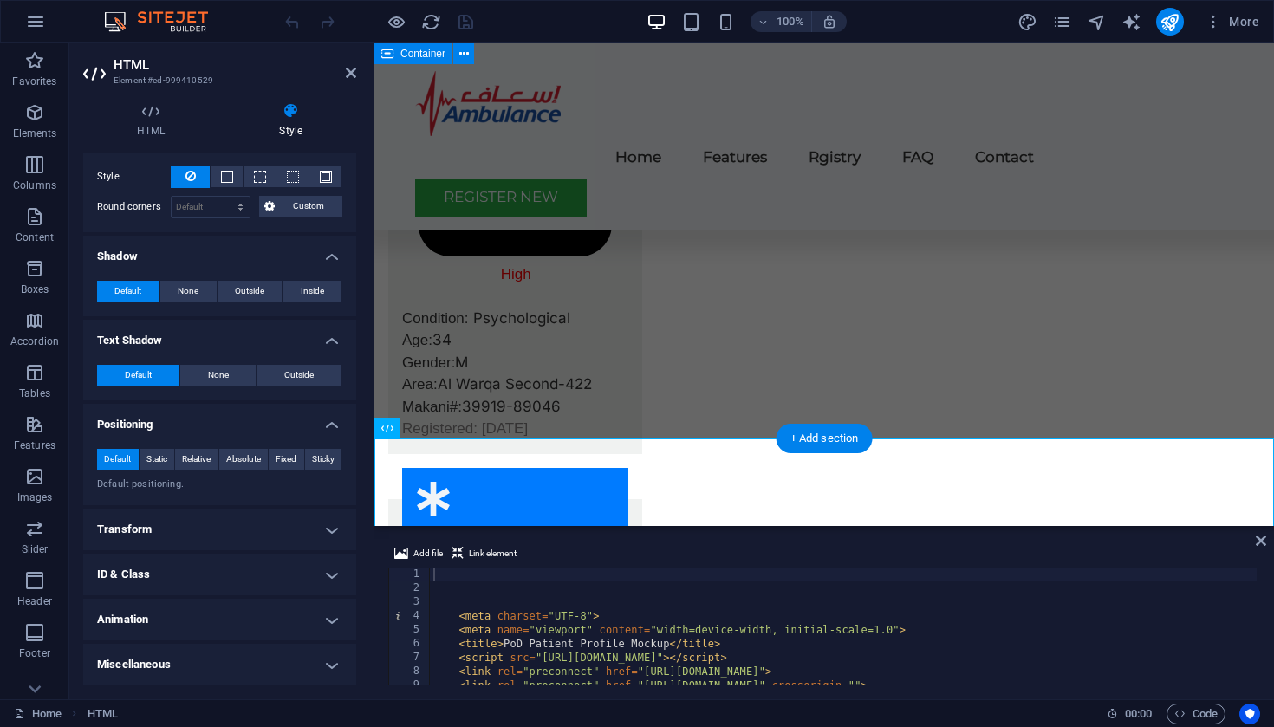
scroll to position [290, 0]
click at [186, 529] on h4 "Transform" at bounding box center [219, 531] width 273 height 42
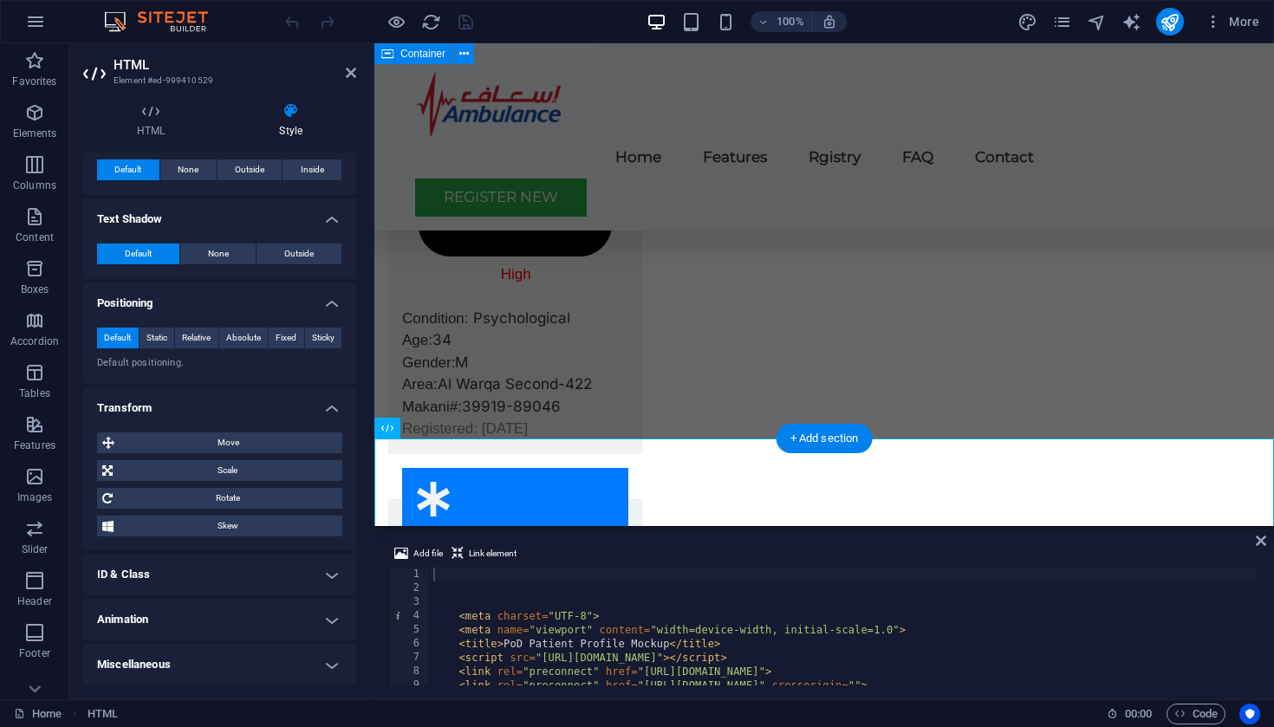
scroll to position [412, 0]
click at [178, 578] on h4 "ID & Class" at bounding box center [219, 576] width 273 height 42
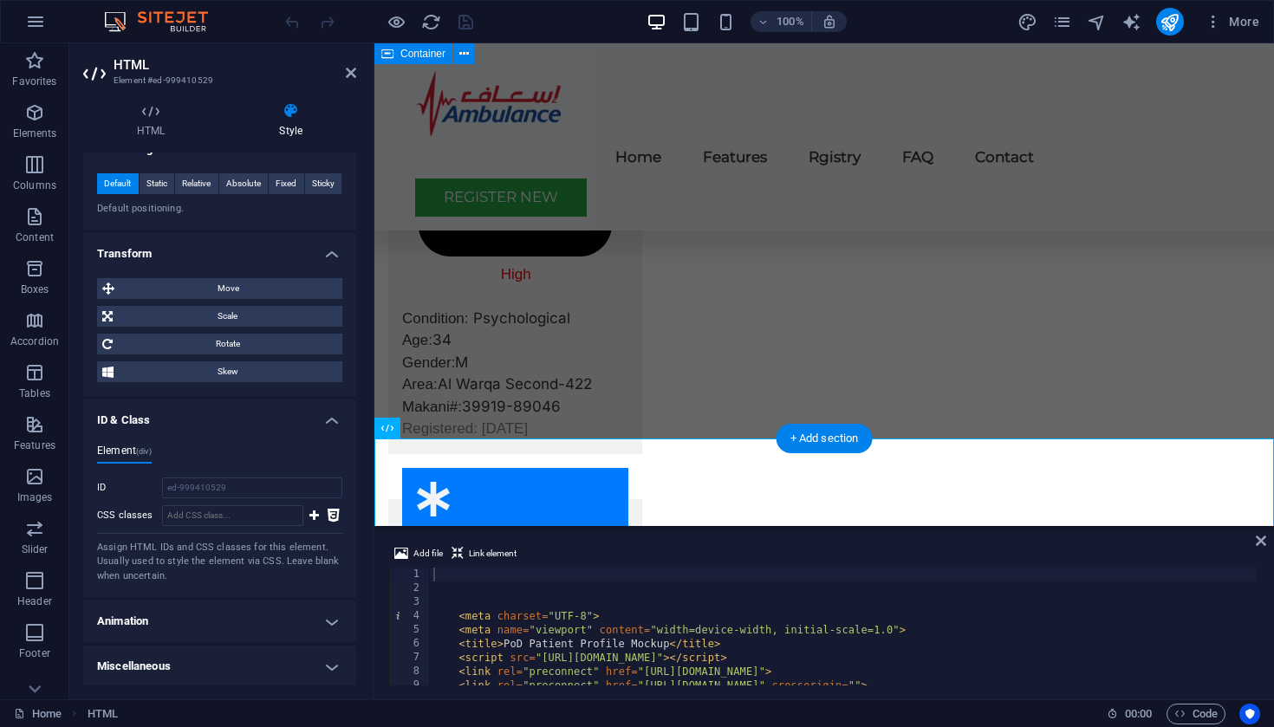
scroll to position [566, 0]
click at [199, 628] on h4 "Animation" at bounding box center [219, 623] width 273 height 42
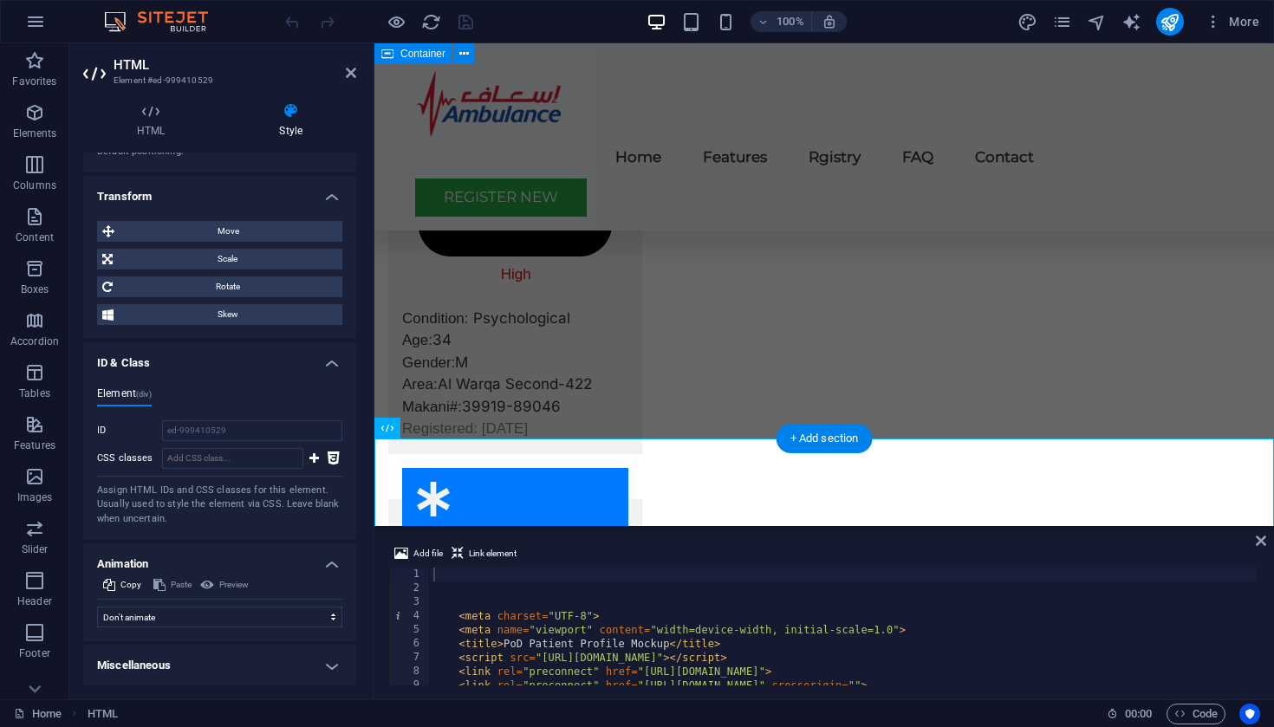
scroll to position [622, 0]
click at [196, 660] on h4 "Miscellaneous" at bounding box center [219, 668] width 273 height 42
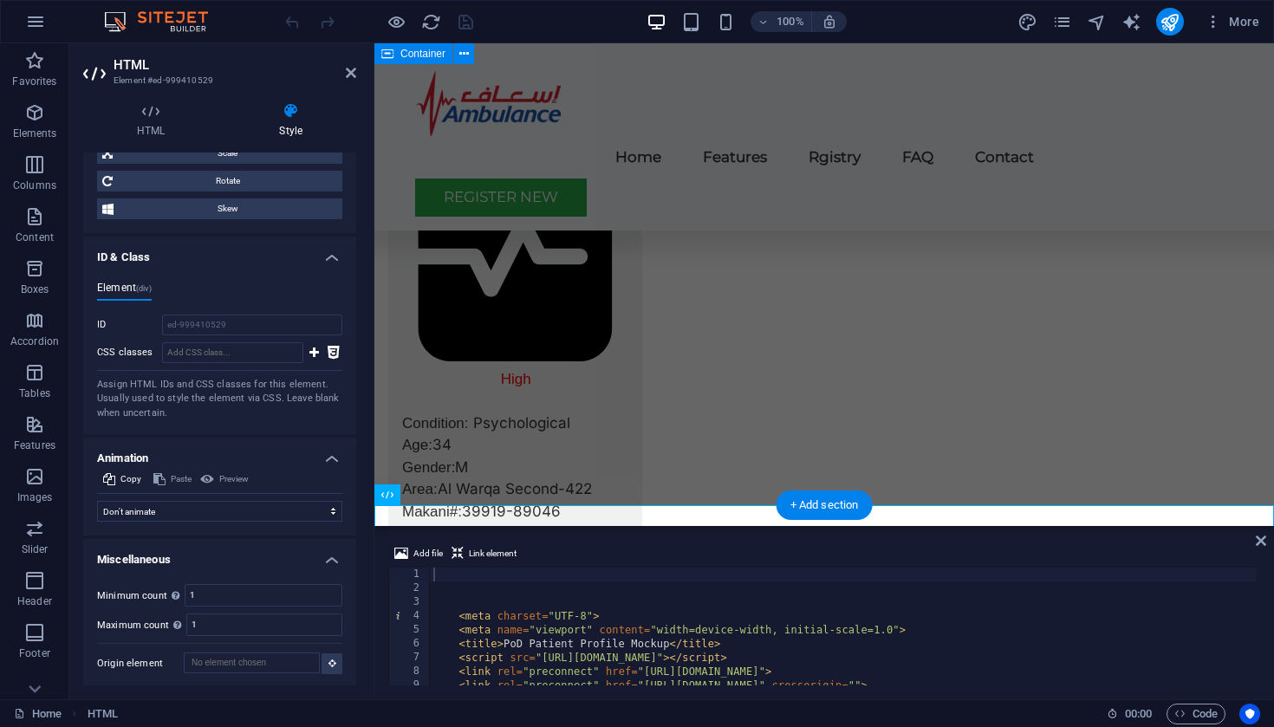
scroll to position [4582, 0]
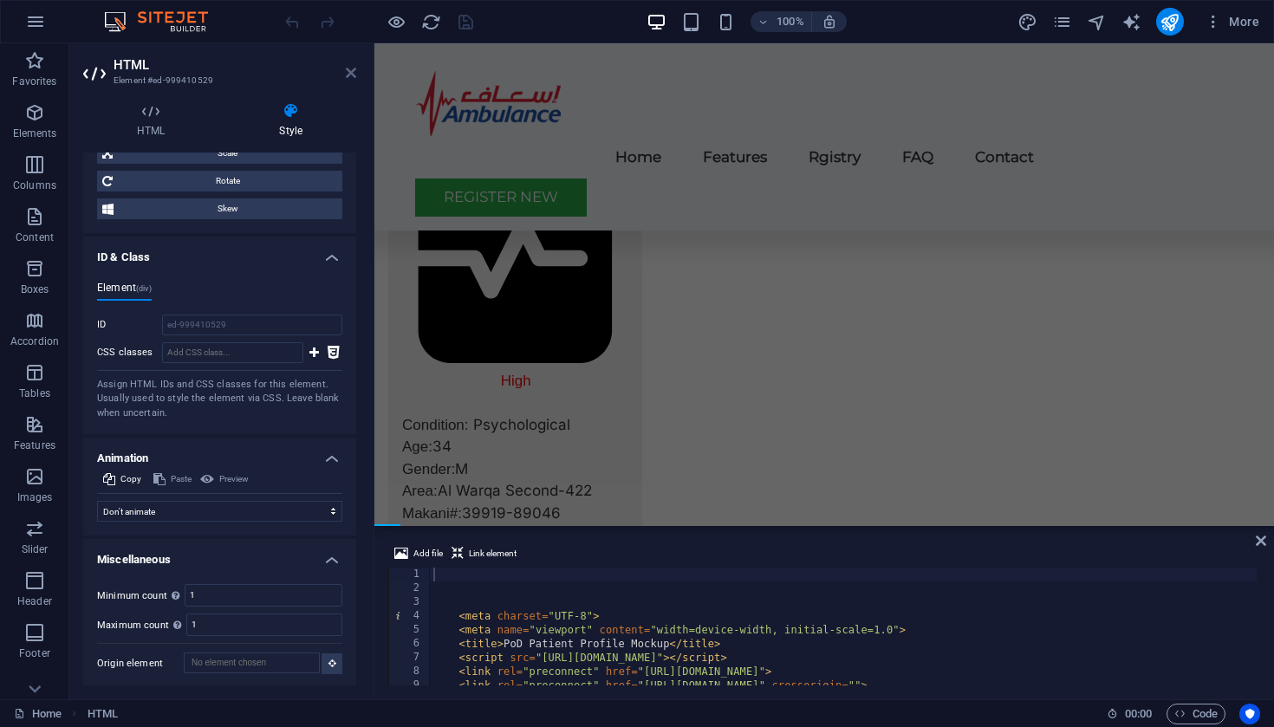
click at [353, 72] on icon at bounding box center [351, 73] width 10 height 14
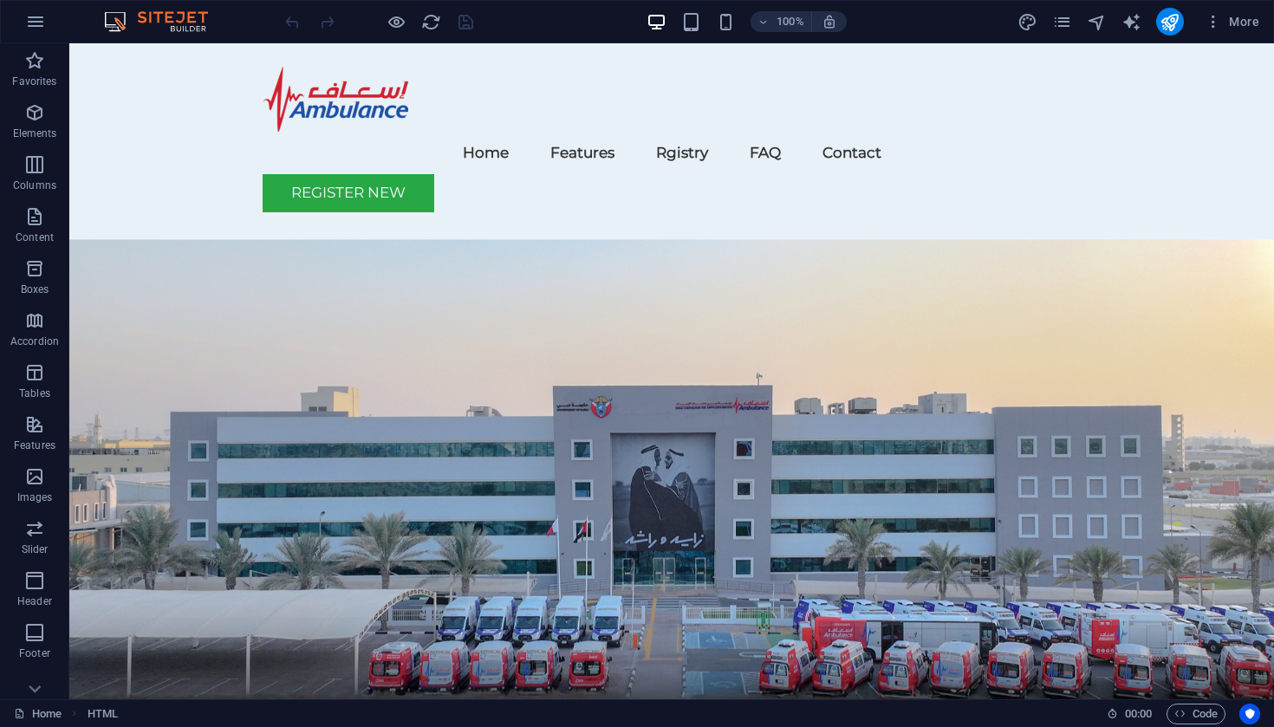
scroll to position [0, 0]
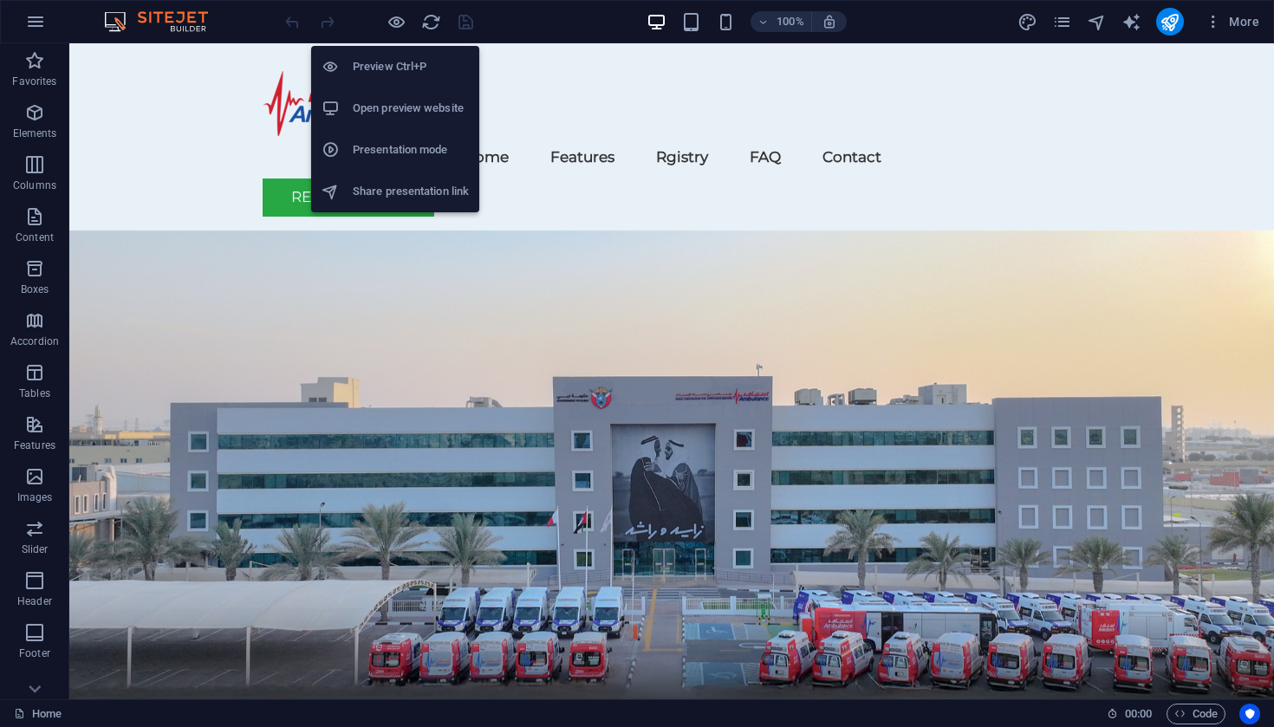
click at [386, 113] on h6 "Open preview website" at bounding box center [411, 108] width 116 height 21
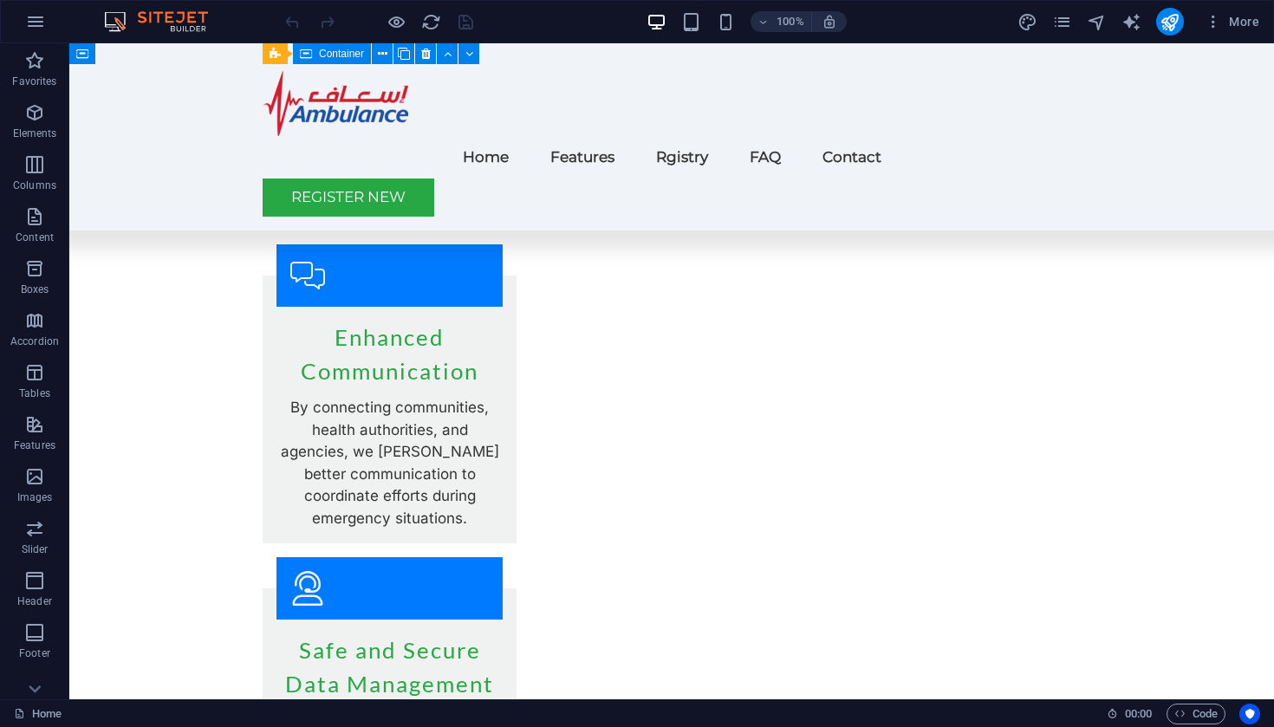
scroll to position [2371, 0]
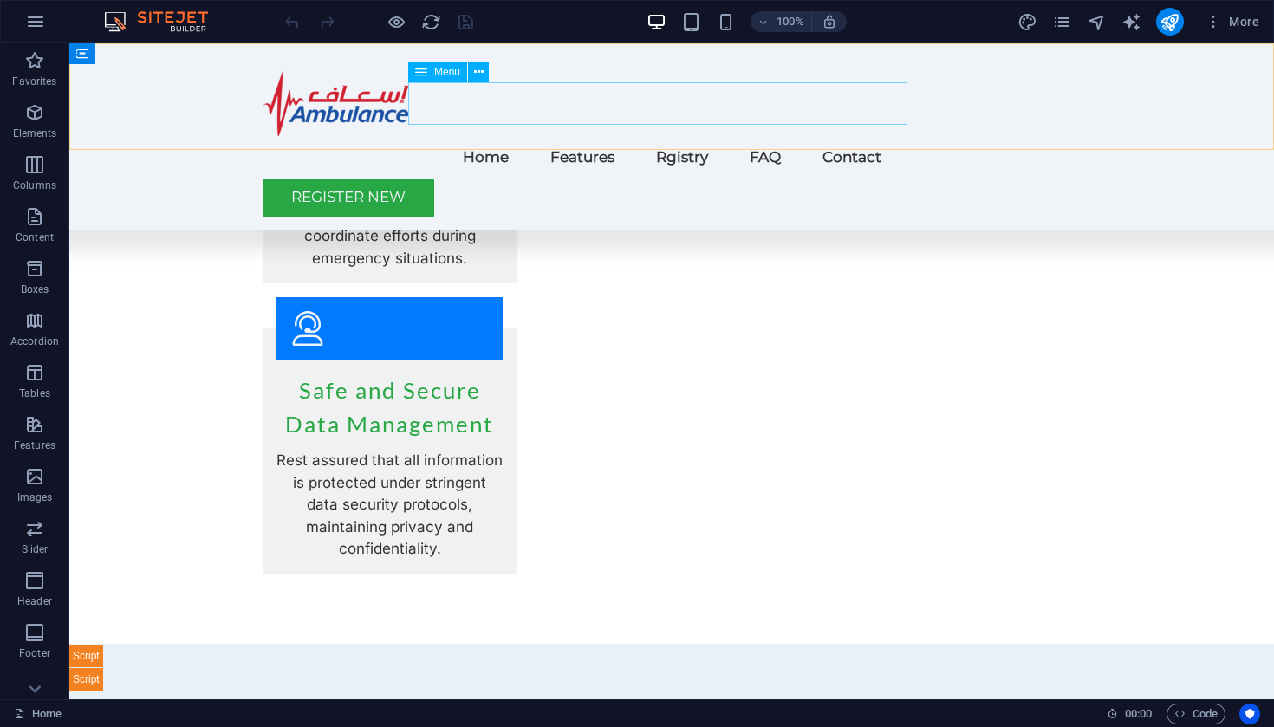
click at [832, 136] on nav "Home Features Rgistry FAQ Contact" at bounding box center [672, 157] width 818 height 42
select select
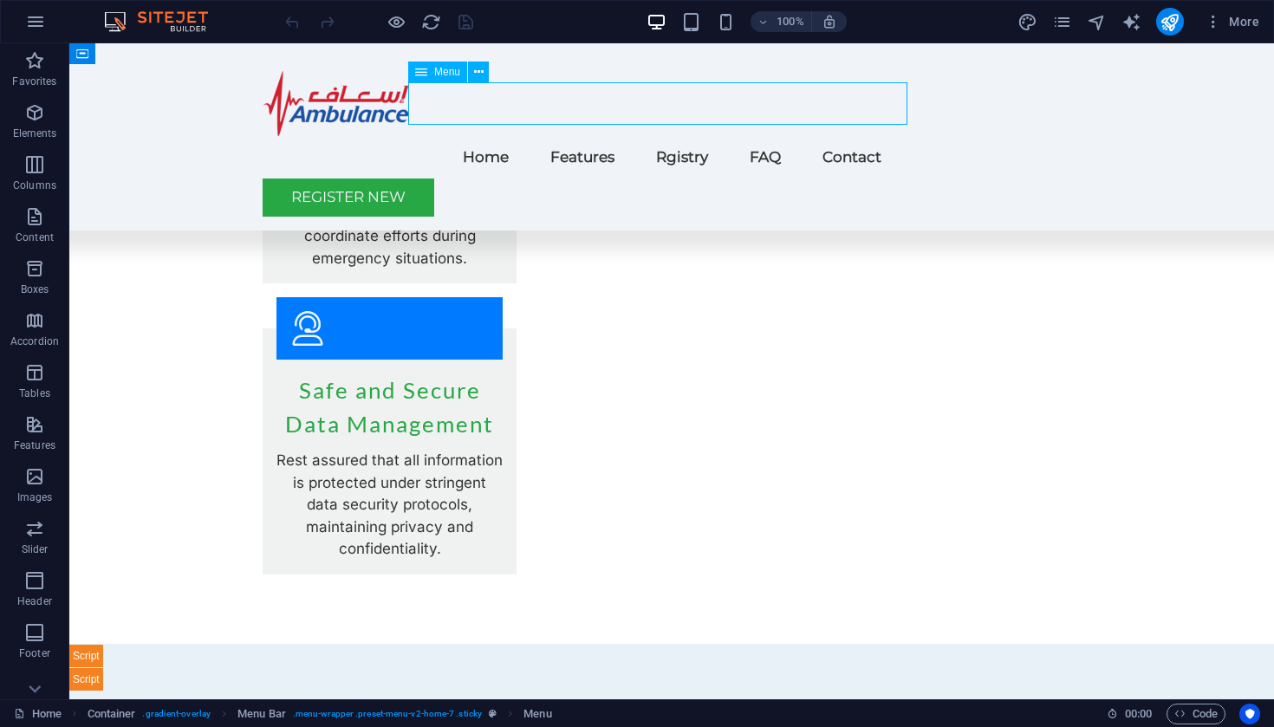
select select
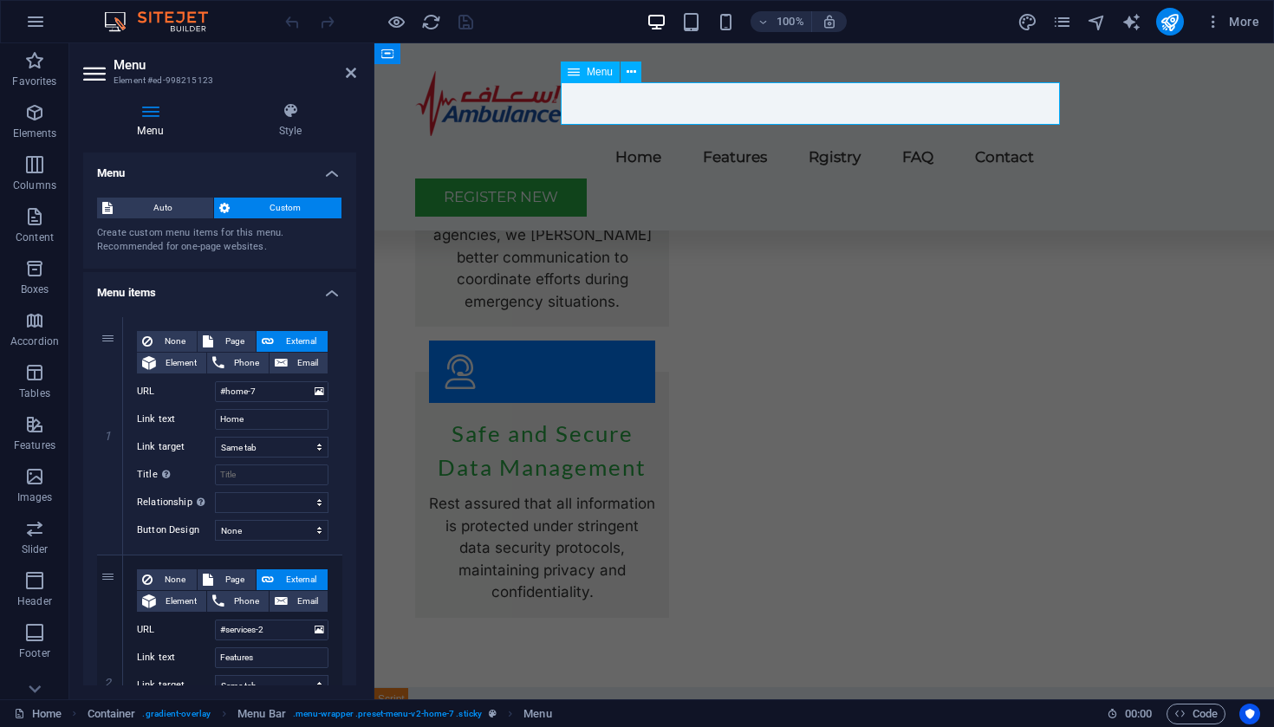
click at [991, 136] on nav "Home Features Rgistry FAQ Contact" at bounding box center [824, 157] width 818 height 42
click at [980, 136] on nav "Home Features Rgistry FAQ Contact" at bounding box center [824, 157] width 818 height 42
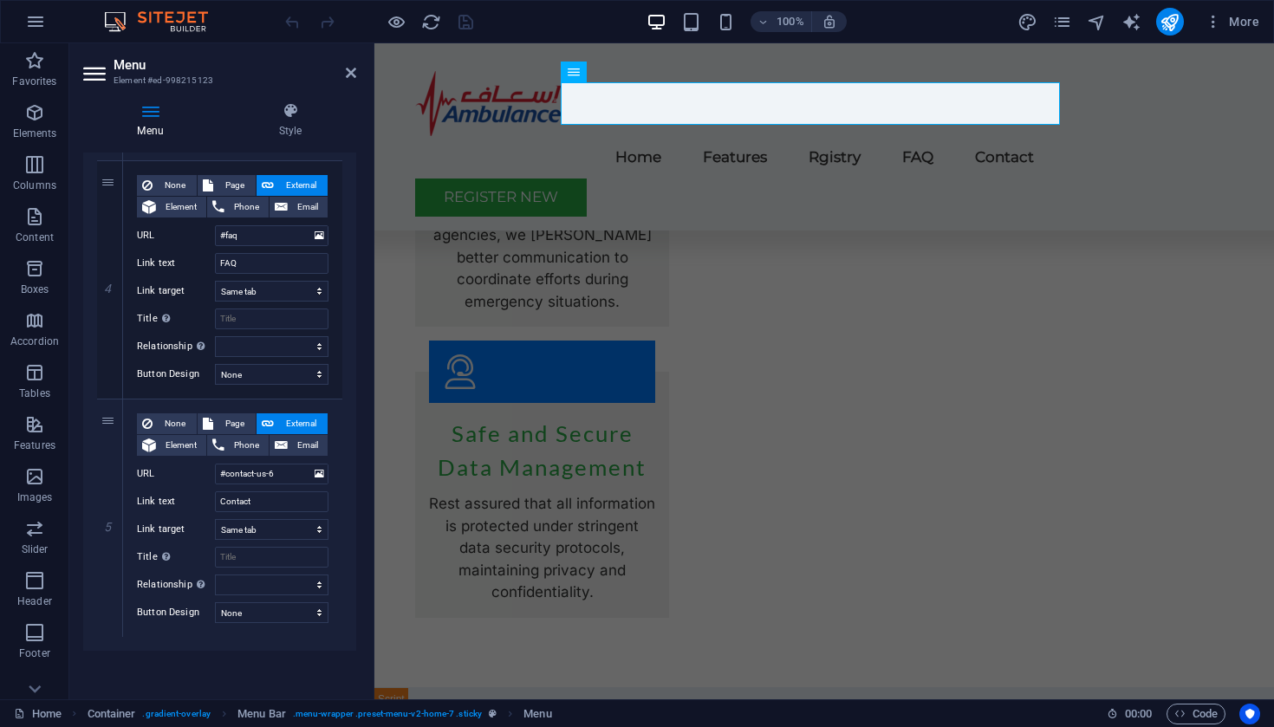
scroll to position [871, 0]
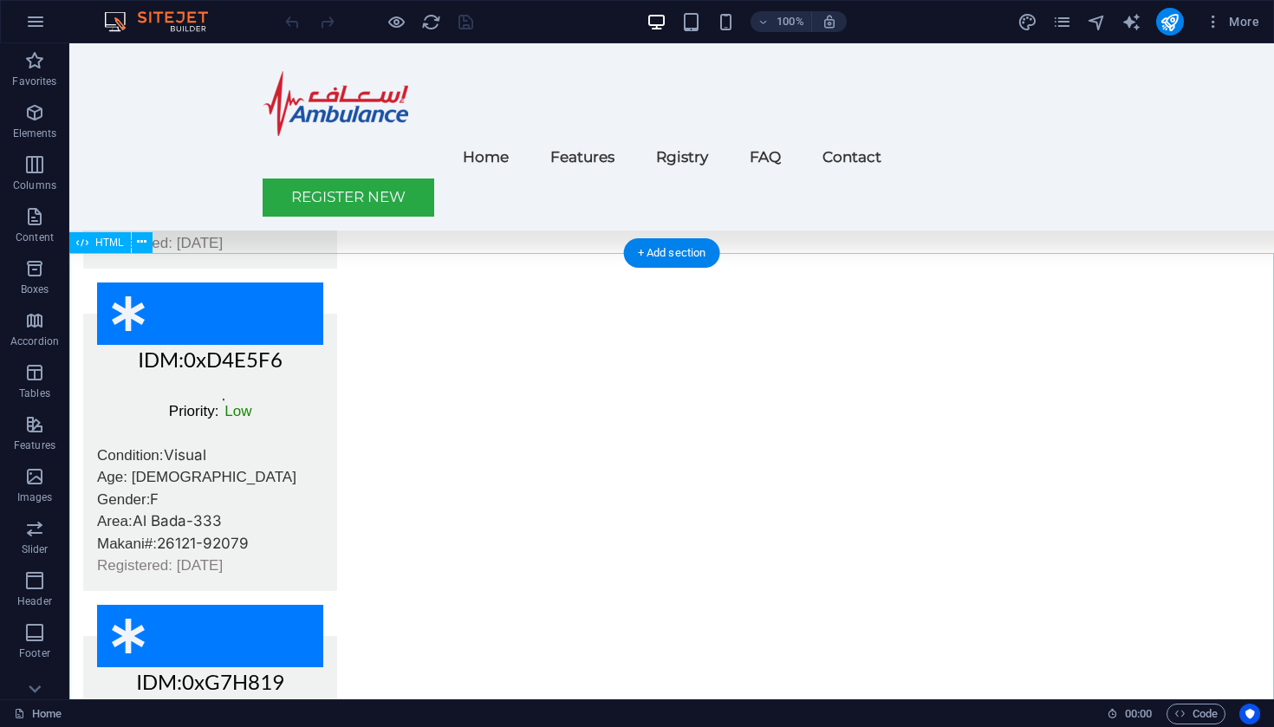
scroll to position [4822, 0]
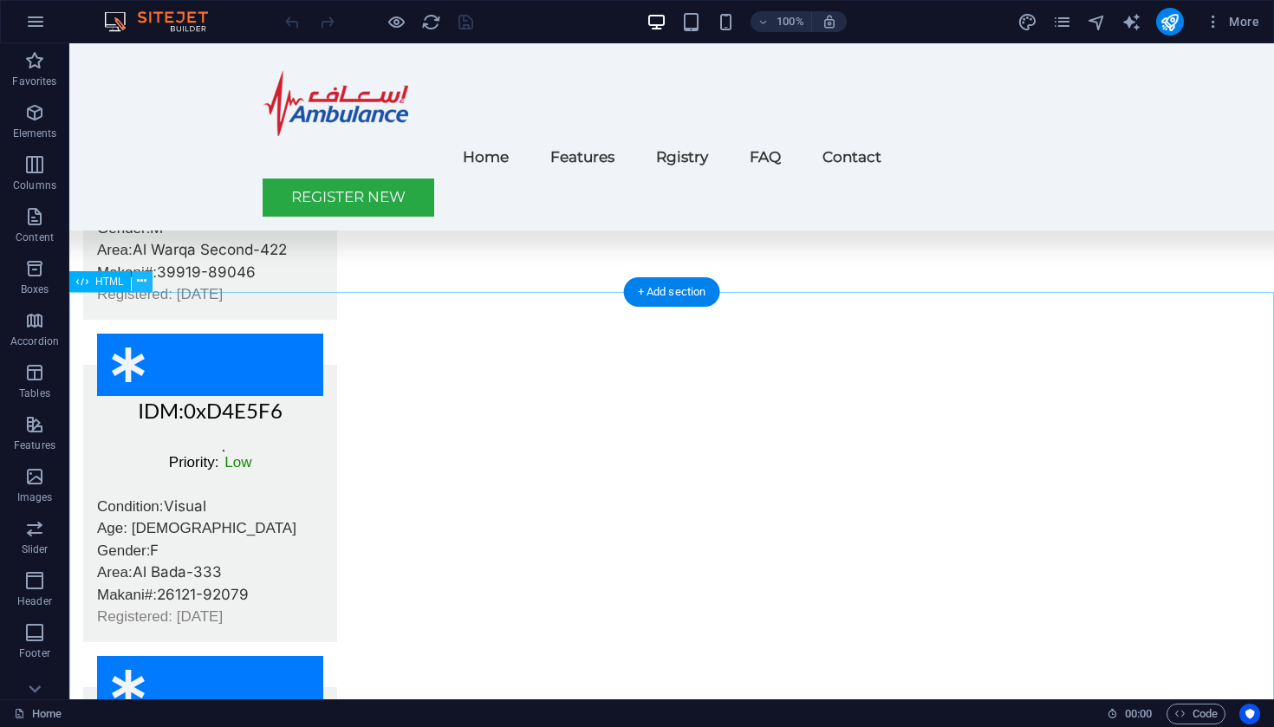
click at [145, 279] on icon at bounding box center [142, 281] width 10 height 18
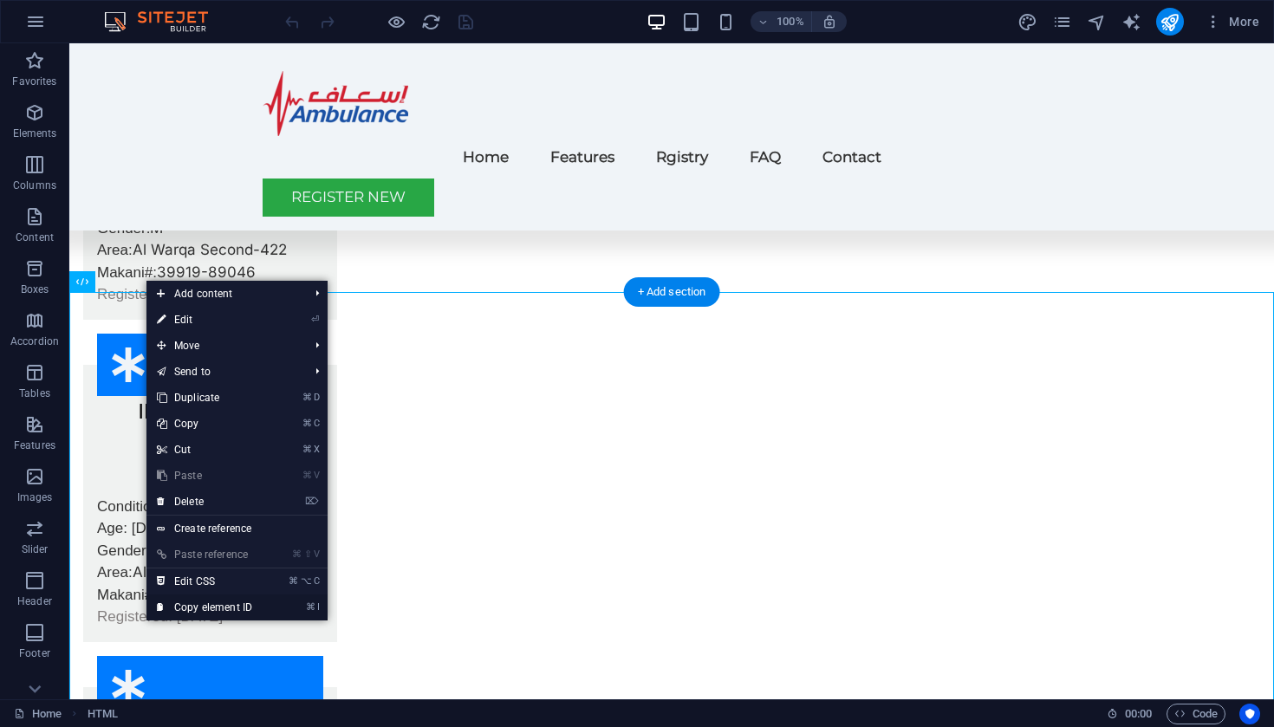
click at [238, 606] on link "⌘ I Copy element ID" at bounding box center [204, 608] width 116 height 26
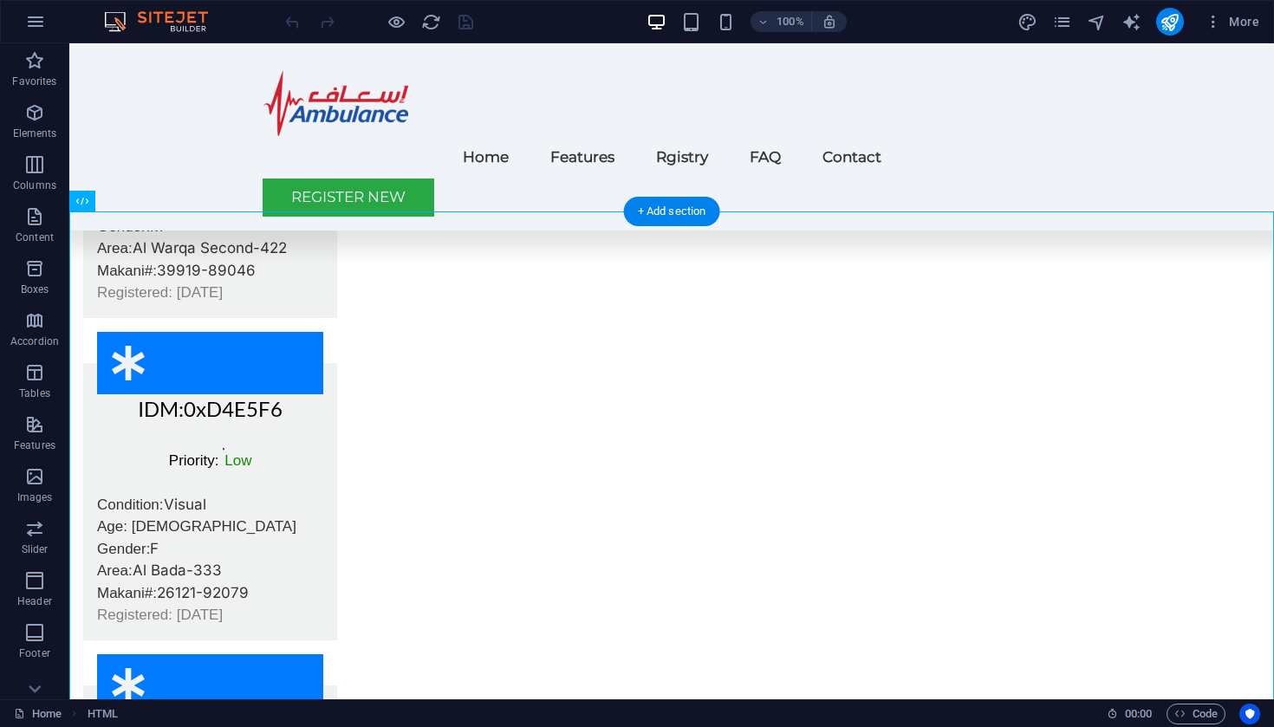
scroll to position [4903, 0]
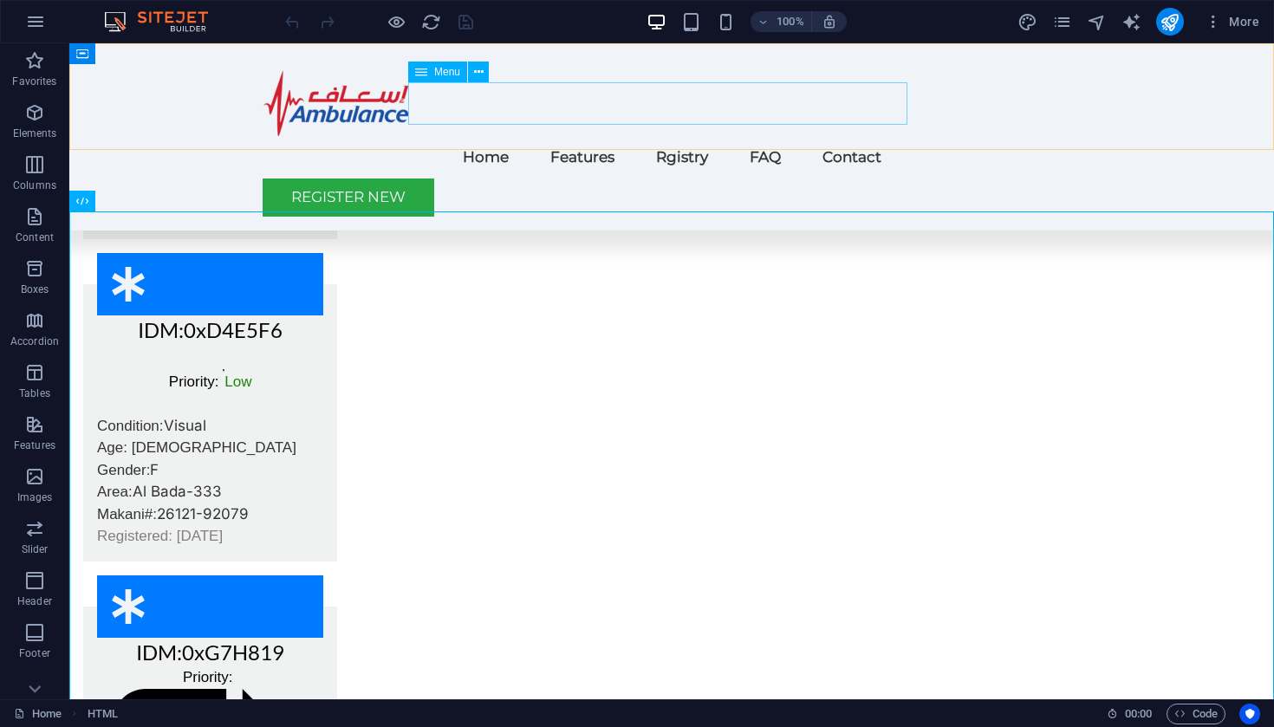
click at [612, 136] on nav "Home Features Rgistry FAQ Contact" at bounding box center [672, 157] width 818 height 42
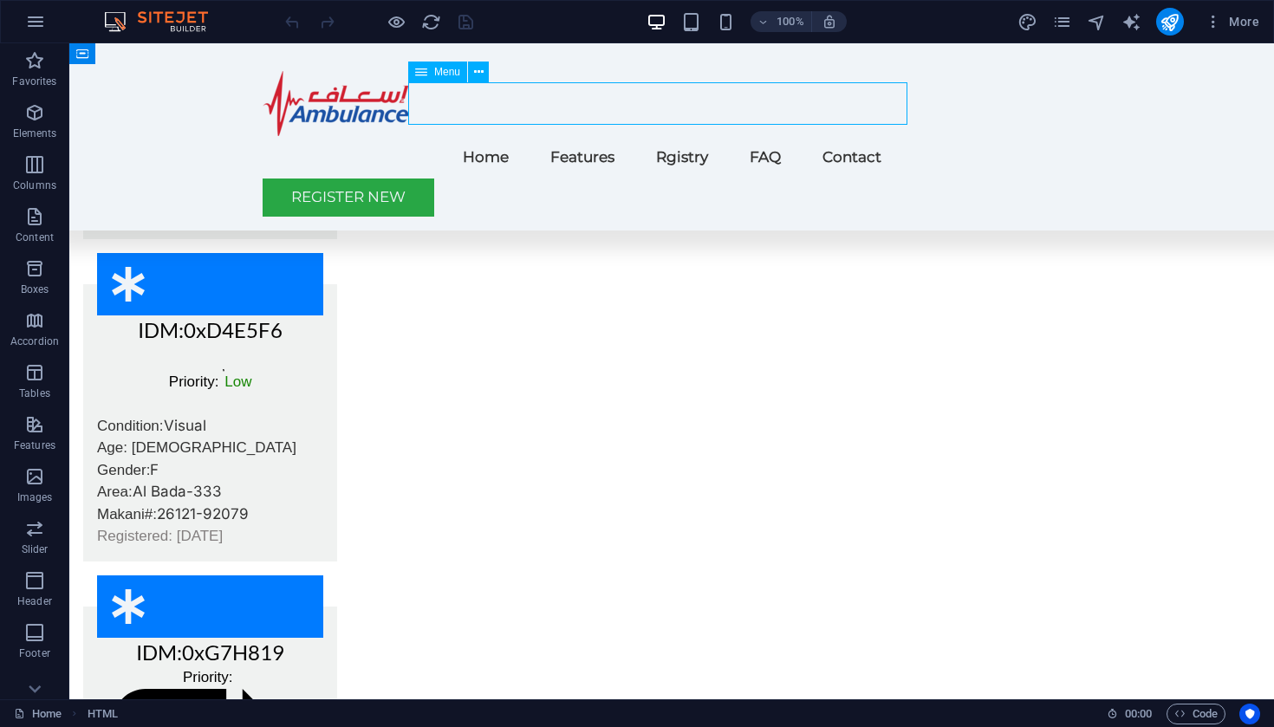
click at [612, 136] on nav "Home Features Rgistry FAQ Contact" at bounding box center [672, 157] width 818 height 42
select select
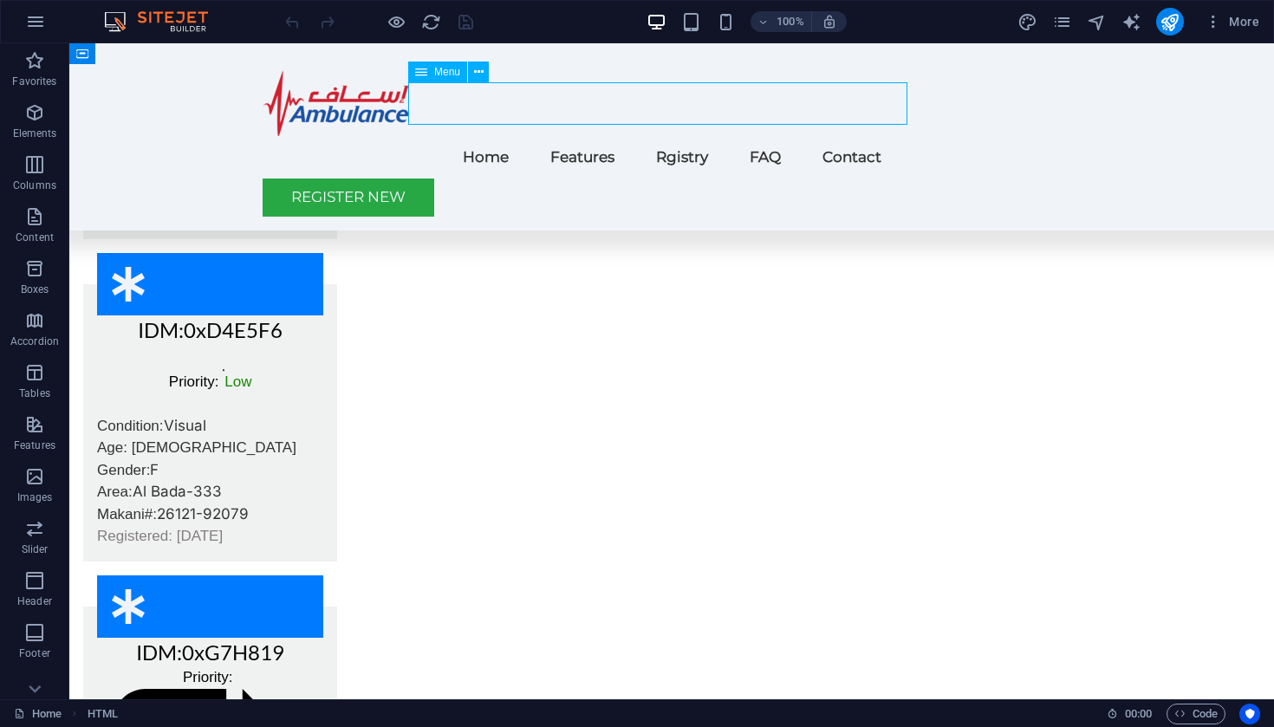
select select
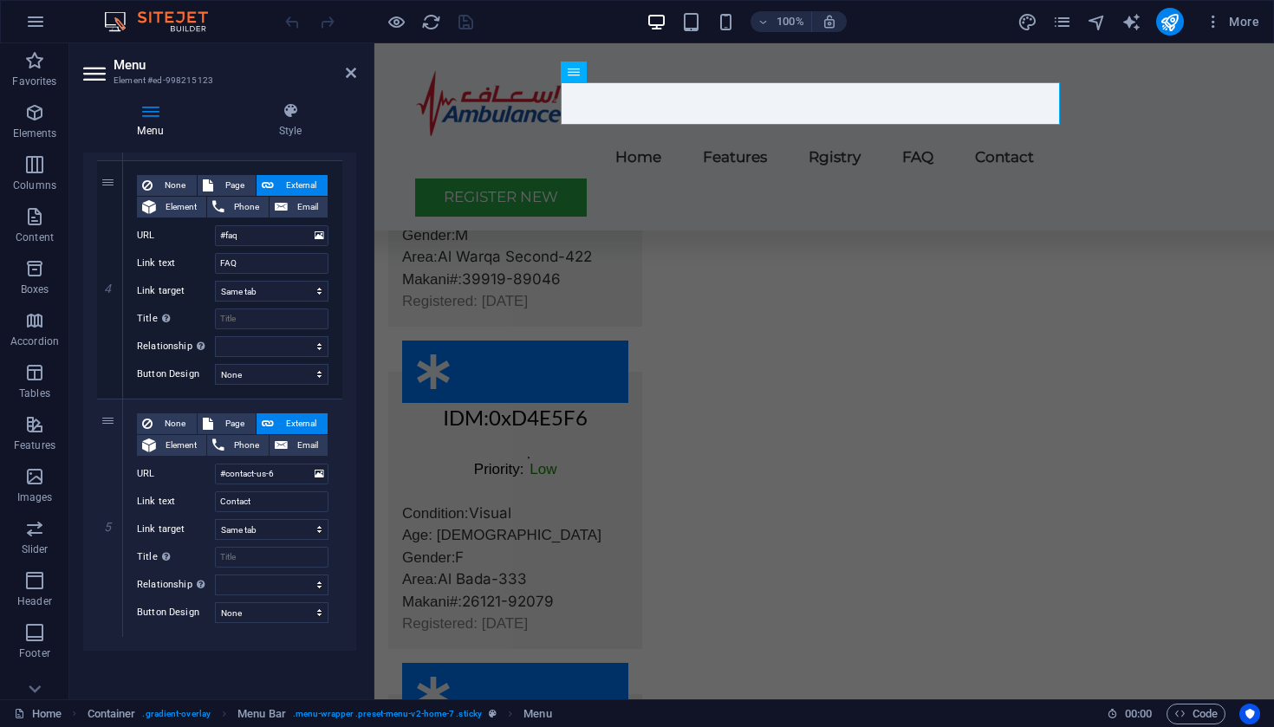
scroll to position [871, 0]
click at [288, 472] on input "#contact-us-6" at bounding box center [272, 474] width 114 height 21
paste input "ed-999410529"
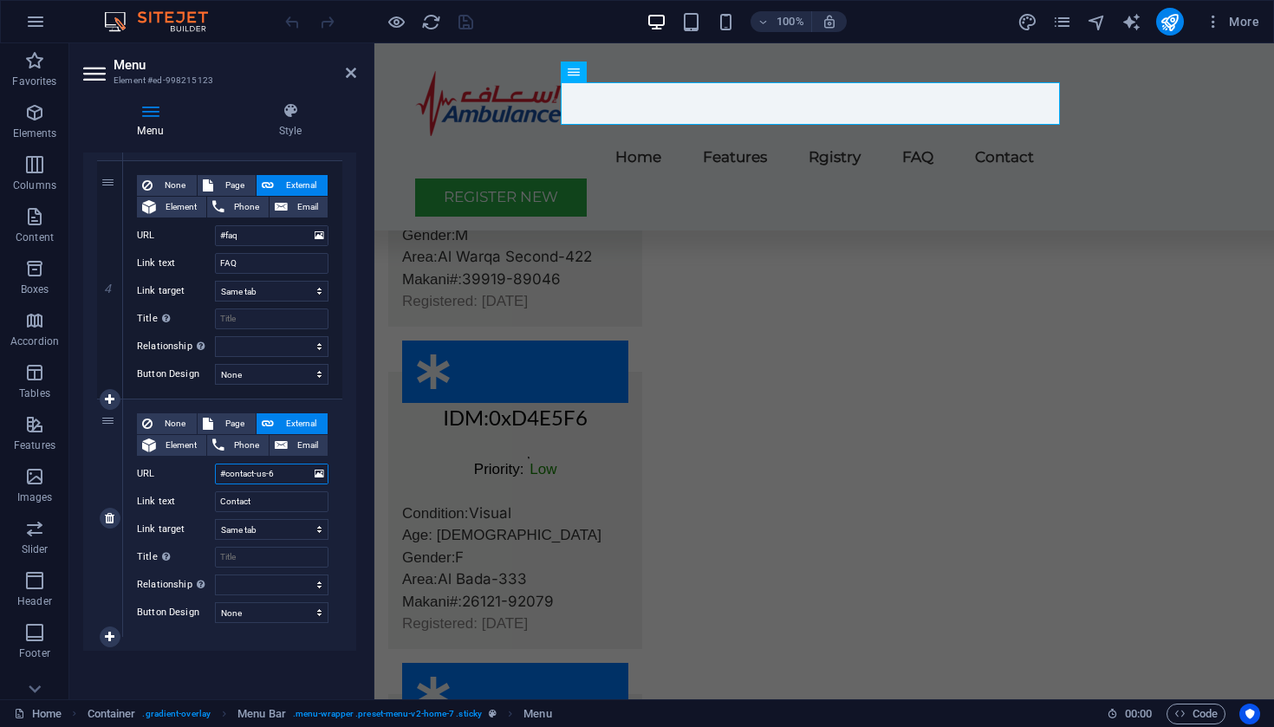
type input "#ed-999410529"
select select
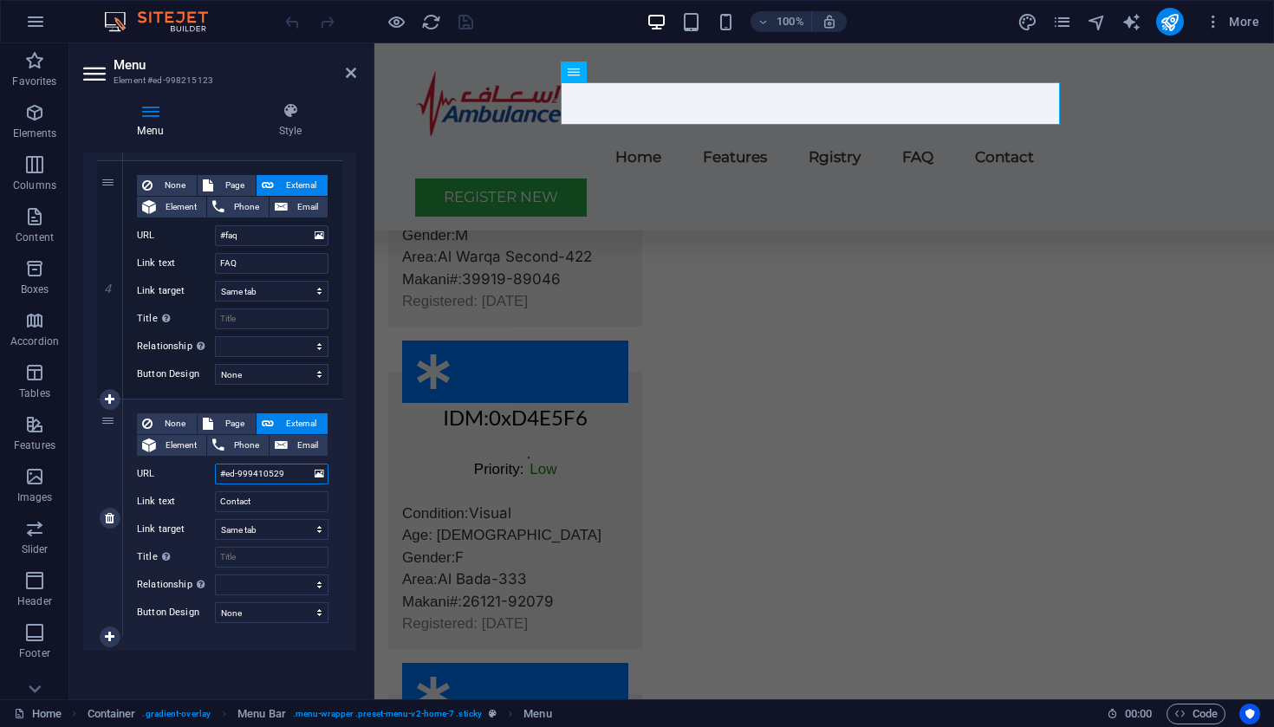
select select
type input "#ed-999410529"
click at [268, 501] on input "Contact" at bounding box center [272, 501] width 114 height 21
type input "P"
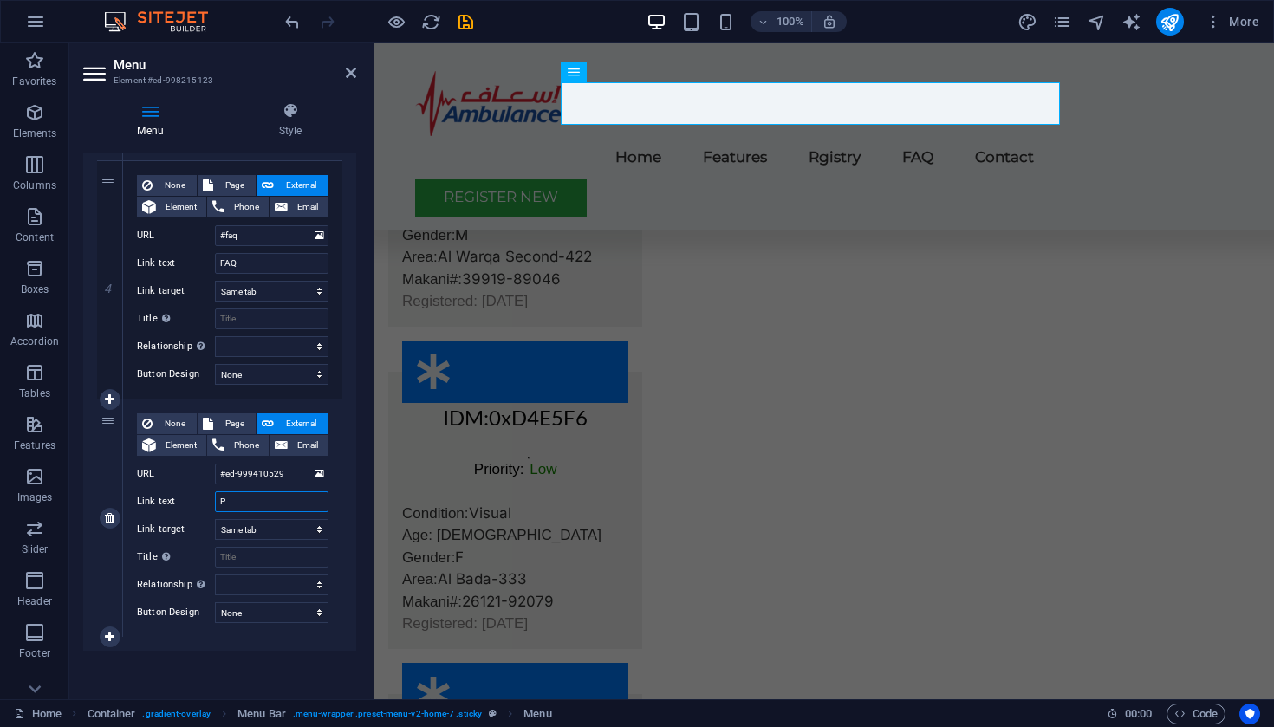
select select
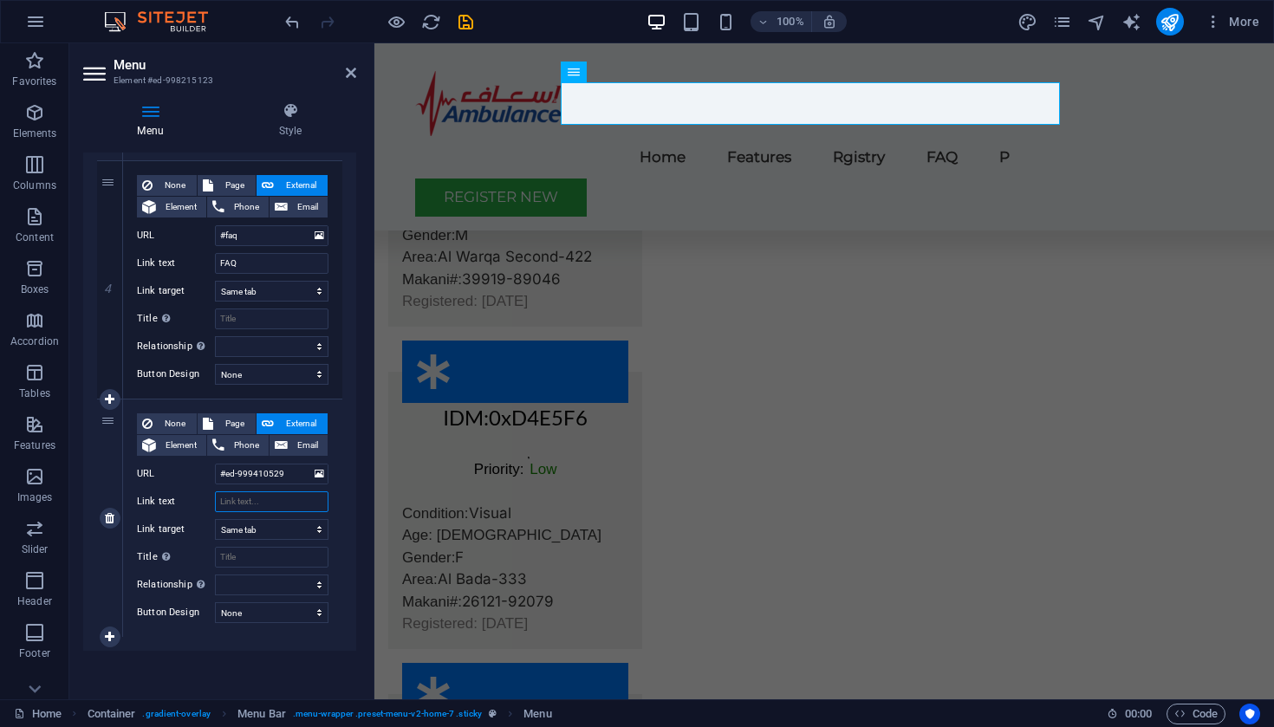
select select
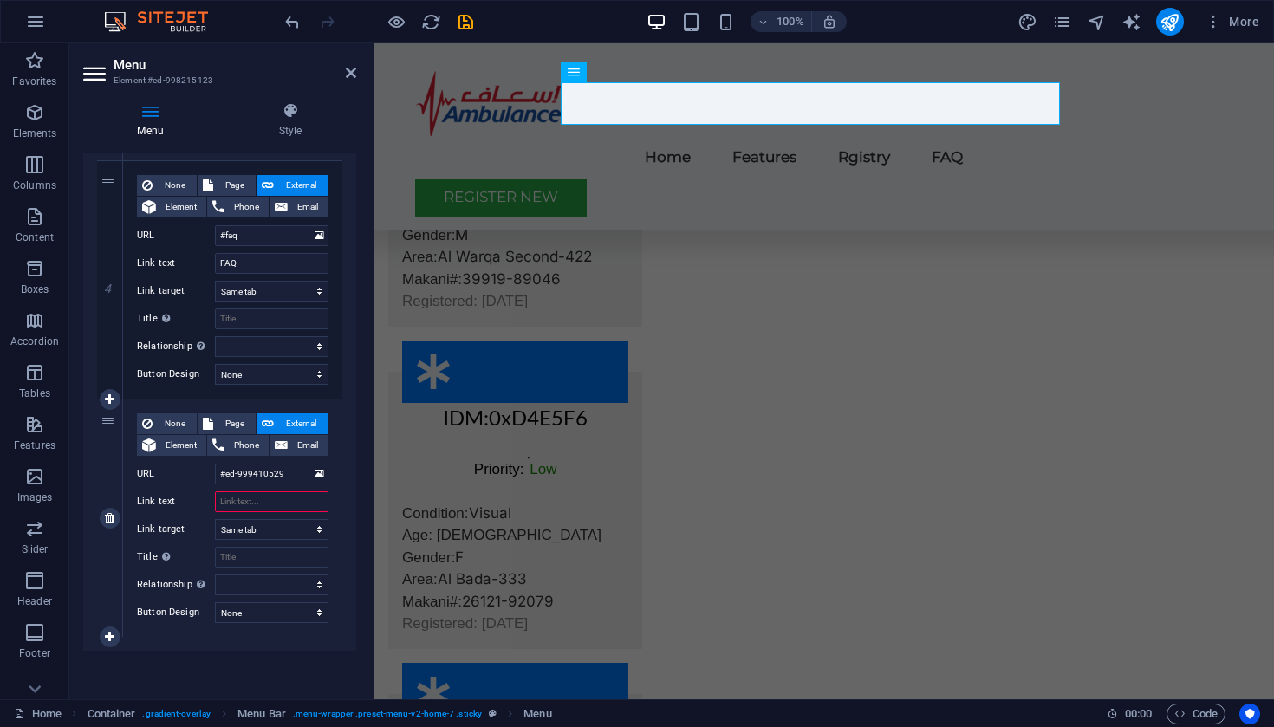
type input "P"
select select
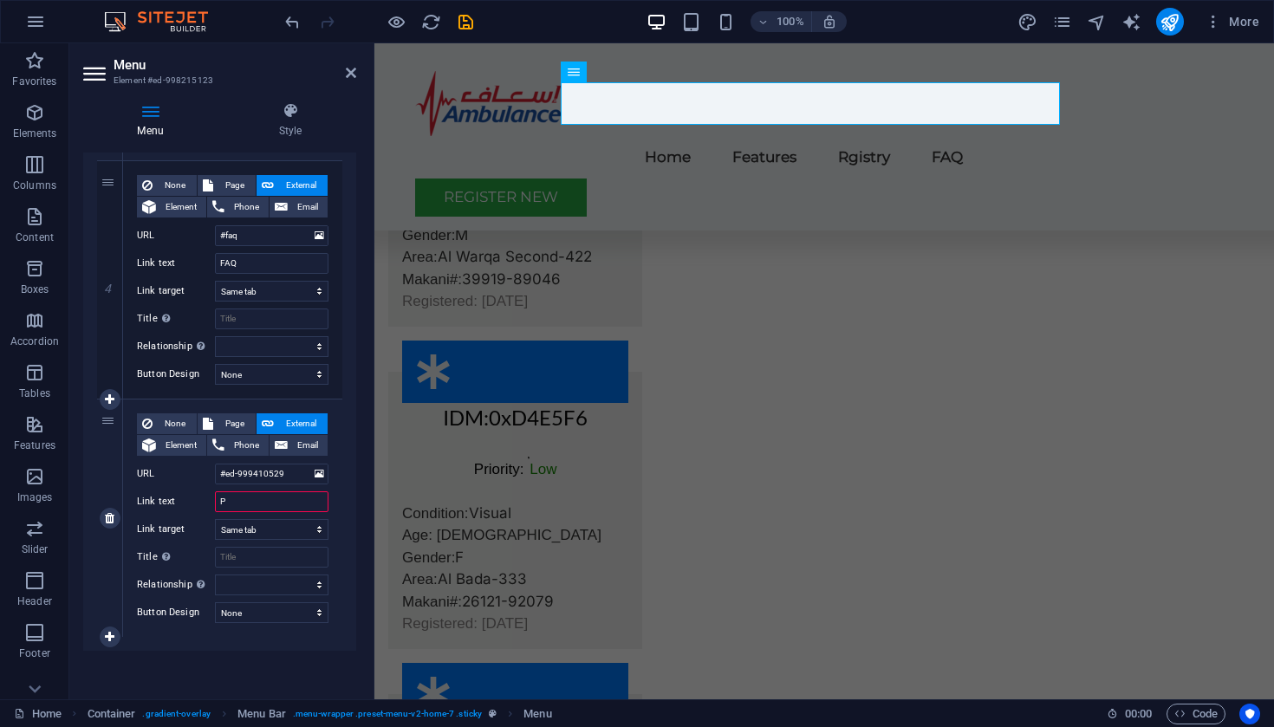
select select
type input "Pro"
select select
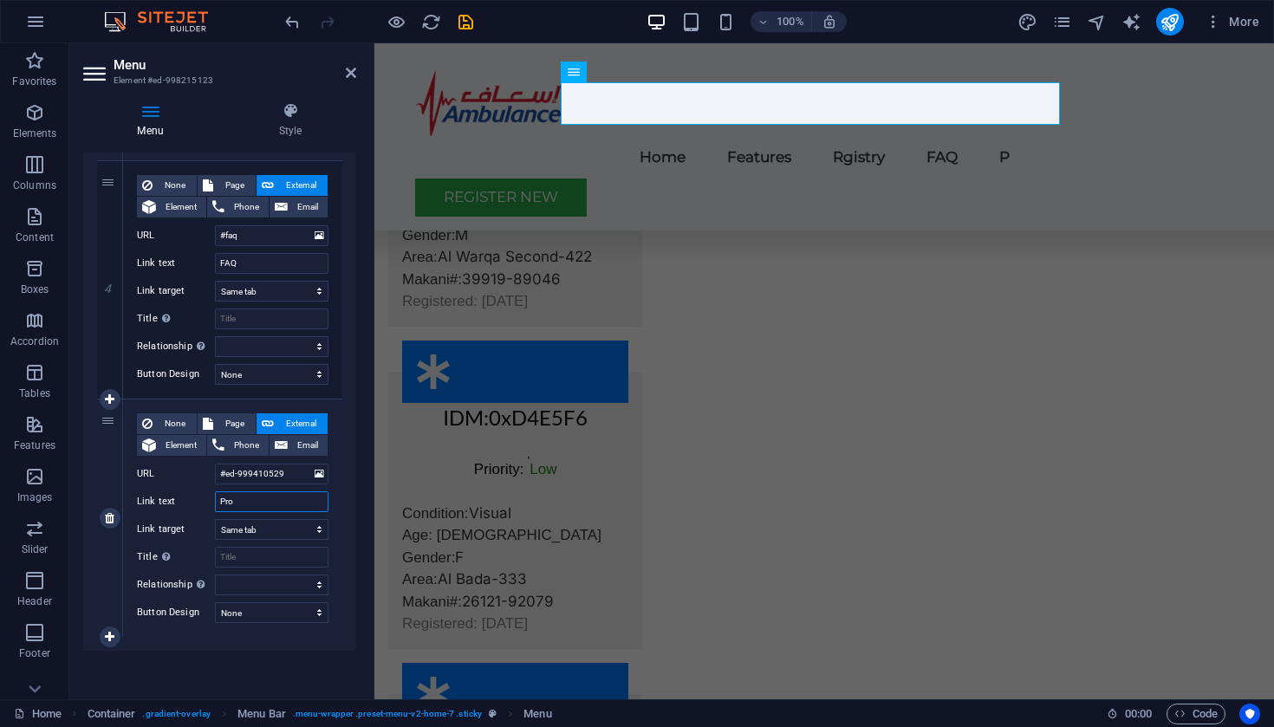
select select
type input "Profile"
select select
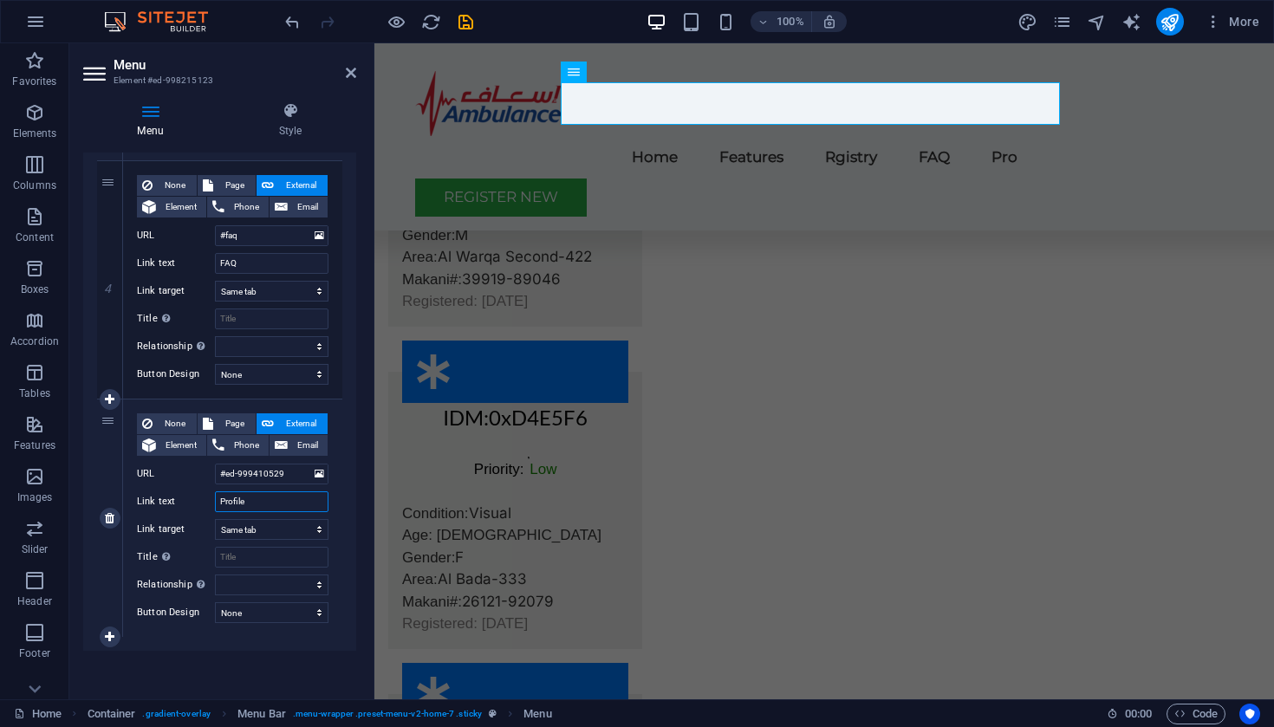
select select
type input "Profile"
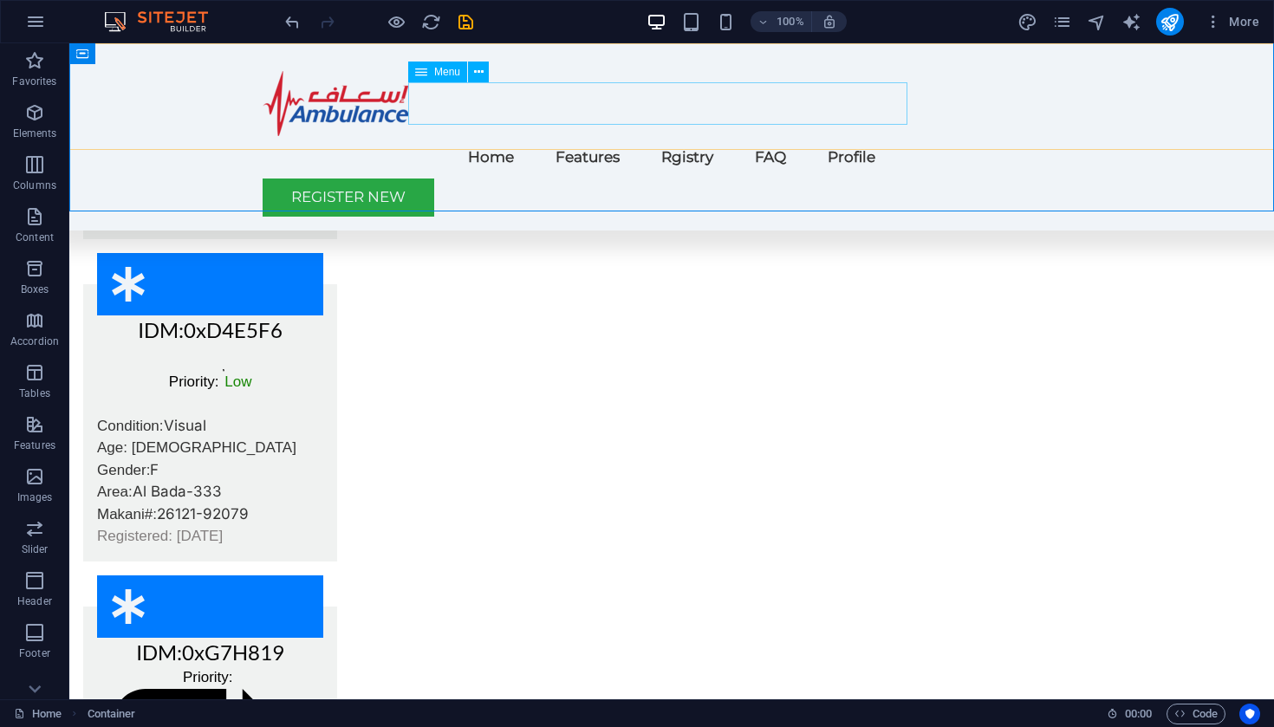
click at [838, 136] on nav "Home Features Rgistry FAQ Profile" at bounding box center [672, 157] width 818 height 42
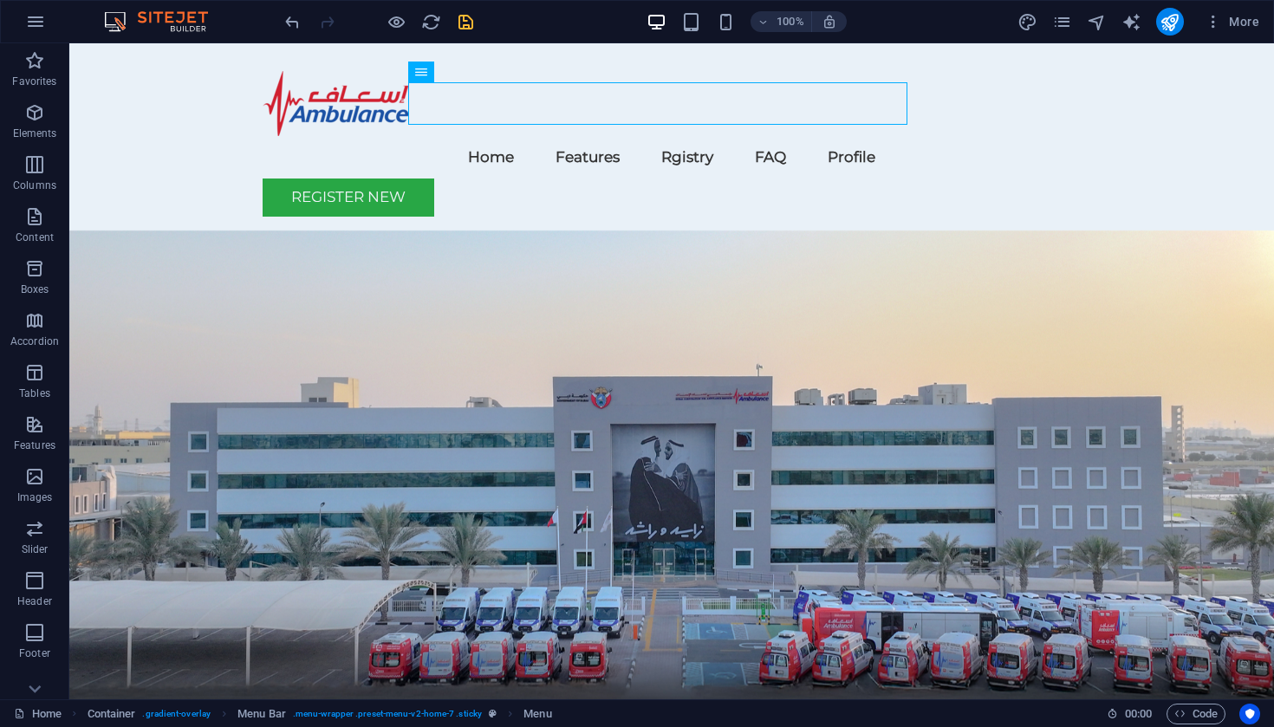
scroll to position [0, 0]
click at [463, 23] on icon "save" at bounding box center [466, 22] width 20 height 20
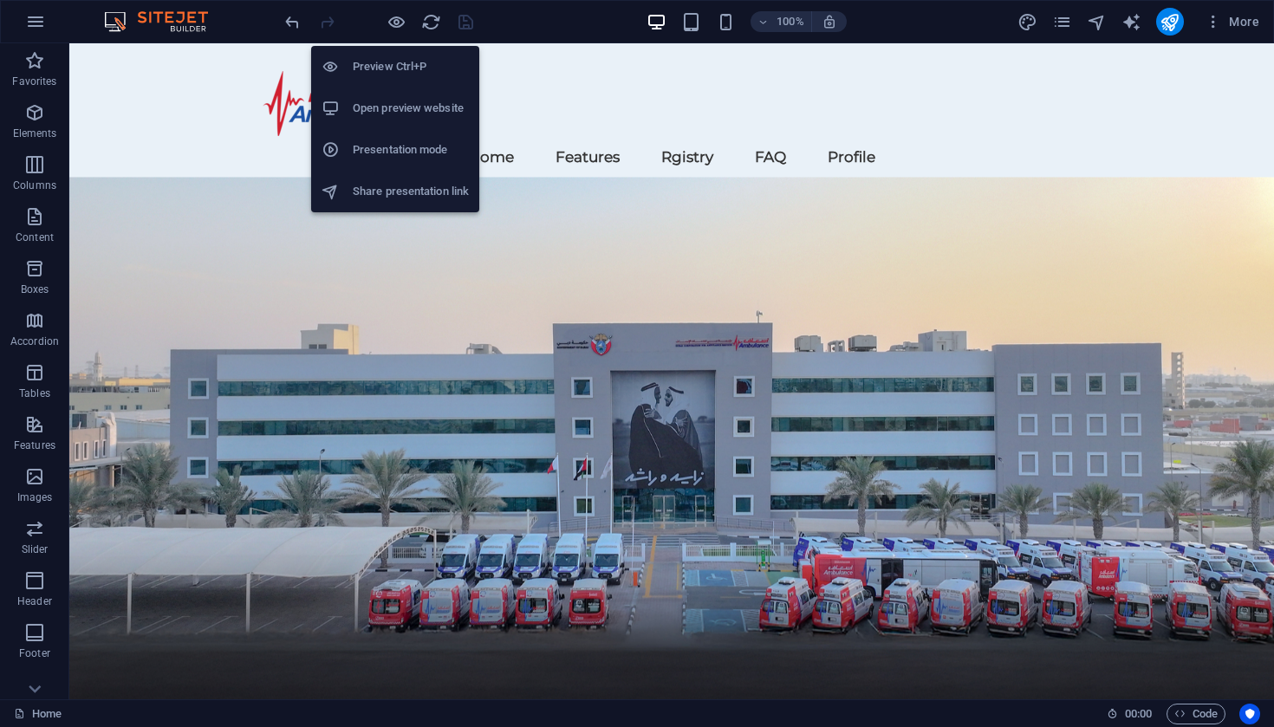
click at [376, 112] on h6 "Open preview website" at bounding box center [411, 108] width 116 height 21
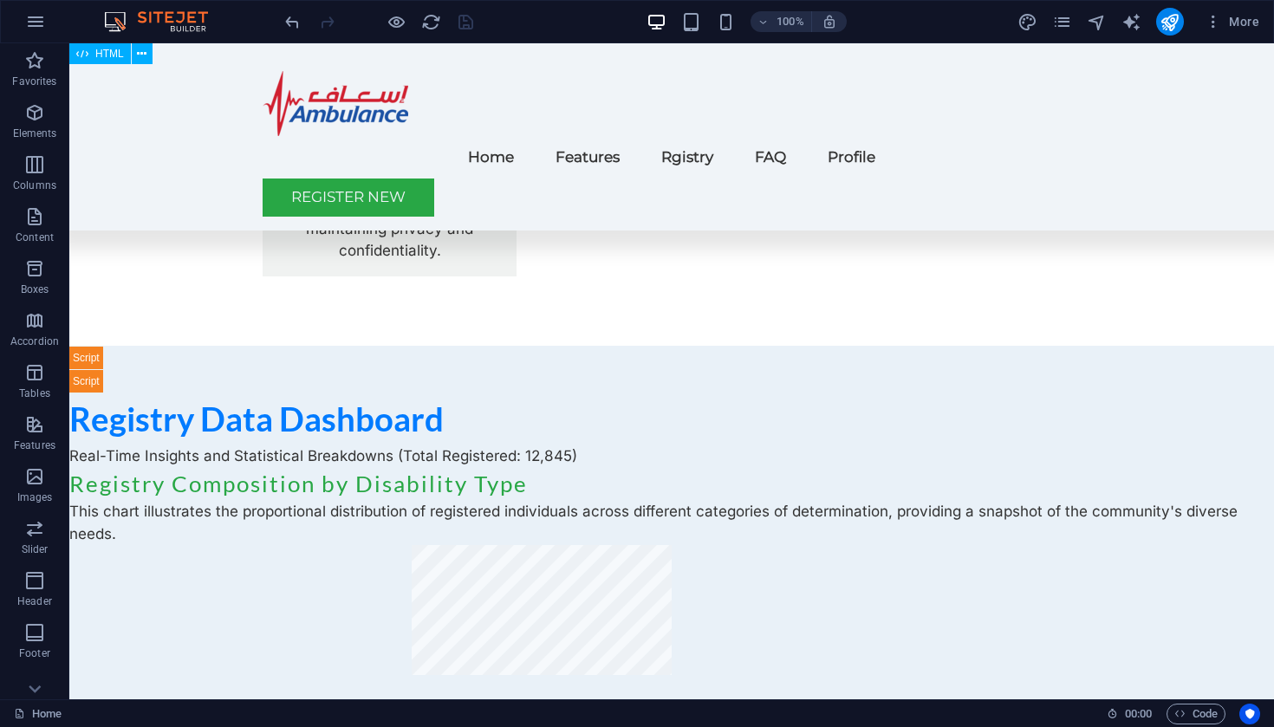
scroll to position [2579, 0]
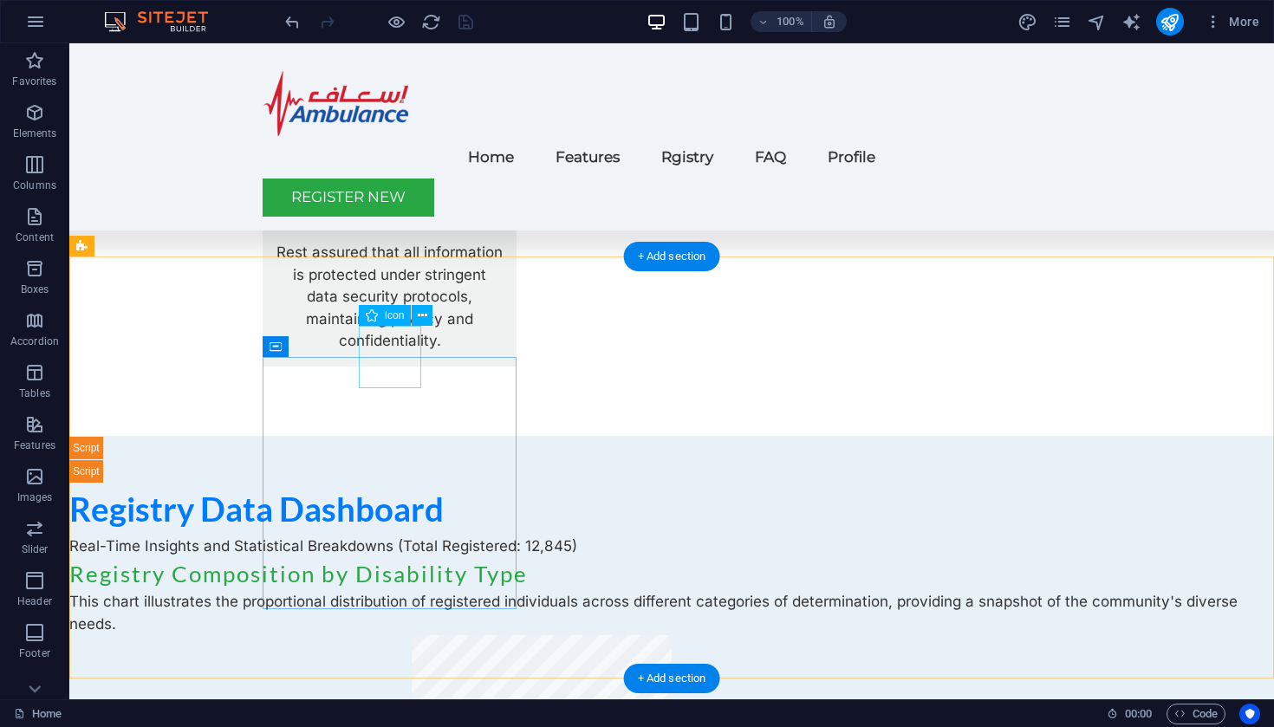
click at [426, 316] on icon at bounding box center [423, 316] width 10 height 18
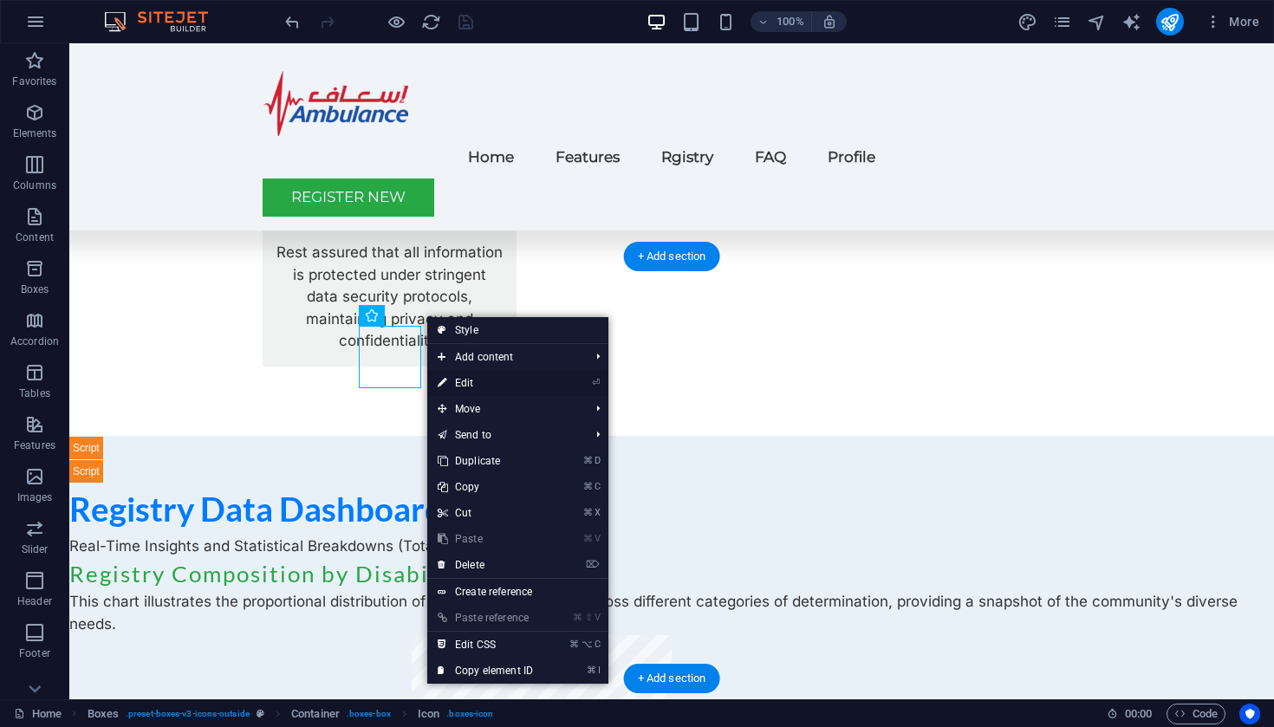
click at [465, 376] on link "⏎ Edit" at bounding box center [485, 383] width 116 height 26
select select "xMidYMid"
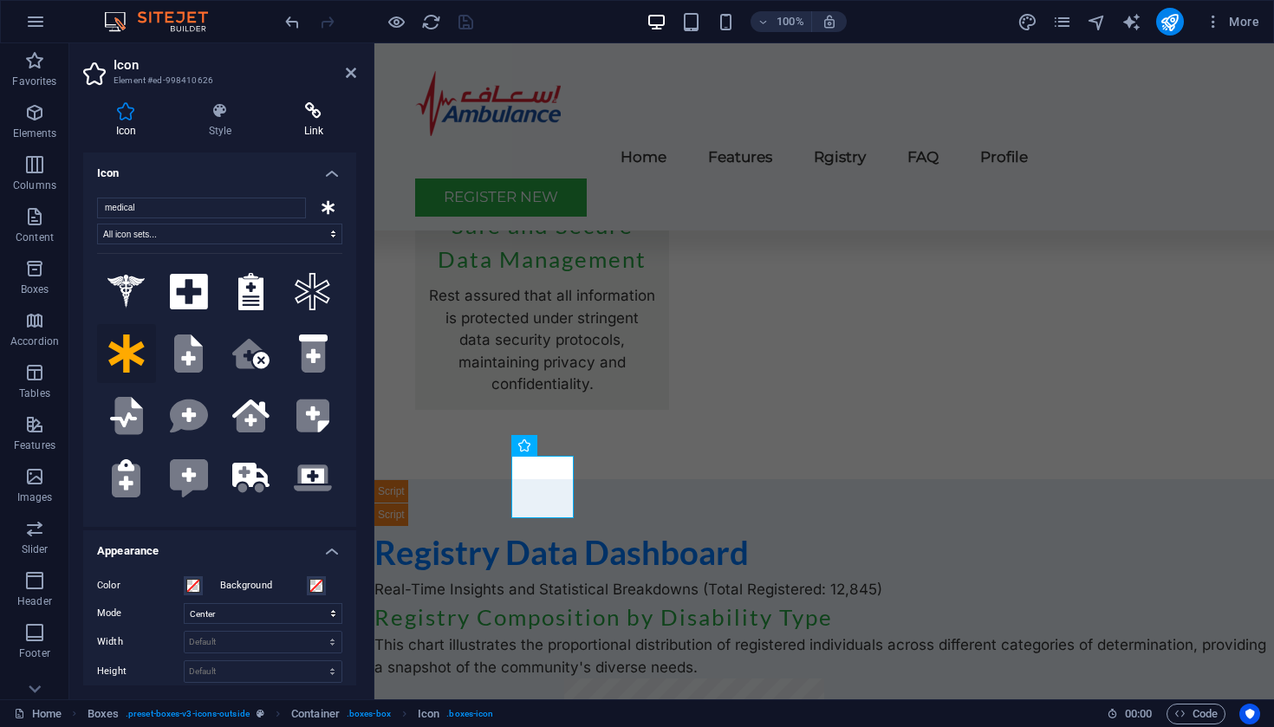
click at [312, 110] on icon at bounding box center [313, 110] width 85 height 17
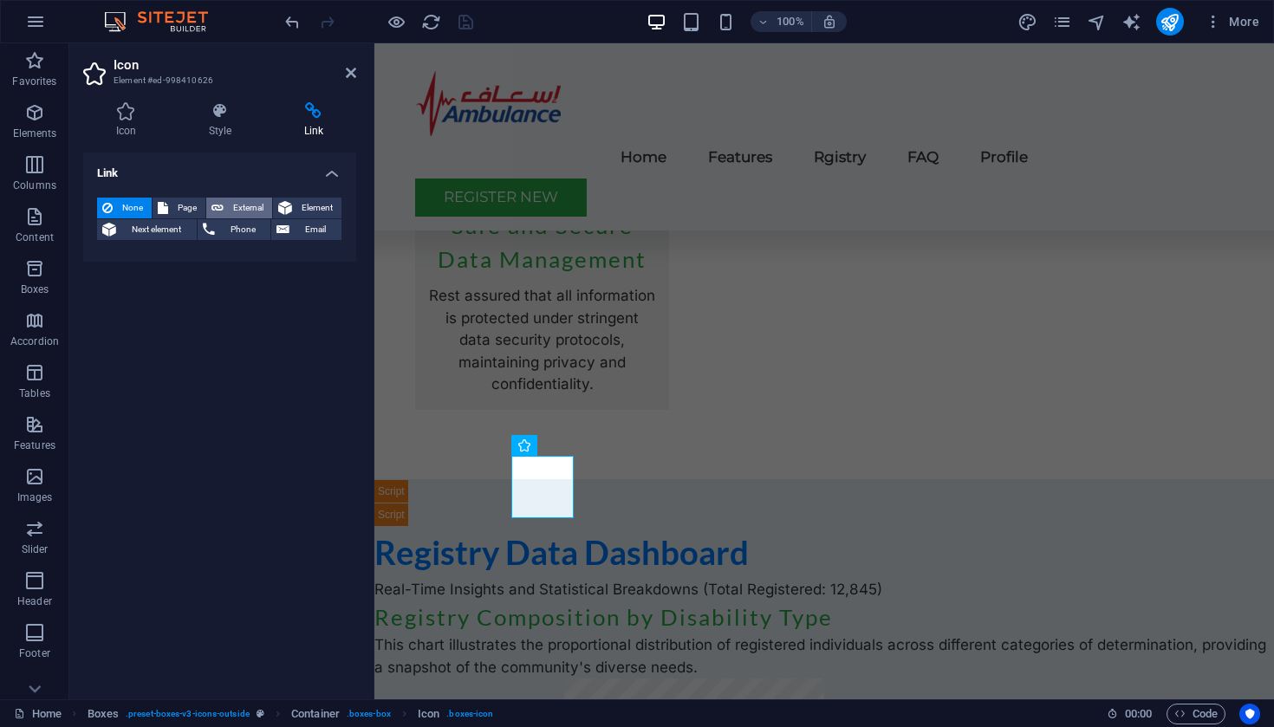
click at [245, 210] on span "External" at bounding box center [248, 208] width 38 height 21
select select "blank"
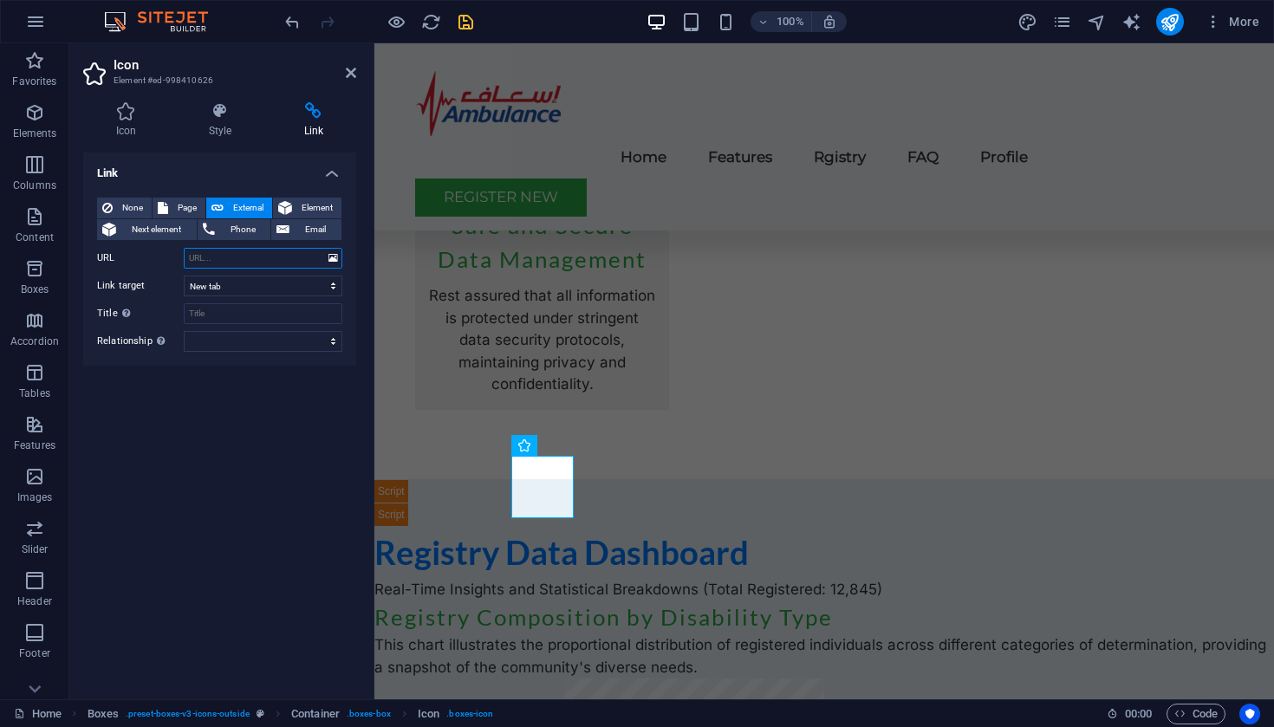
paste input "#ed-999410529"
type input "#ed-999410529"
click at [351, 75] on icon at bounding box center [351, 73] width 10 height 14
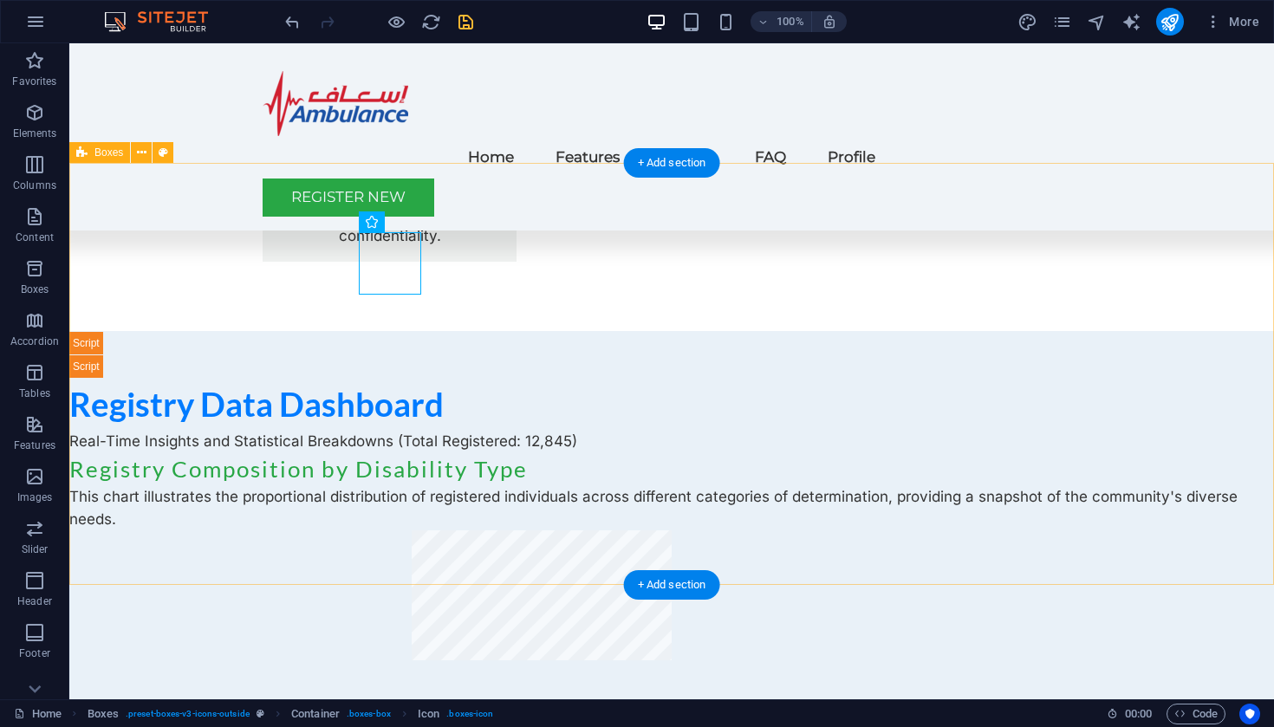
scroll to position [2687, 0]
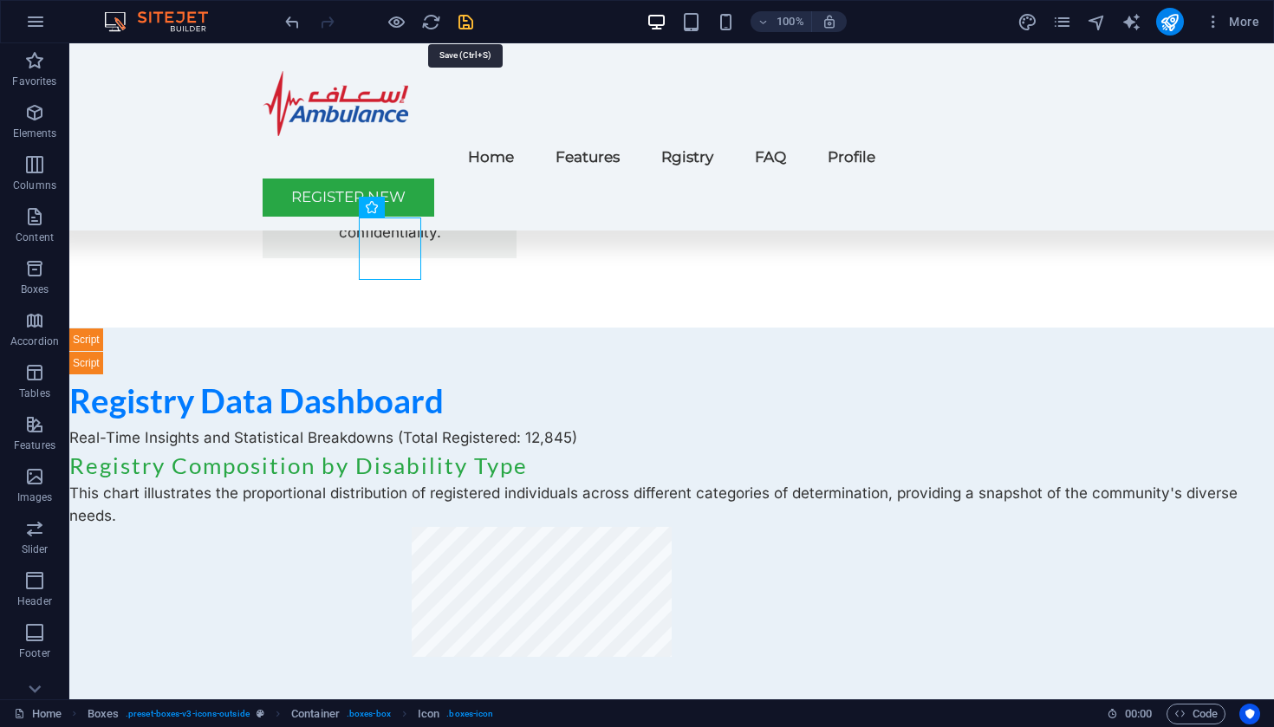
click at [460, 25] on icon "save" at bounding box center [466, 22] width 20 height 20
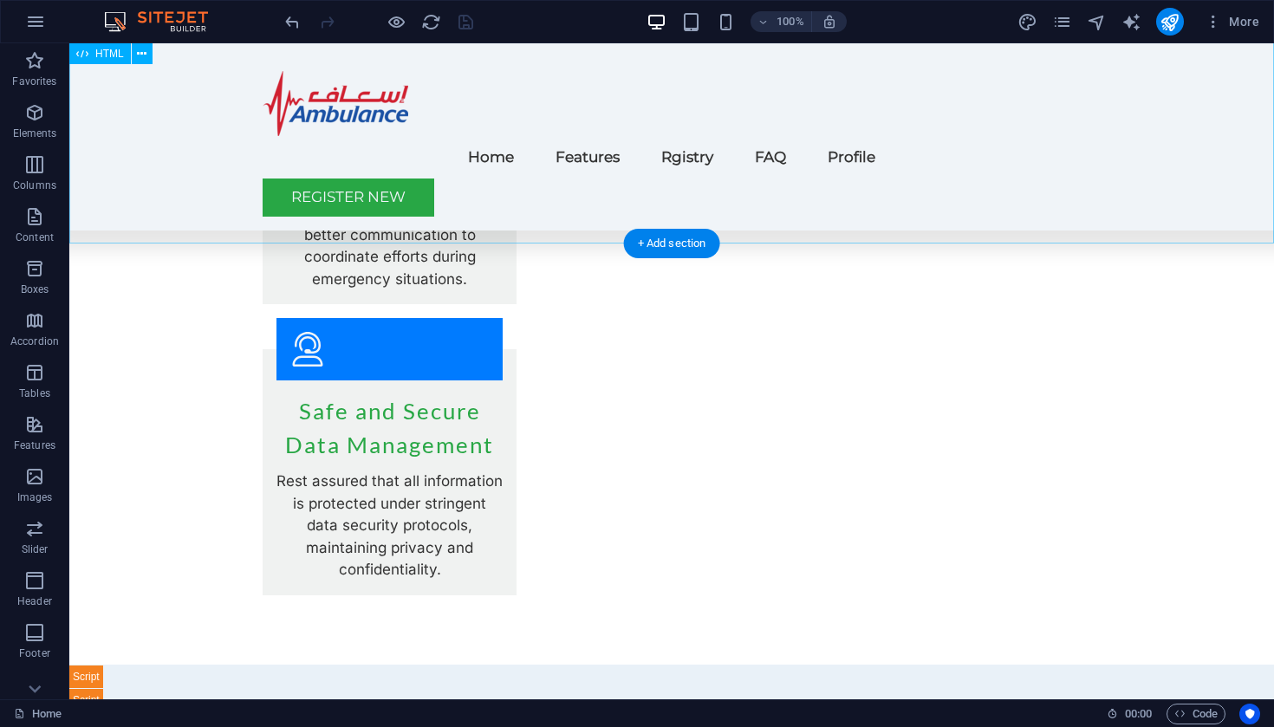
scroll to position [2351, 0]
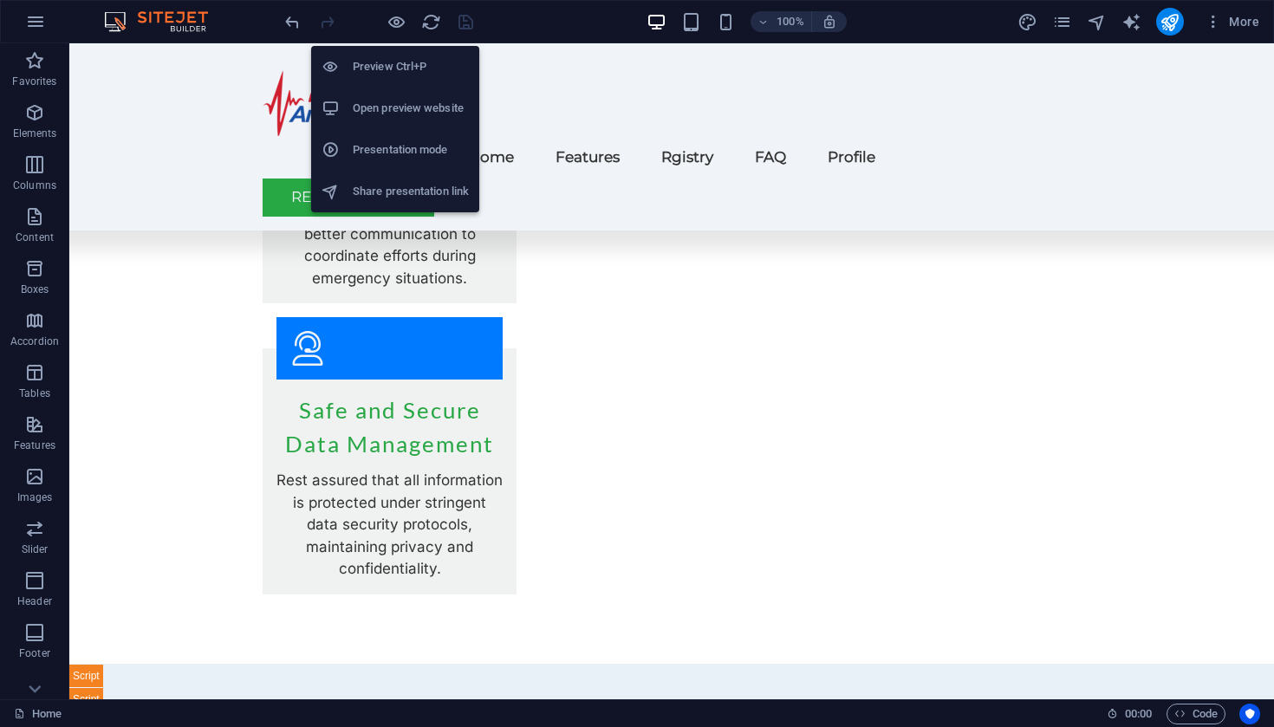
click at [388, 109] on h6 "Open preview website" at bounding box center [411, 108] width 116 height 21
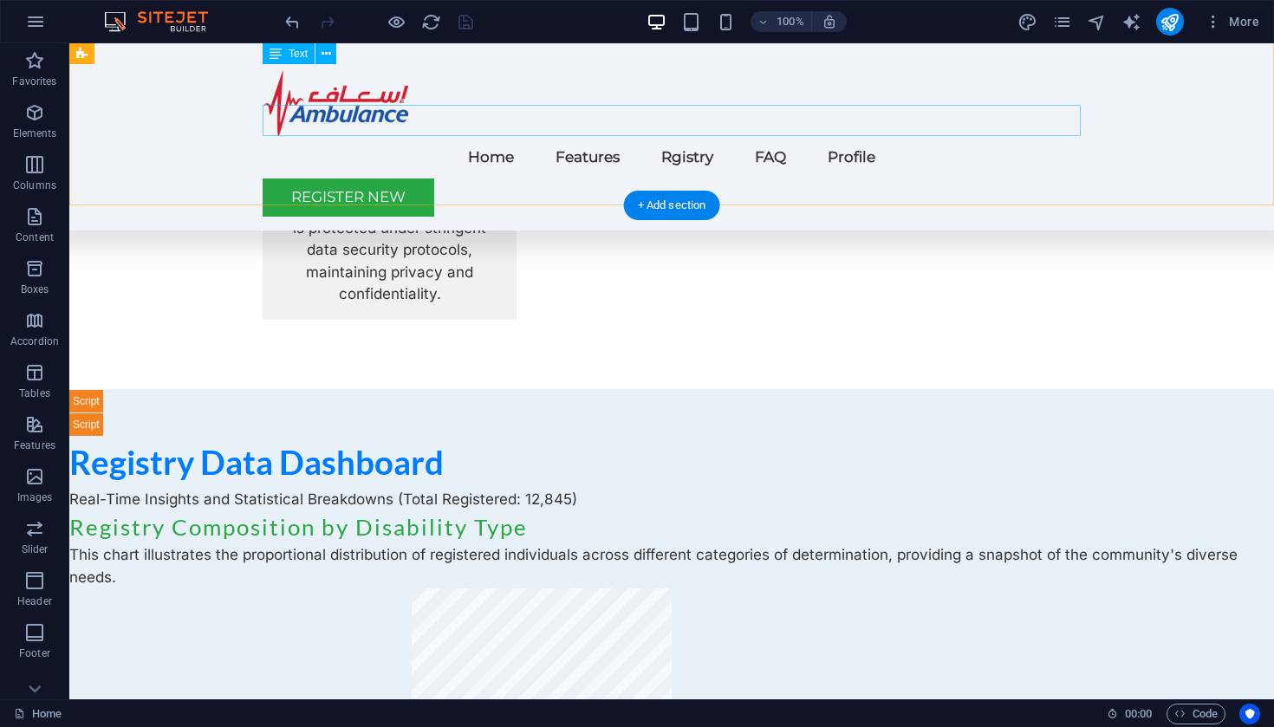
scroll to position [2612, 0]
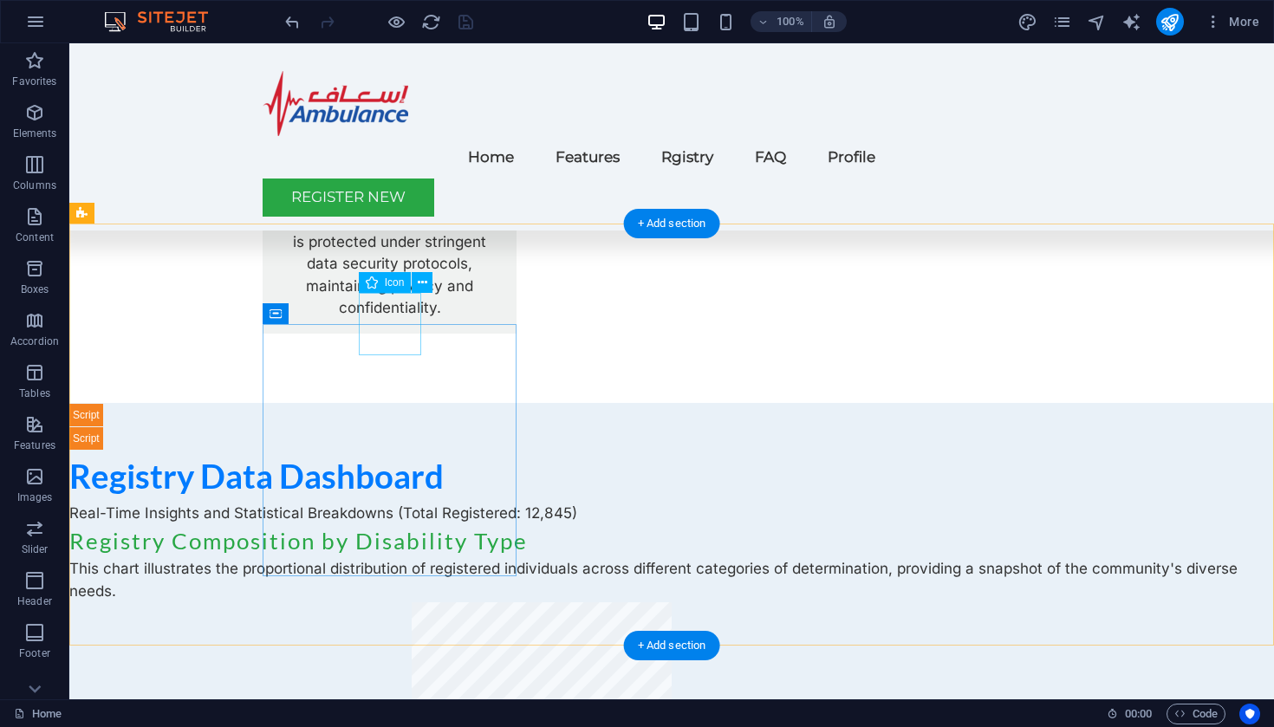
click at [424, 283] on icon at bounding box center [423, 283] width 10 height 18
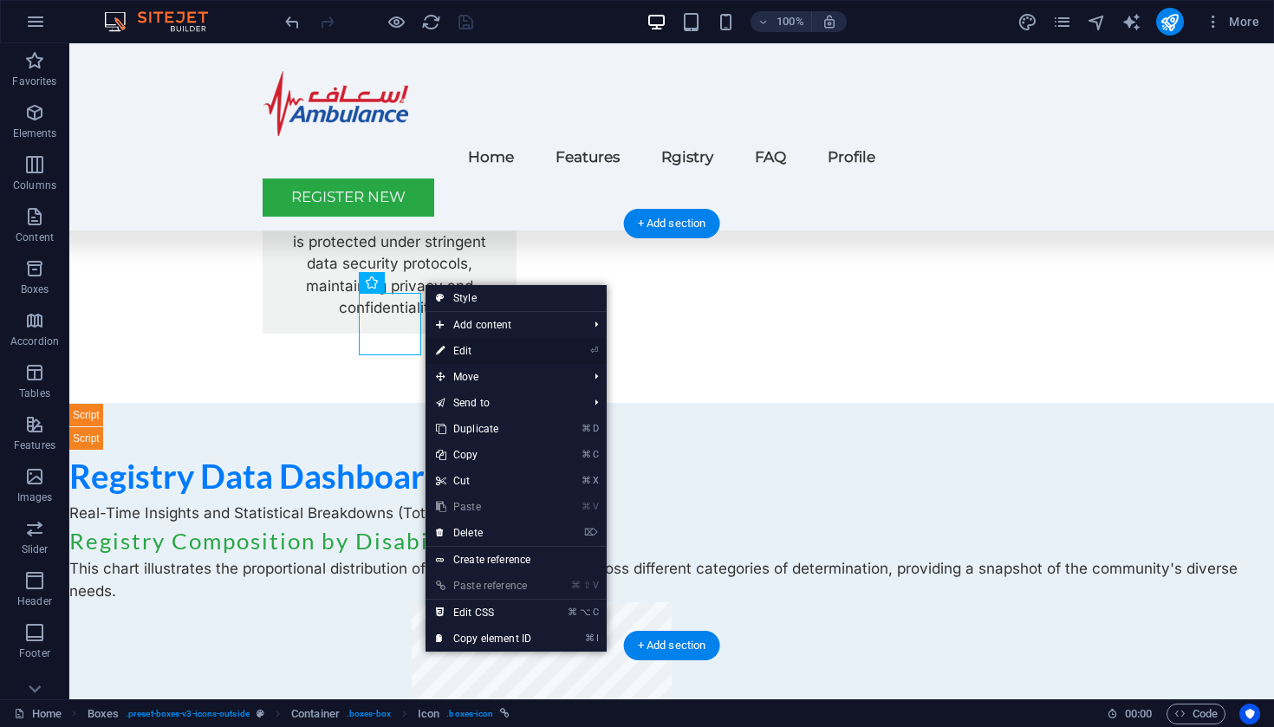
click at [525, 352] on link "⏎ Edit" at bounding box center [484, 351] width 116 height 26
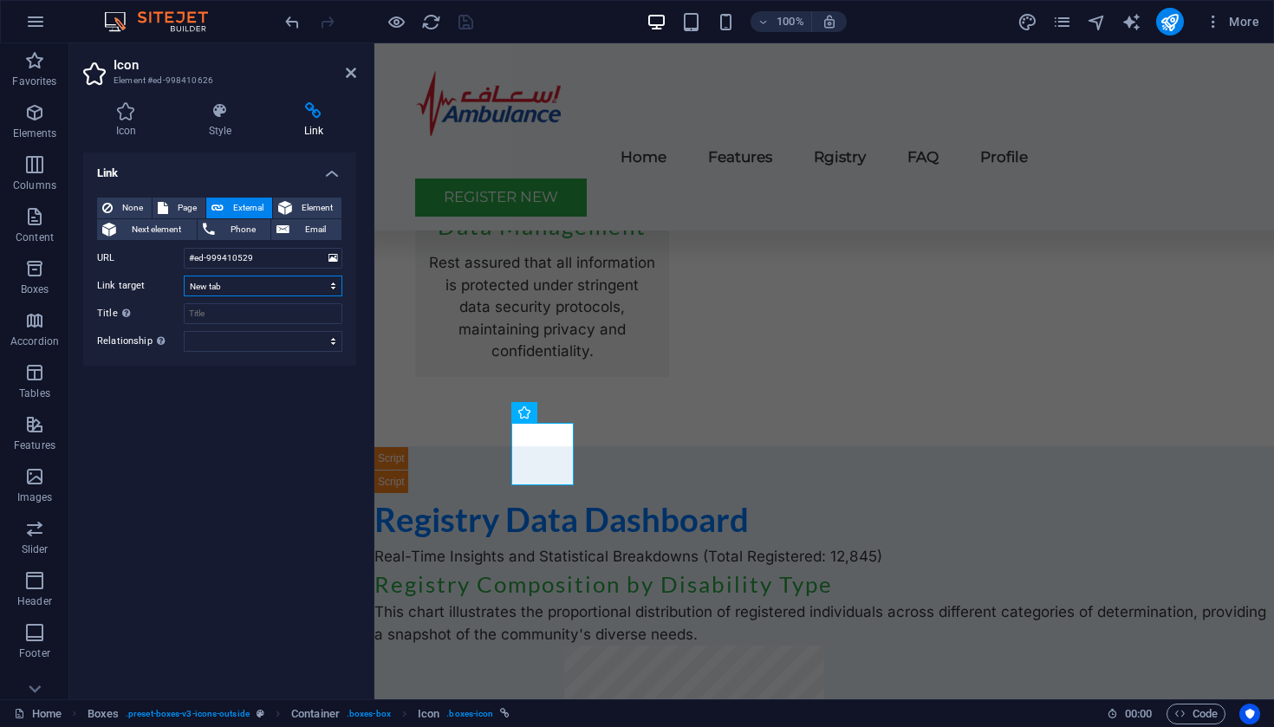
click at [296, 288] on select "New tab Same tab Overlay" at bounding box center [263, 286] width 159 height 21
click at [283, 310] on input "Title Additional link description, should not be the same as the link text. The…" at bounding box center [263, 313] width 159 height 21
type input "Profile"
click at [348, 64] on h2 "Icon" at bounding box center [235, 65] width 243 height 16
click at [349, 70] on icon at bounding box center [351, 73] width 10 height 14
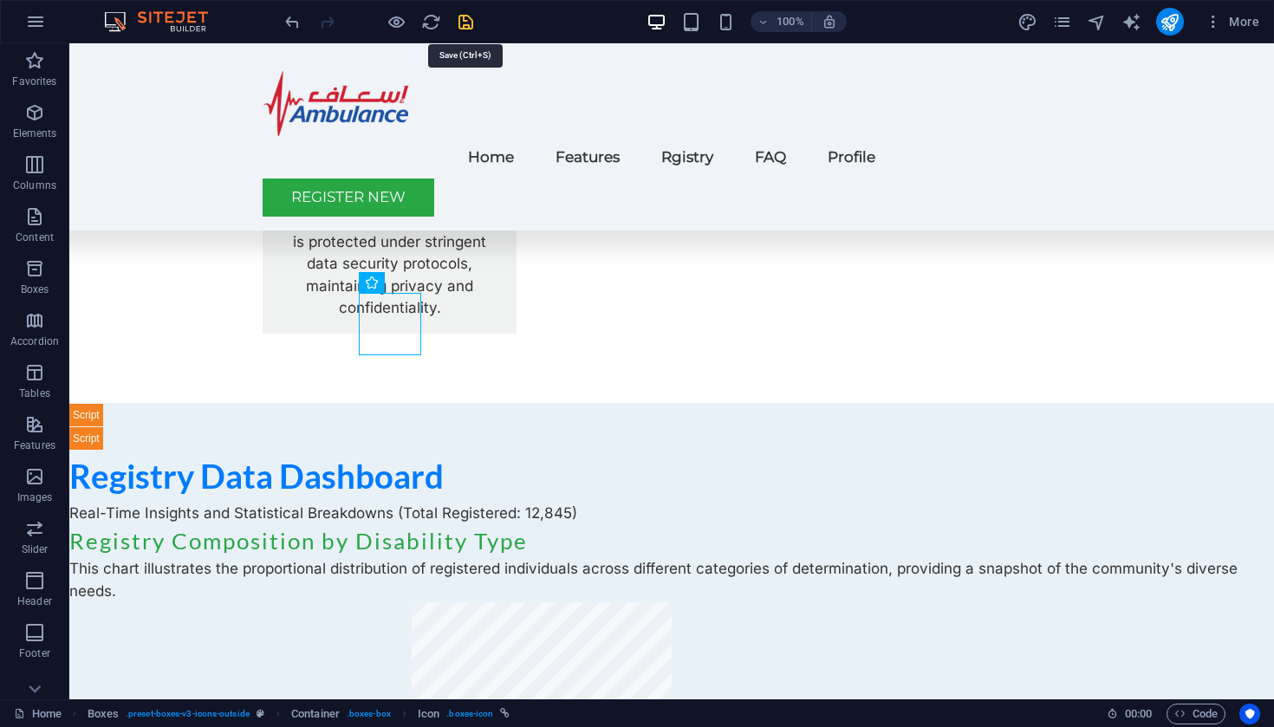
click at [472, 17] on icon "save" at bounding box center [466, 22] width 20 height 20
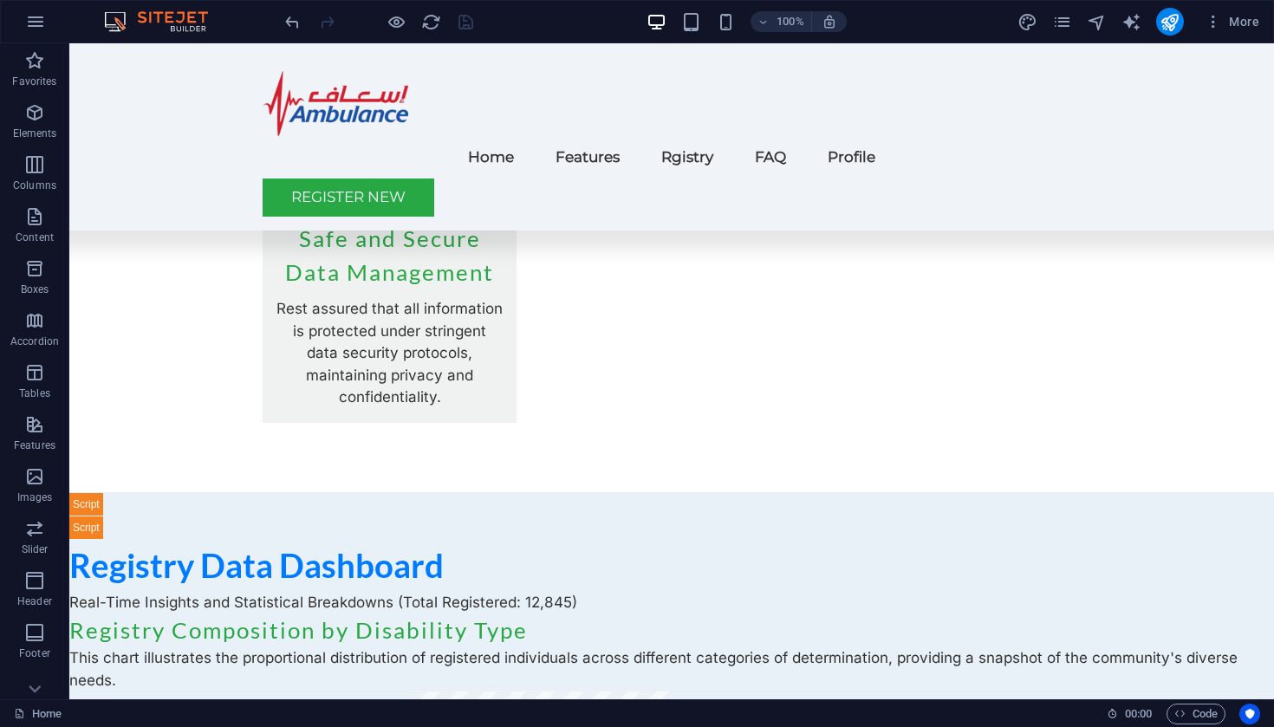
scroll to position [2605, 0]
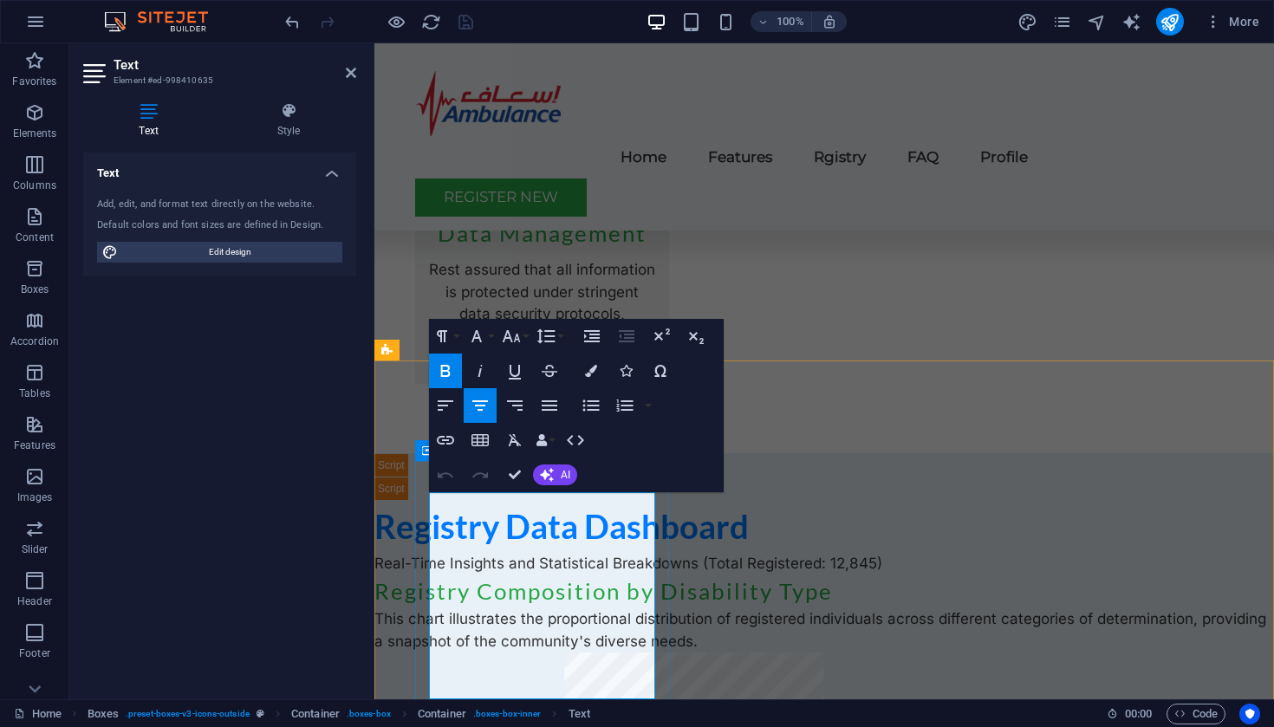
drag, startPoint x: 615, startPoint y: 511, endPoint x: 567, endPoint y: 507, distance: 48.7
drag, startPoint x: 609, startPoint y: 577, endPoint x: 517, endPoint y: 576, distance: 91.9
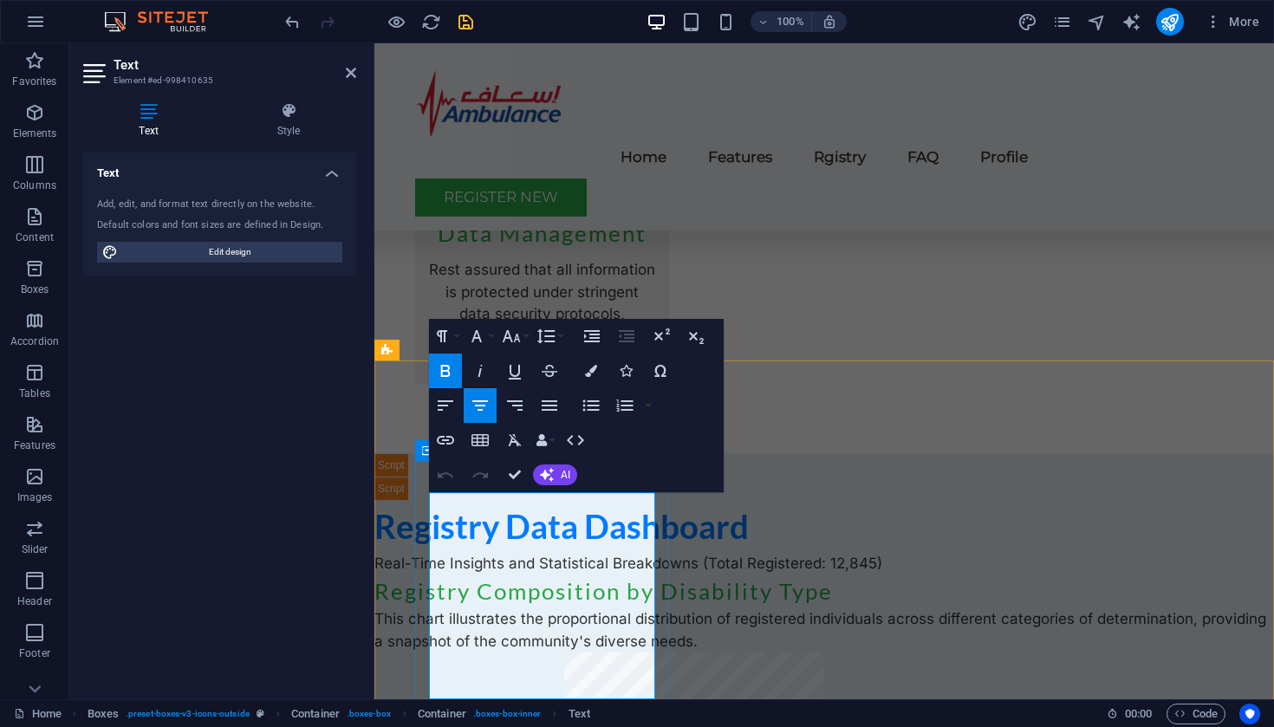
drag, startPoint x: 594, startPoint y: 643, endPoint x: 475, endPoint y: 644, distance: 118.8
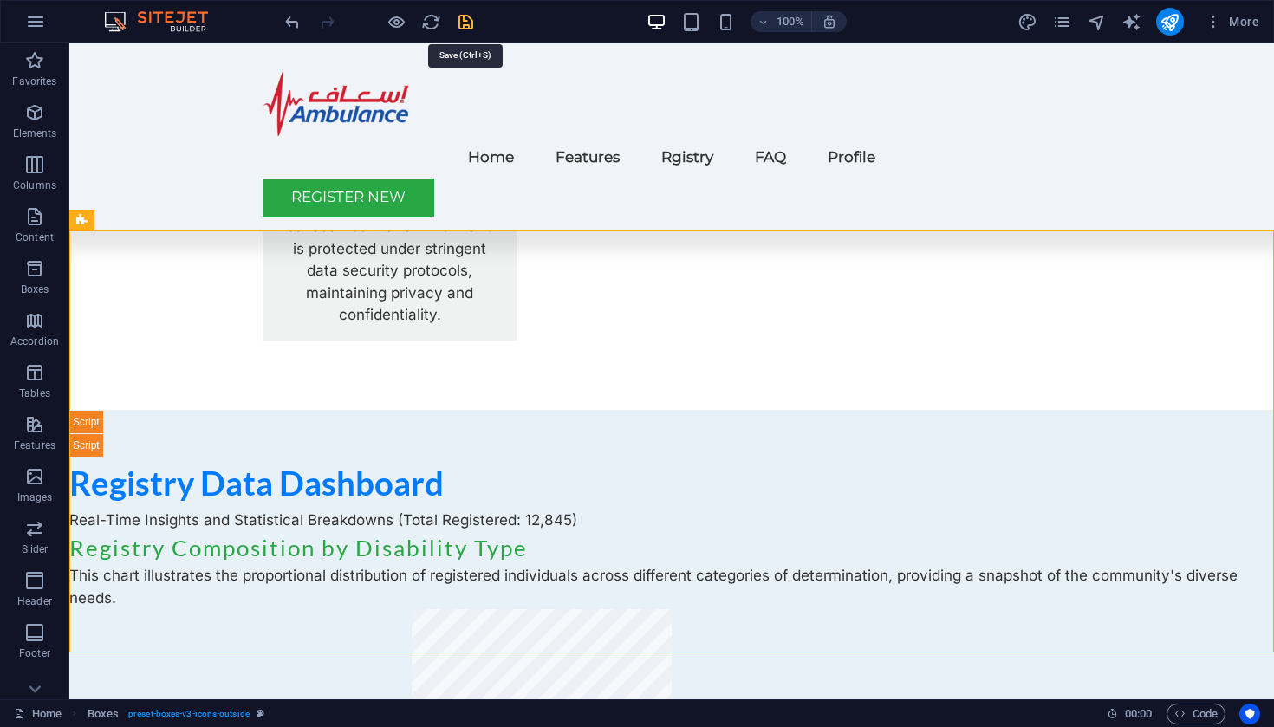
click at [463, 22] on icon "save" at bounding box center [466, 22] width 20 height 20
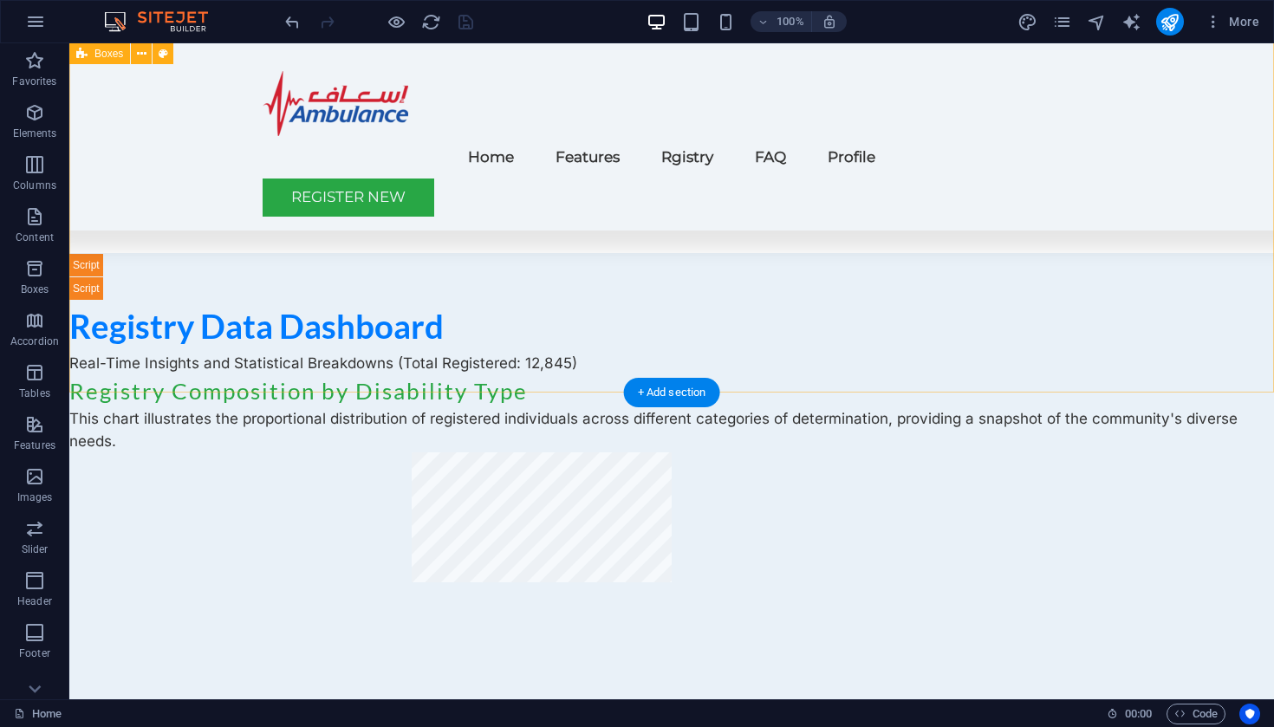
scroll to position [2722, 0]
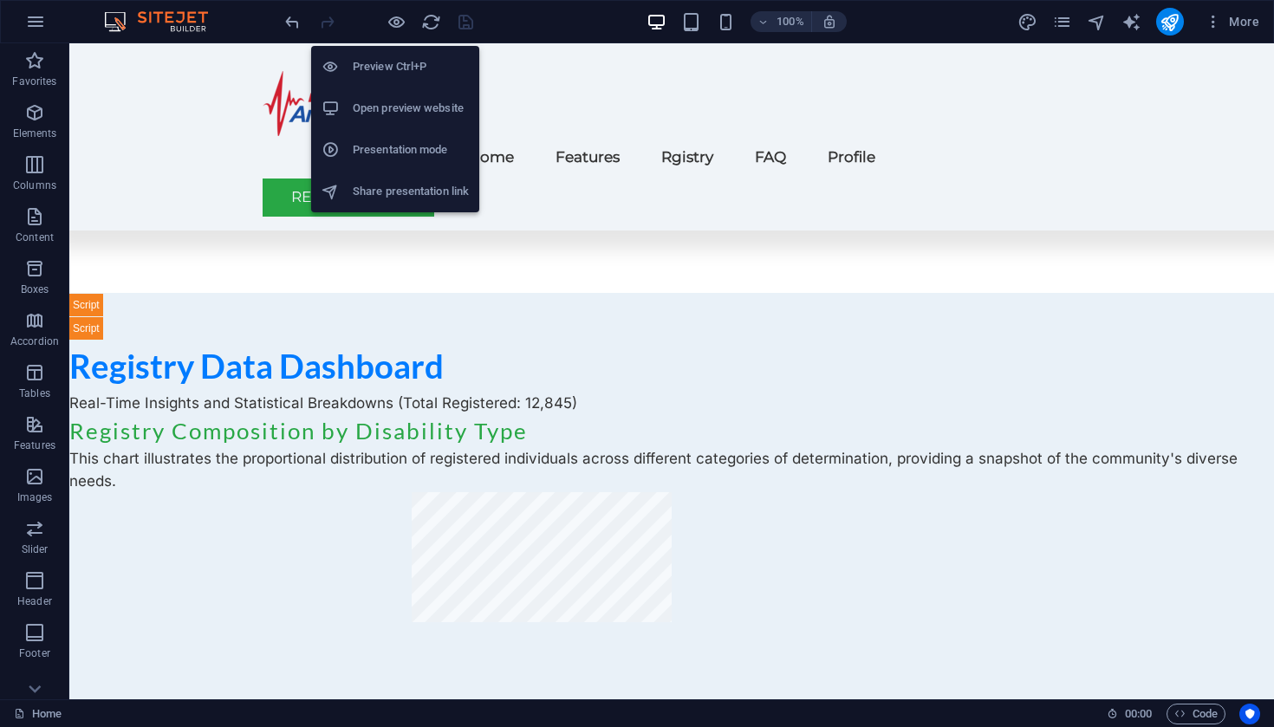
click at [381, 105] on h6 "Open preview website" at bounding box center [411, 108] width 116 height 21
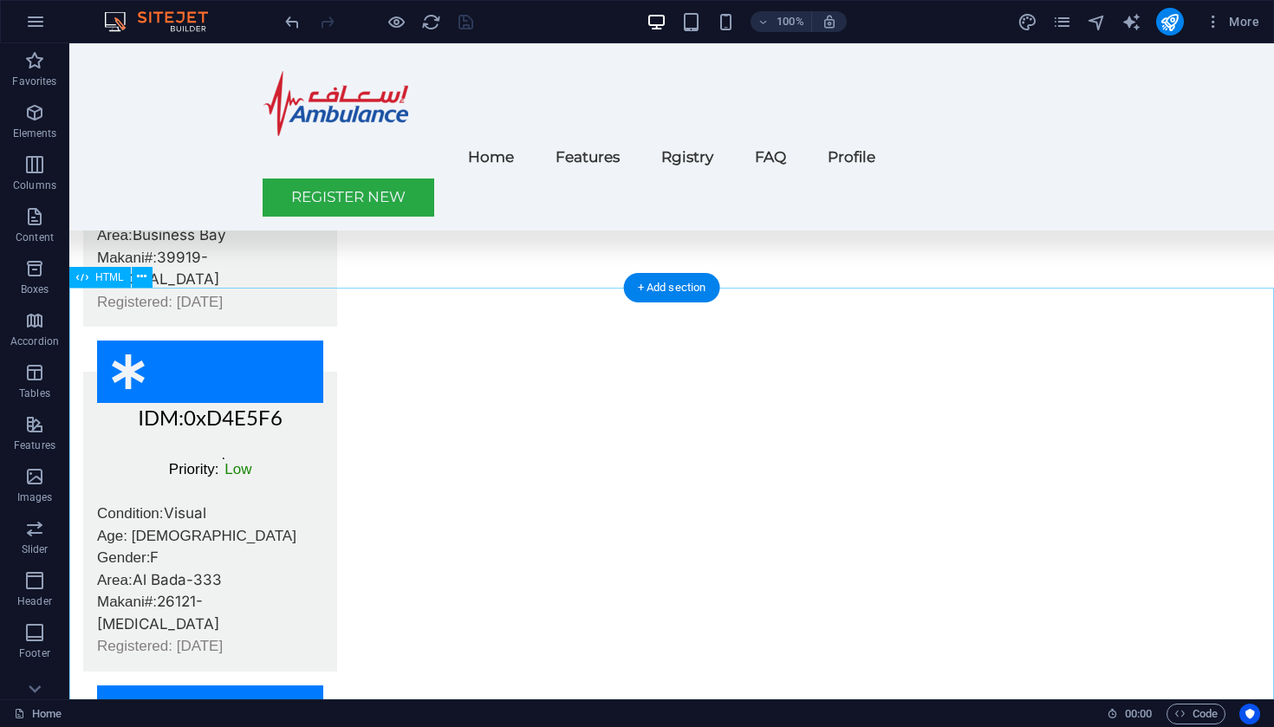
scroll to position [4824, 0]
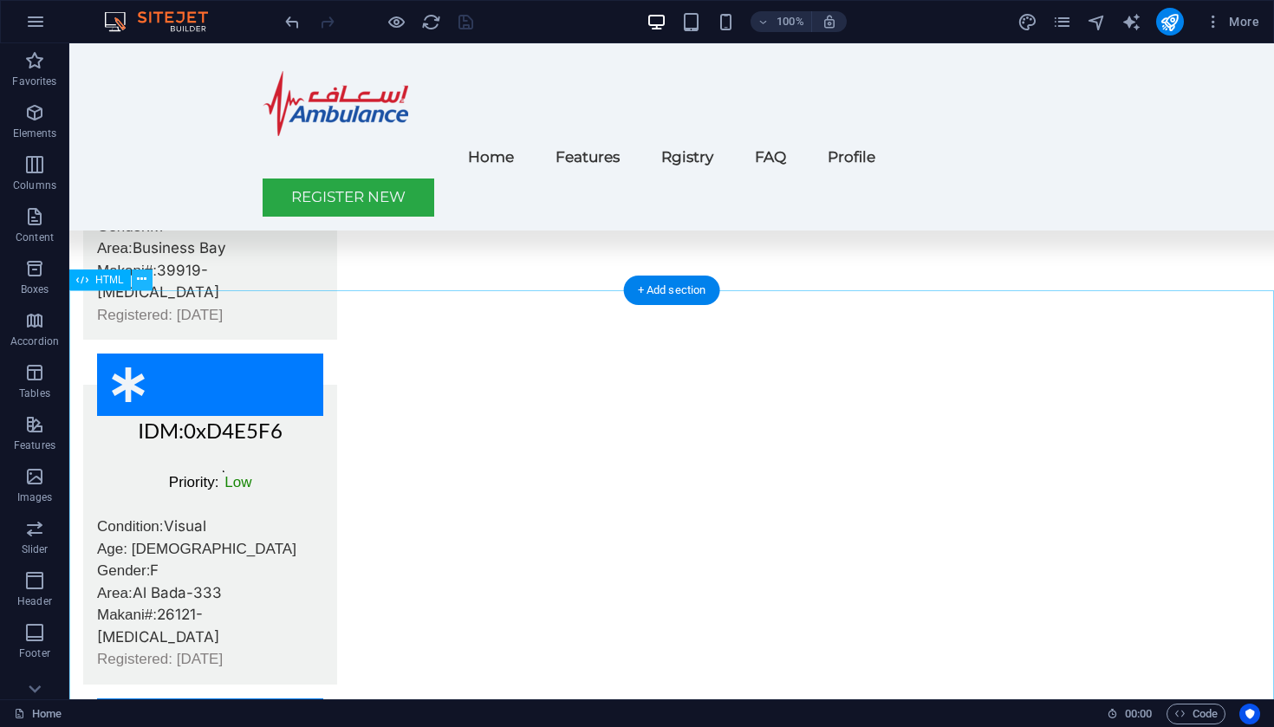
click at [137, 277] on icon at bounding box center [142, 279] width 10 height 18
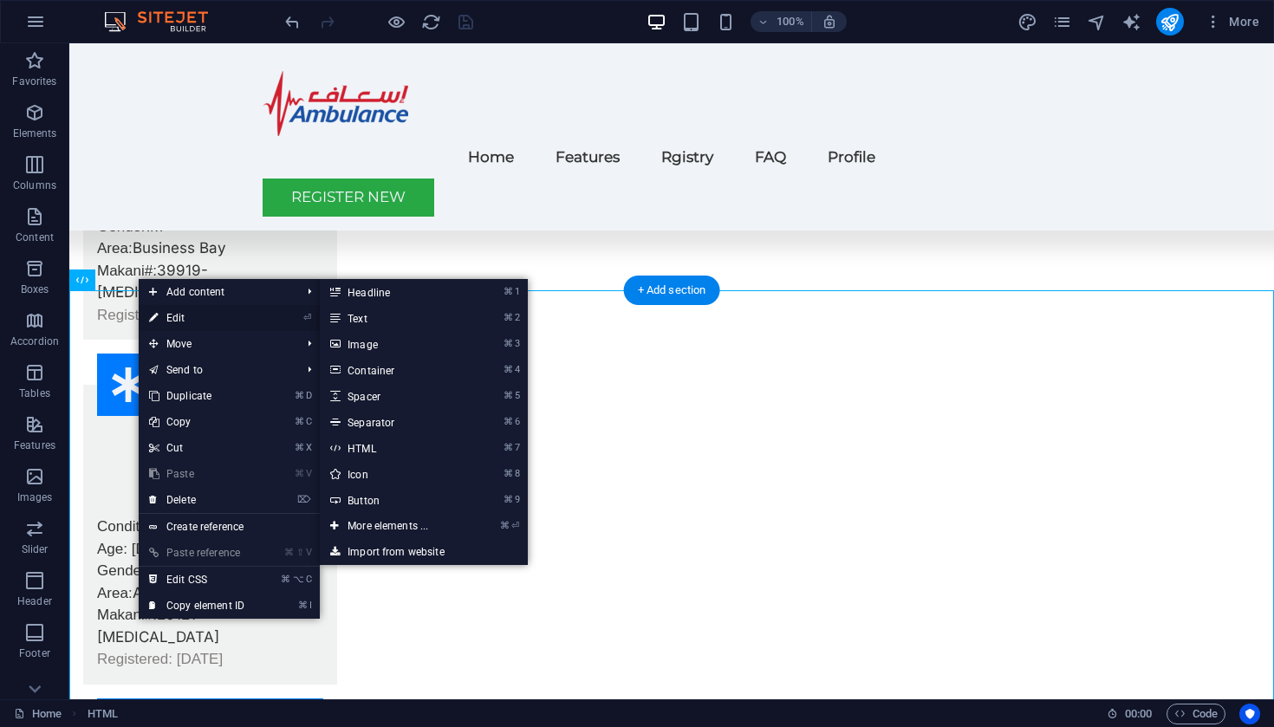
click at [182, 314] on link "⏎ Edit" at bounding box center [197, 318] width 116 height 26
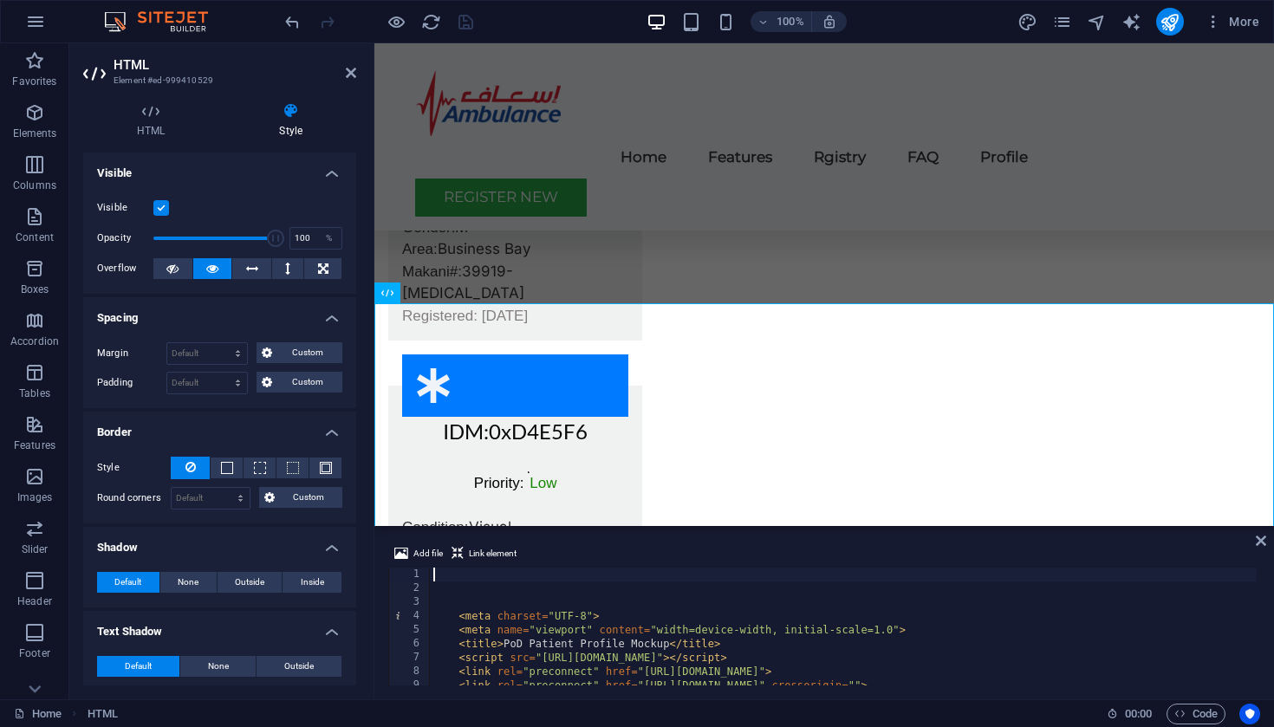
click at [487, 583] on div "< meta charset = "UTF-8" > < meta name = "viewport" content = "width=device-wid…" at bounding box center [863, 639] width 866 height 142
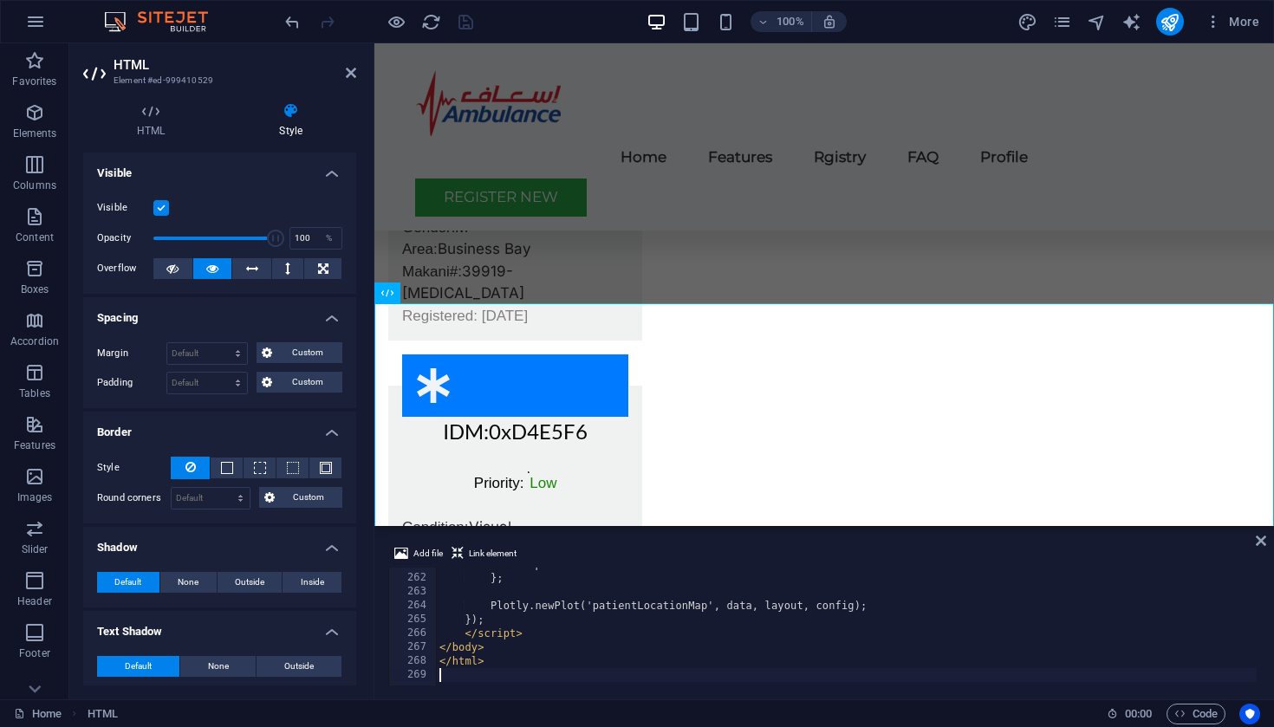
scroll to position [3616, 0]
click at [353, 70] on icon at bounding box center [351, 73] width 10 height 14
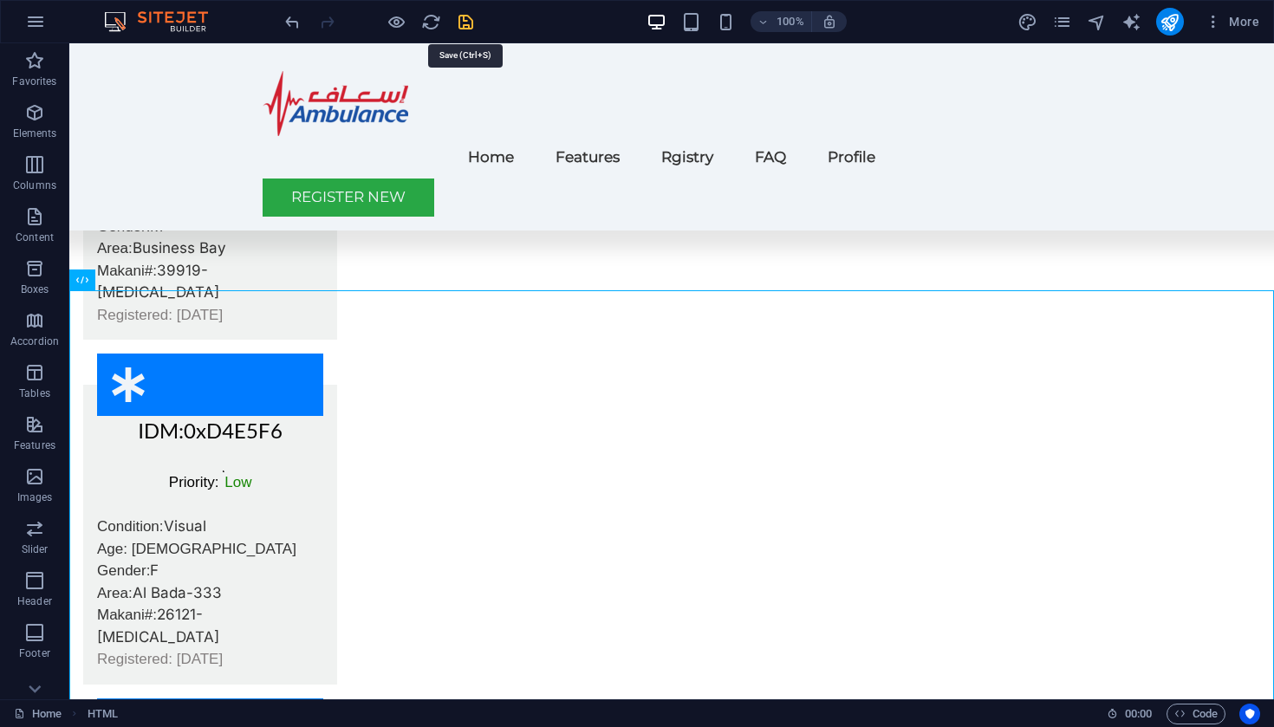
click at [462, 19] on icon "save" at bounding box center [466, 22] width 20 height 20
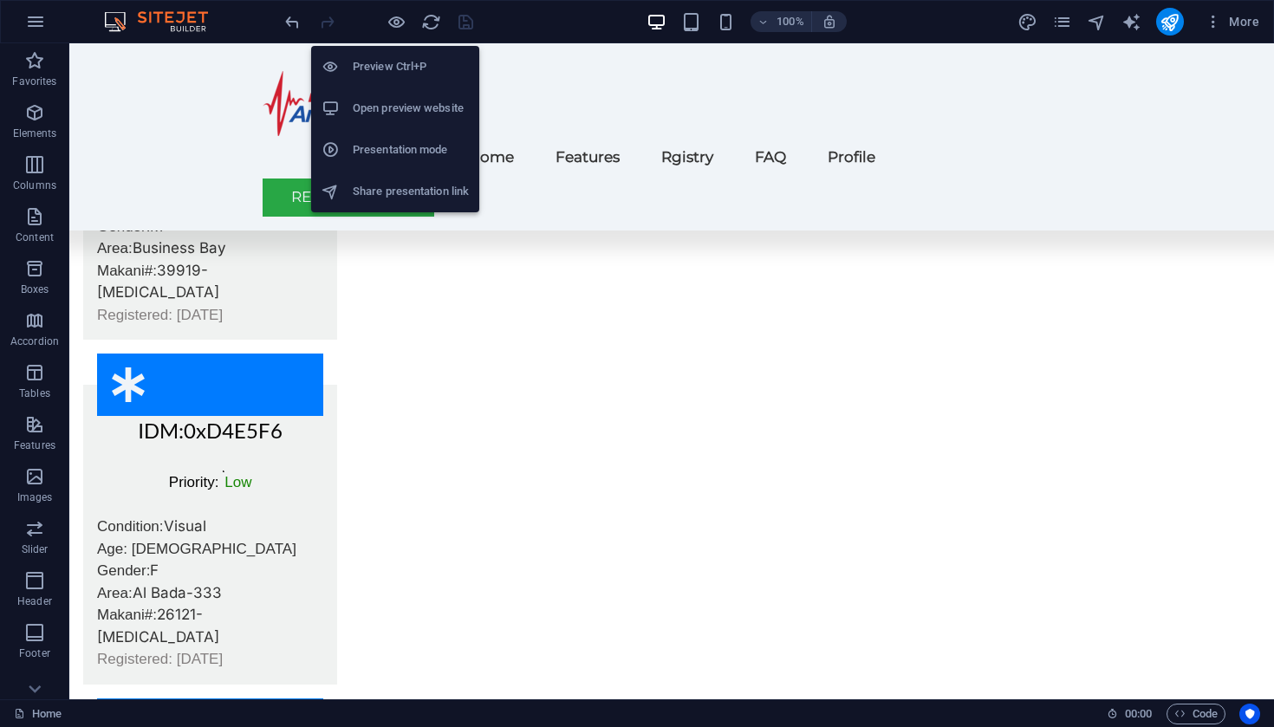
click at [382, 106] on h6 "Open preview website" at bounding box center [411, 108] width 116 height 21
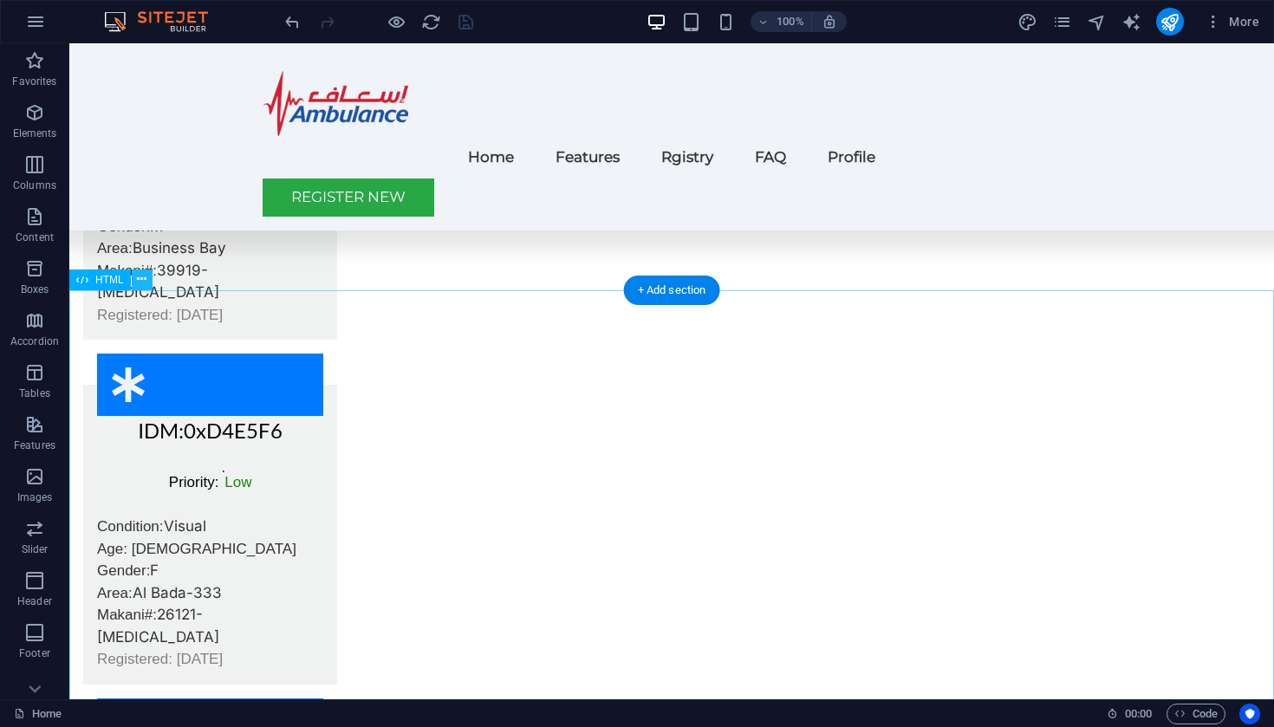
click at [142, 277] on icon at bounding box center [142, 279] width 10 height 18
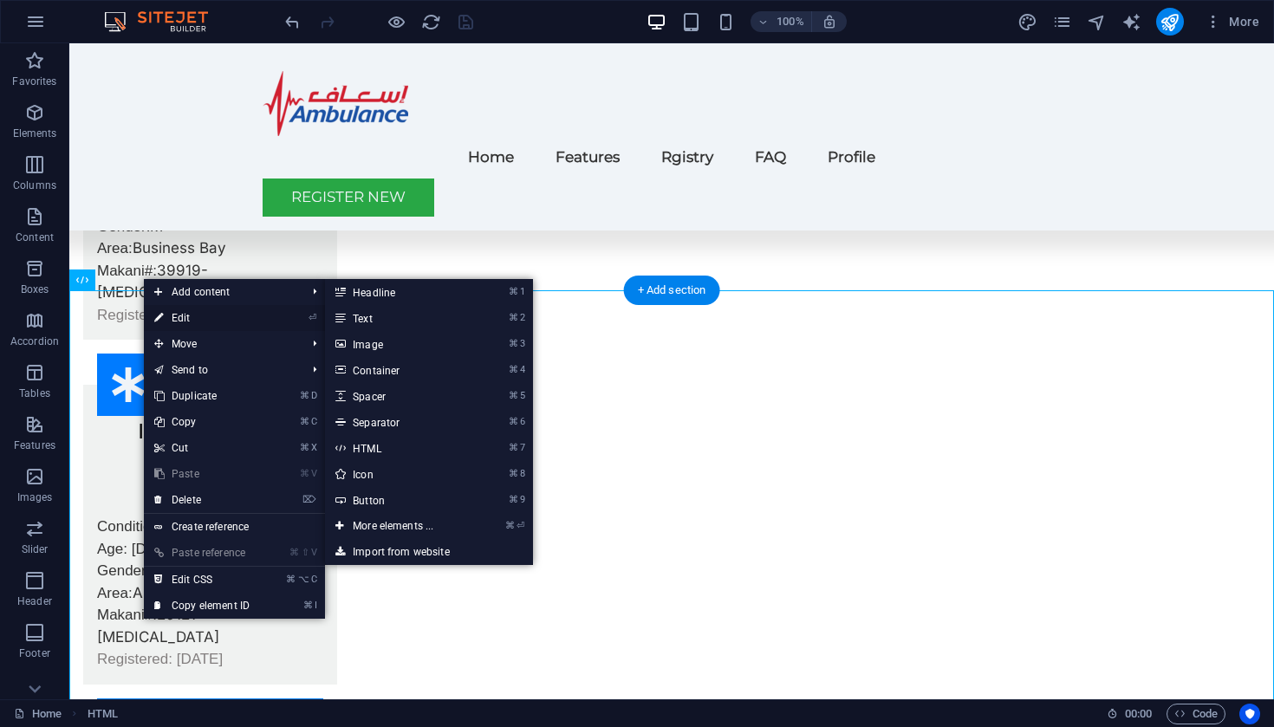
click at [175, 318] on link "⏎ Edit" at bounding box center [202, 318] width 116 height 26
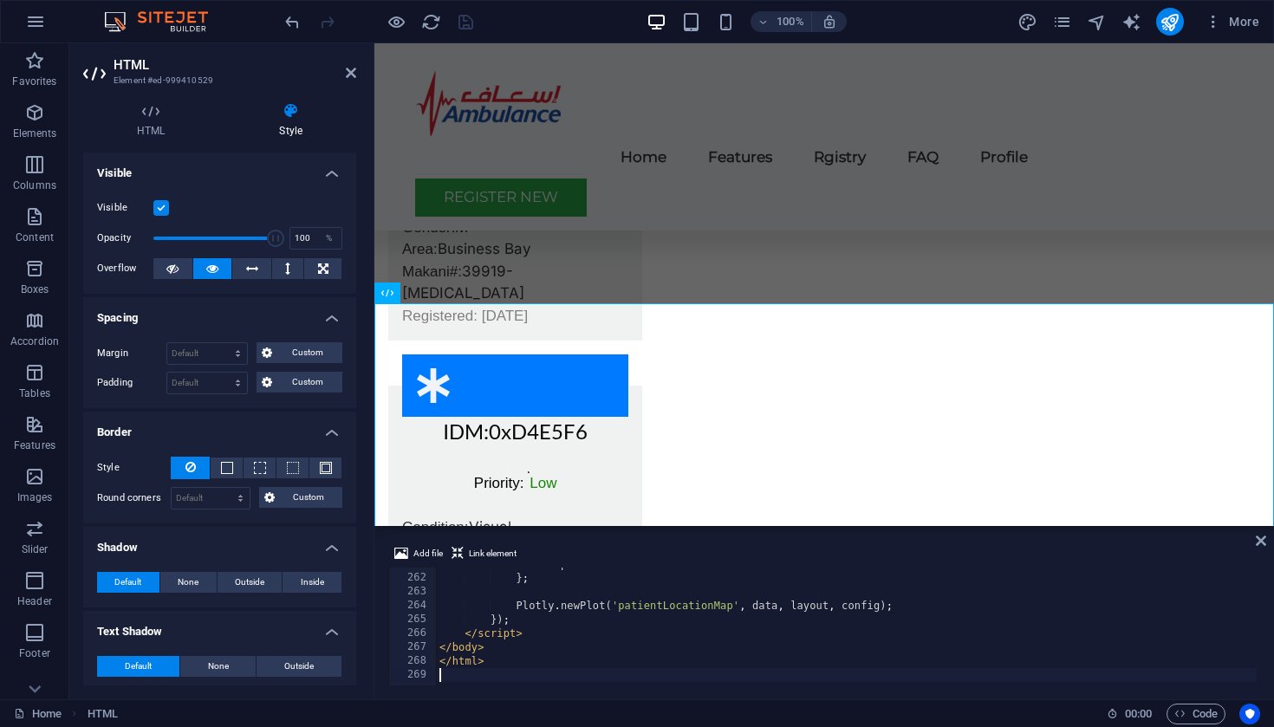
click at [535, 596] on div "responsive : true } ; Plotly . newPlot ( 'patientLocationMap' , data , layout ,…" at bounding box center [869, 628] width 866 height 142
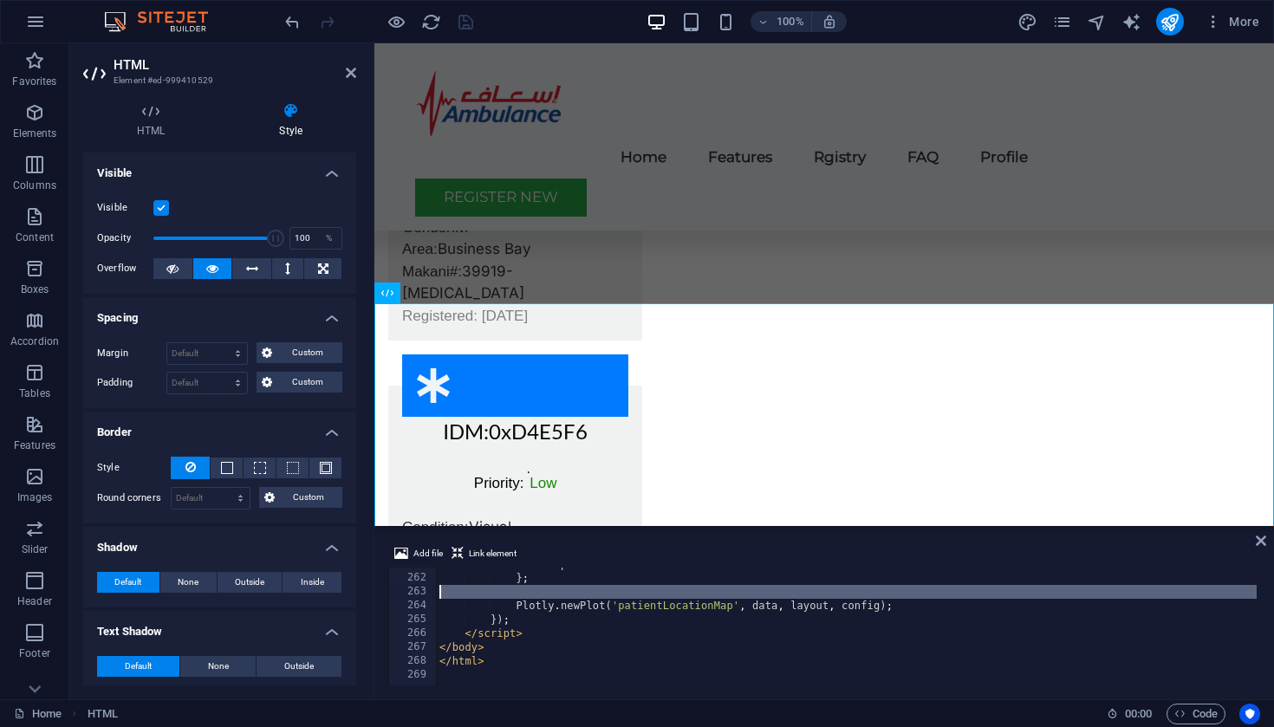
click at [535, 596] on div "responsive : true } ; Plotly . newPlot ( 'patientLocationMap' , data , layout ,…" at bounding box center [869, 628] width 866 height 142
type textarea "</html>"
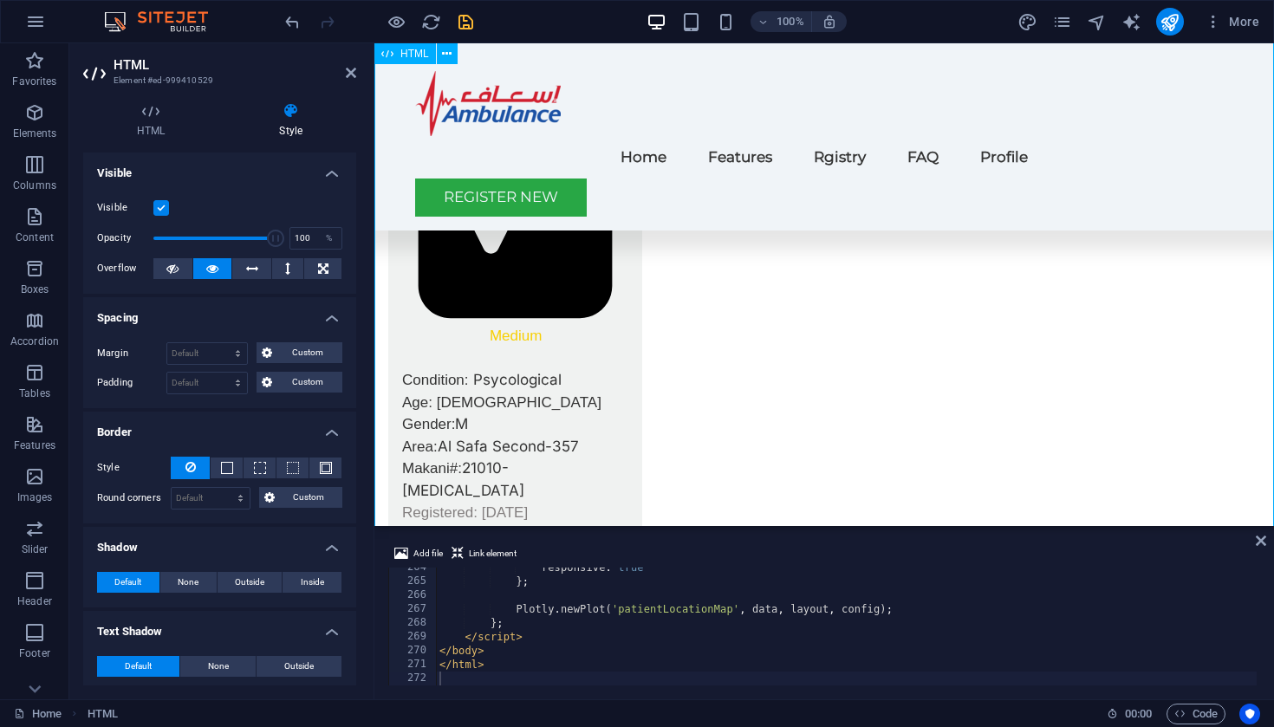
scroll to position [5515, 0]
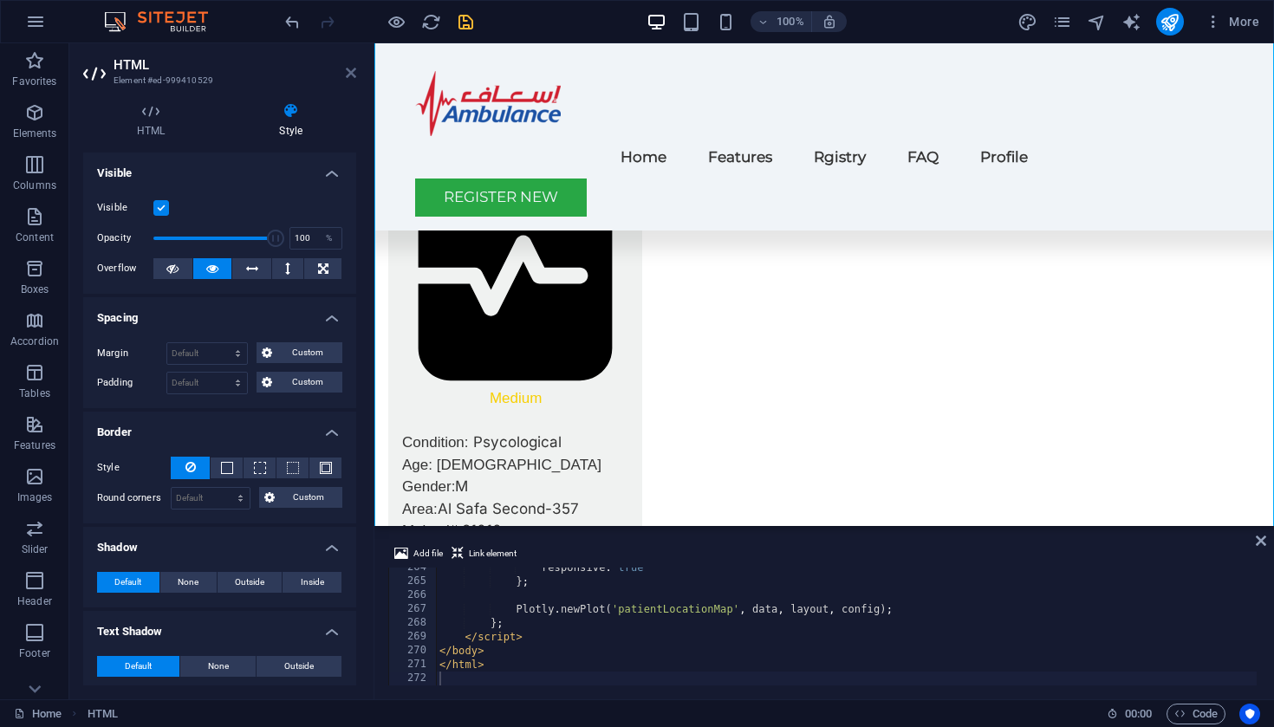
click at [349, 68] on icon at bounding box center [351, 73] width 10 height 14
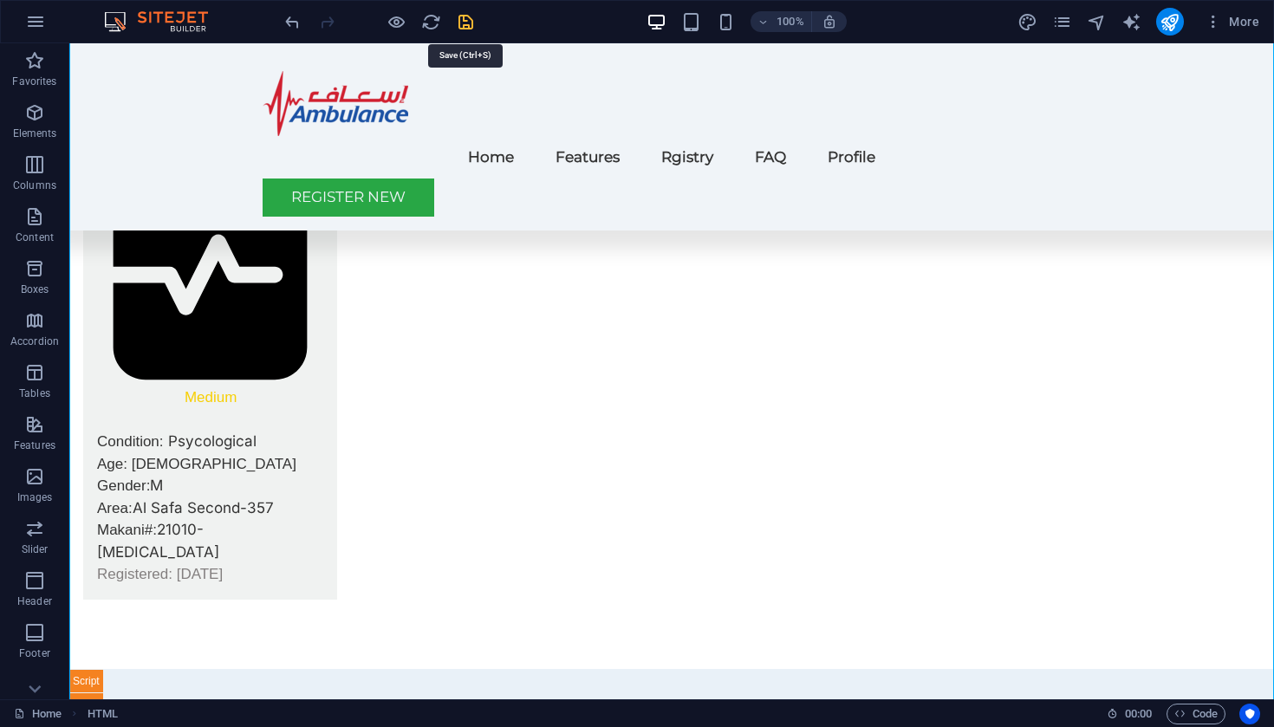
click at [466, 23] on icon "save" at bounding box center [466, 22] width 20 height 20
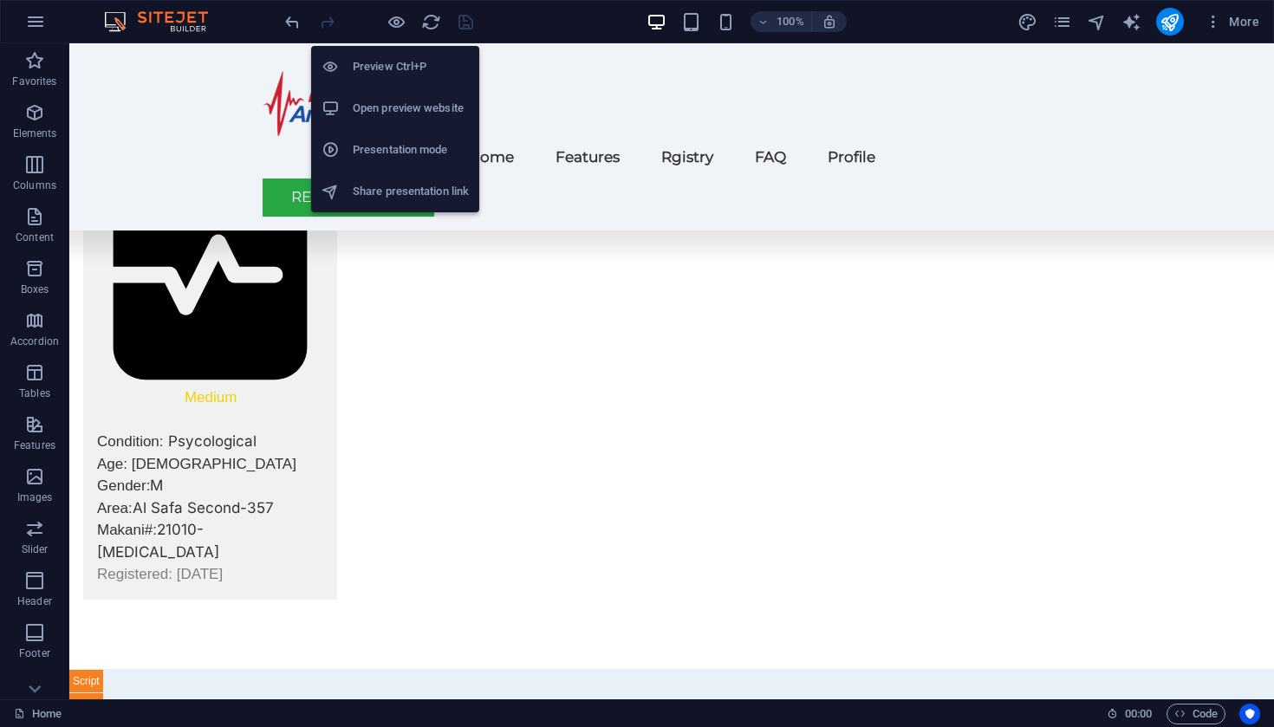
click at [385, 101] on h6 "Open preview website" at bounding box center [411, 108] width 116 height 21
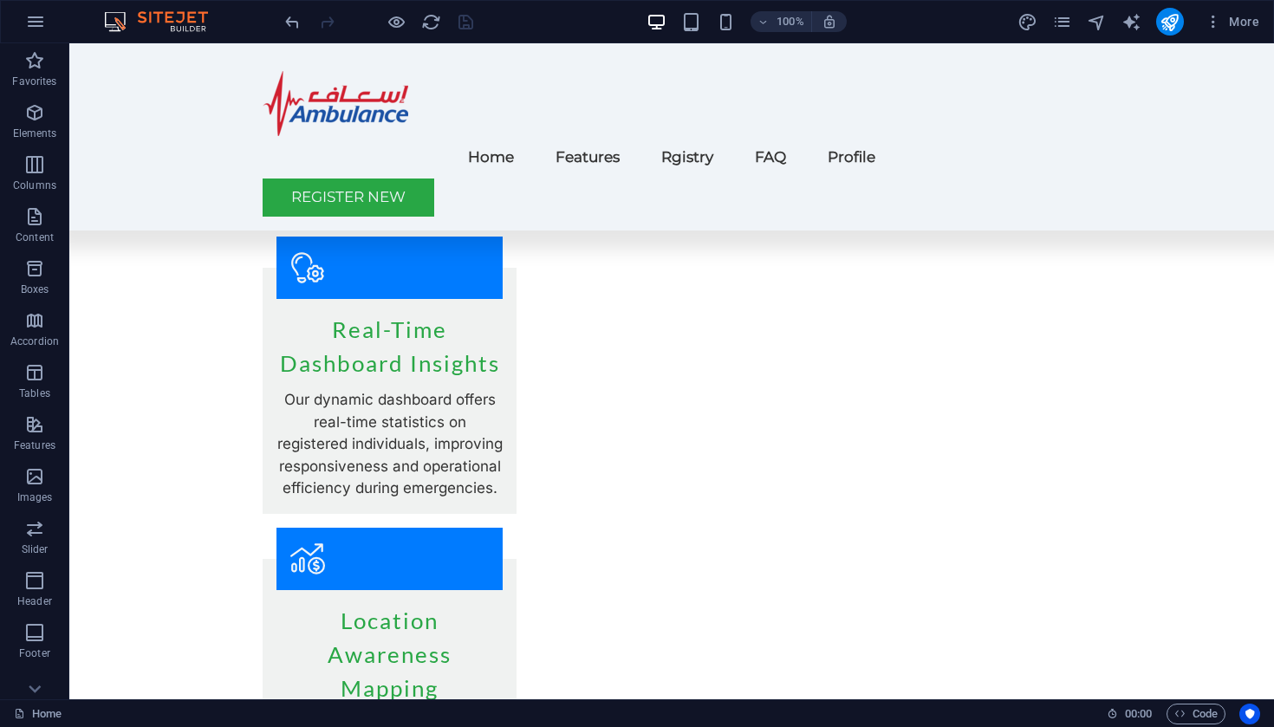
scroll to position [1232, 0]
